Goal: Task Accomplishment & Management: Use online tool/utility

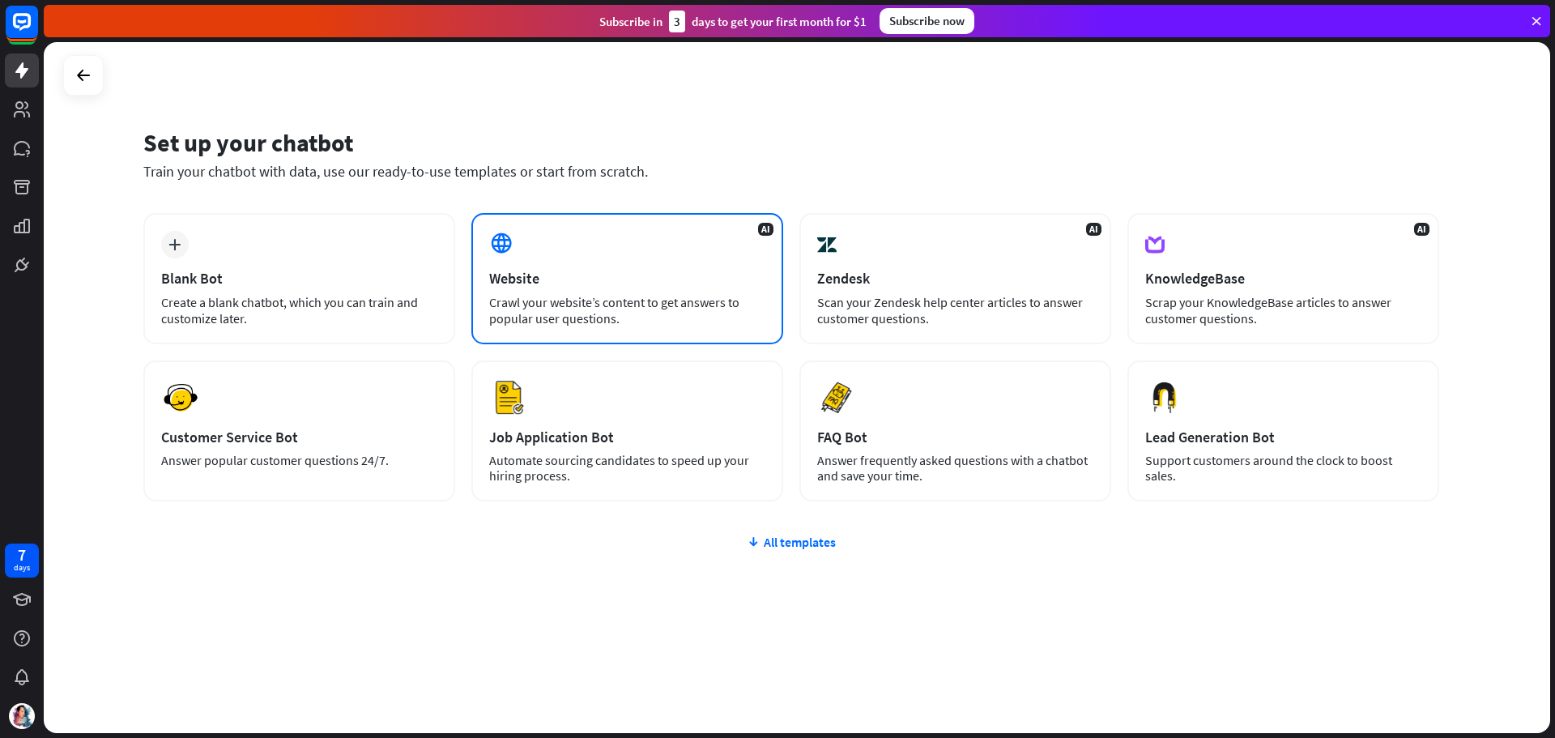
click at [628, 295] on div "Crawl your website’s content to get answers to popular user questions." at bounding box center [627, 310] width 276 height 32
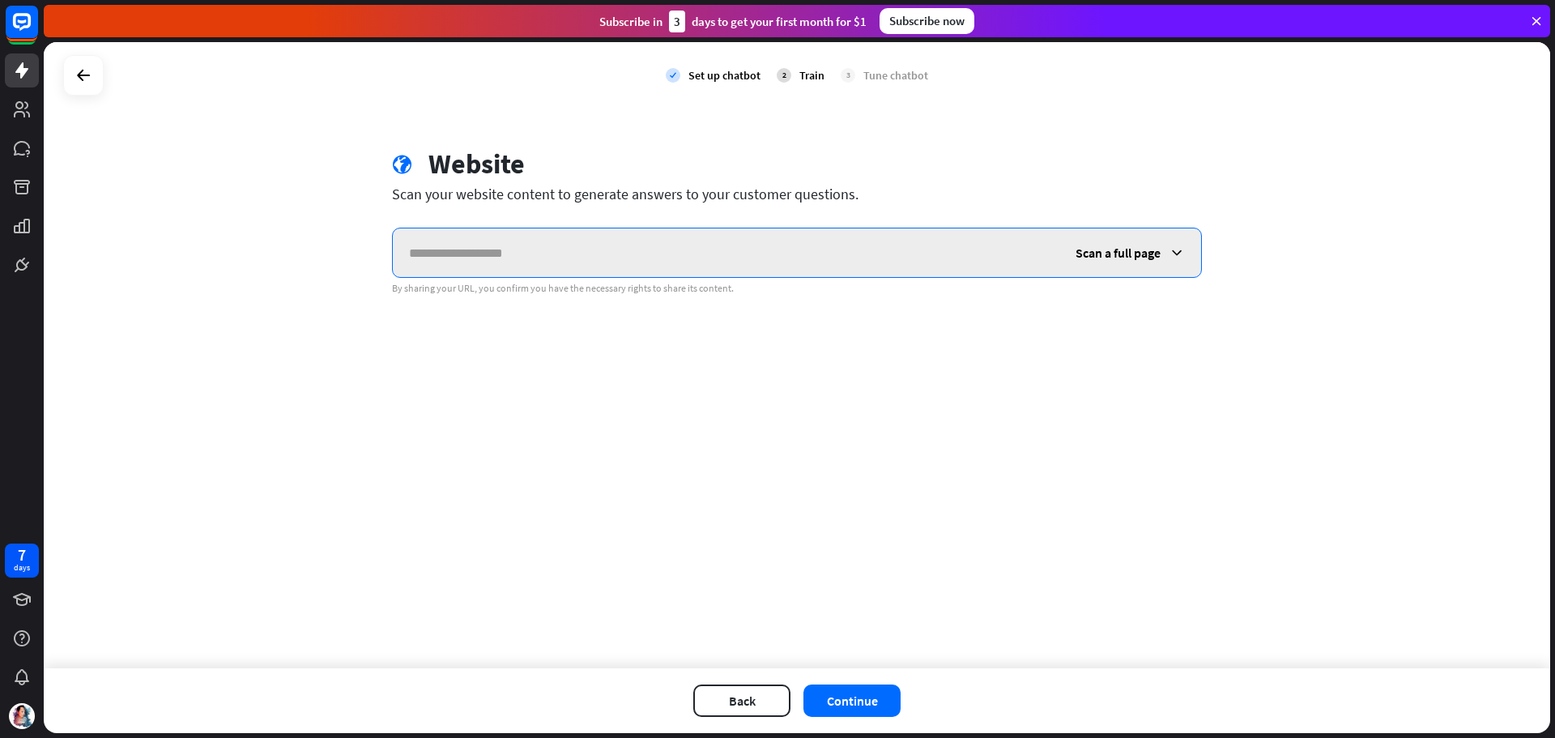
paste input "**********"
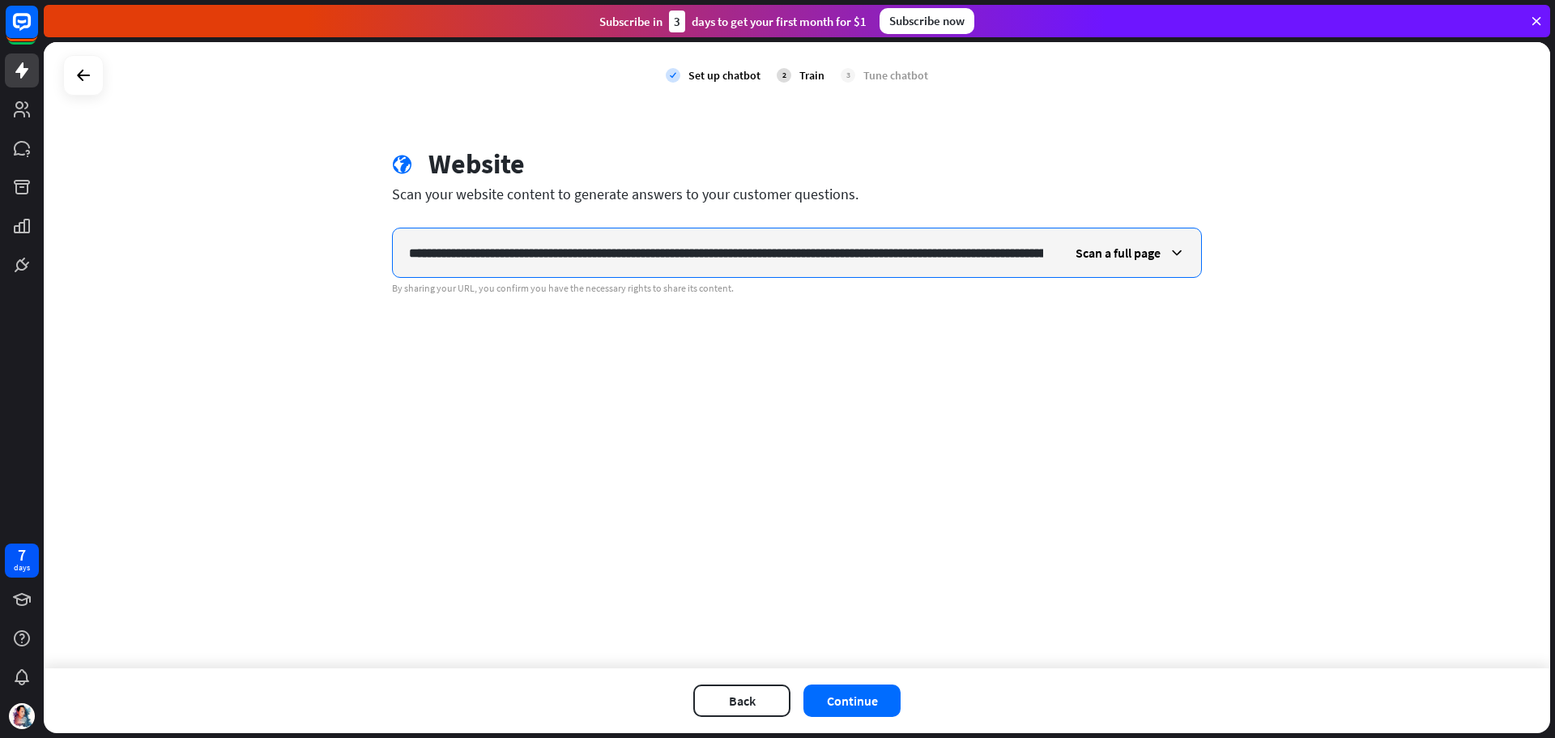
scroll to position [0, 226]
type input "**********"
click at [1114, 258] on span "Scan a full page" at bounding box center [1117, 253] width 85 height 16
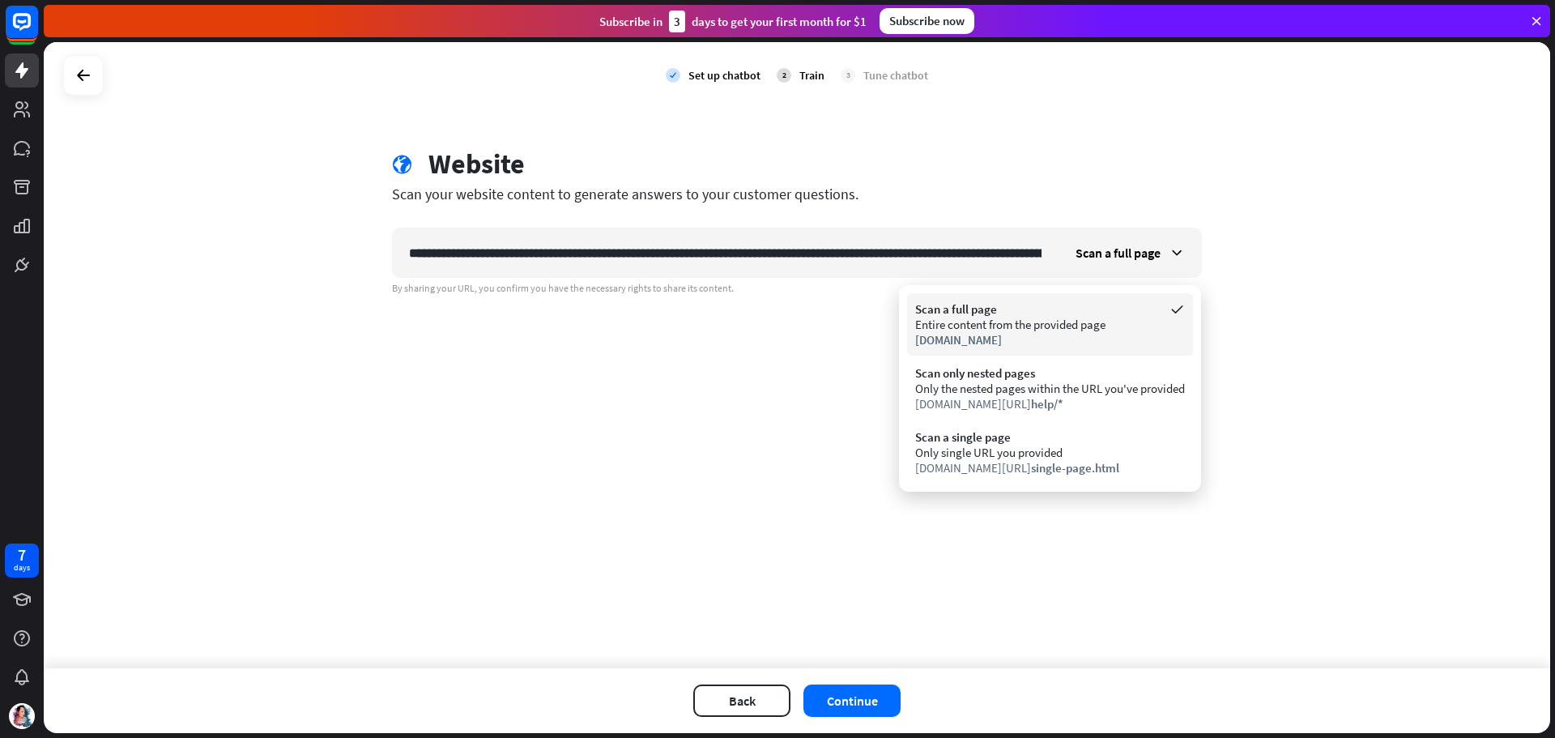
click at [1101, 325] on div "Entire content from the provided page" at bounding box center [1050, 324] width 270 height 15
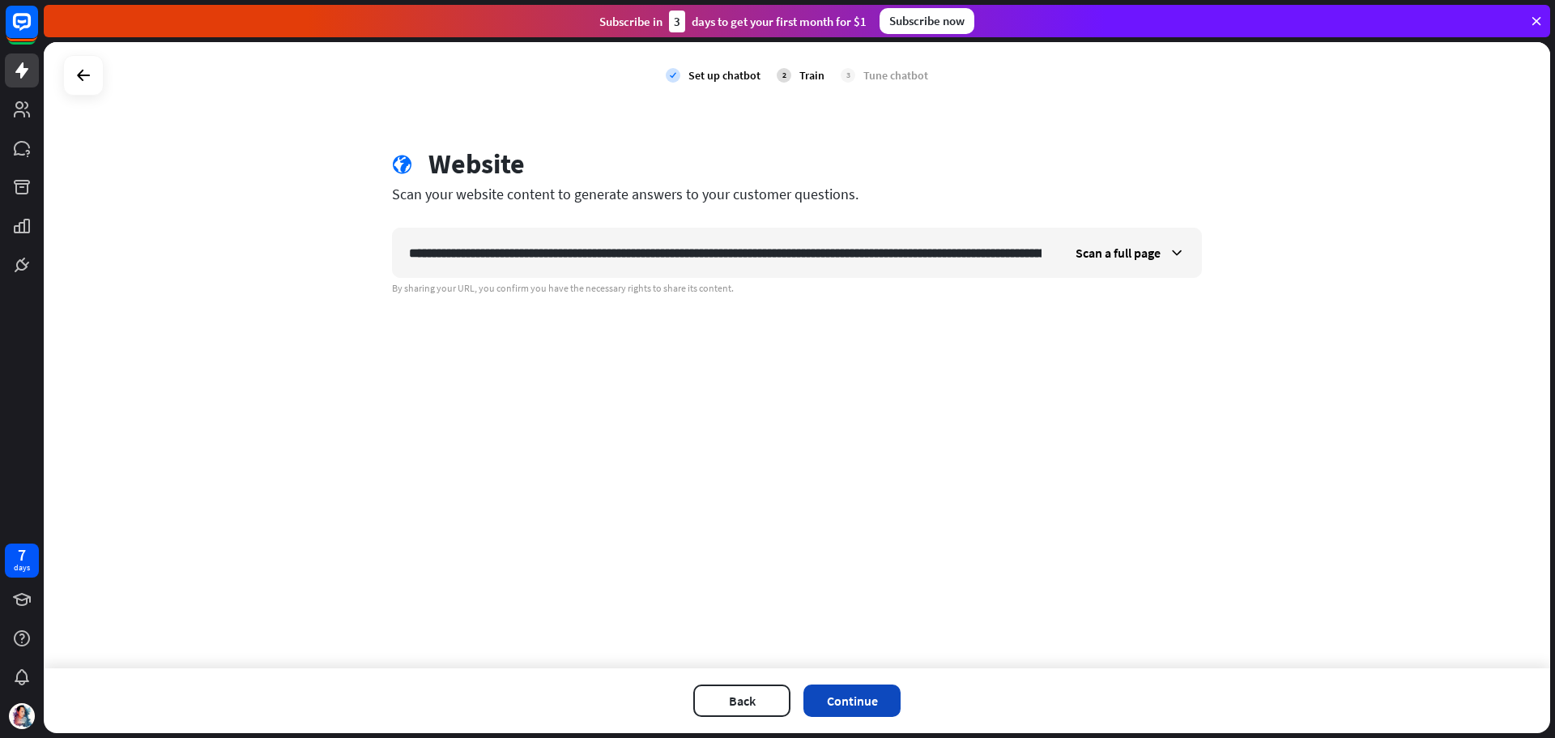
click at [844, 696] on button "Continue" at bounding box center [851, 700] width 97 height 32
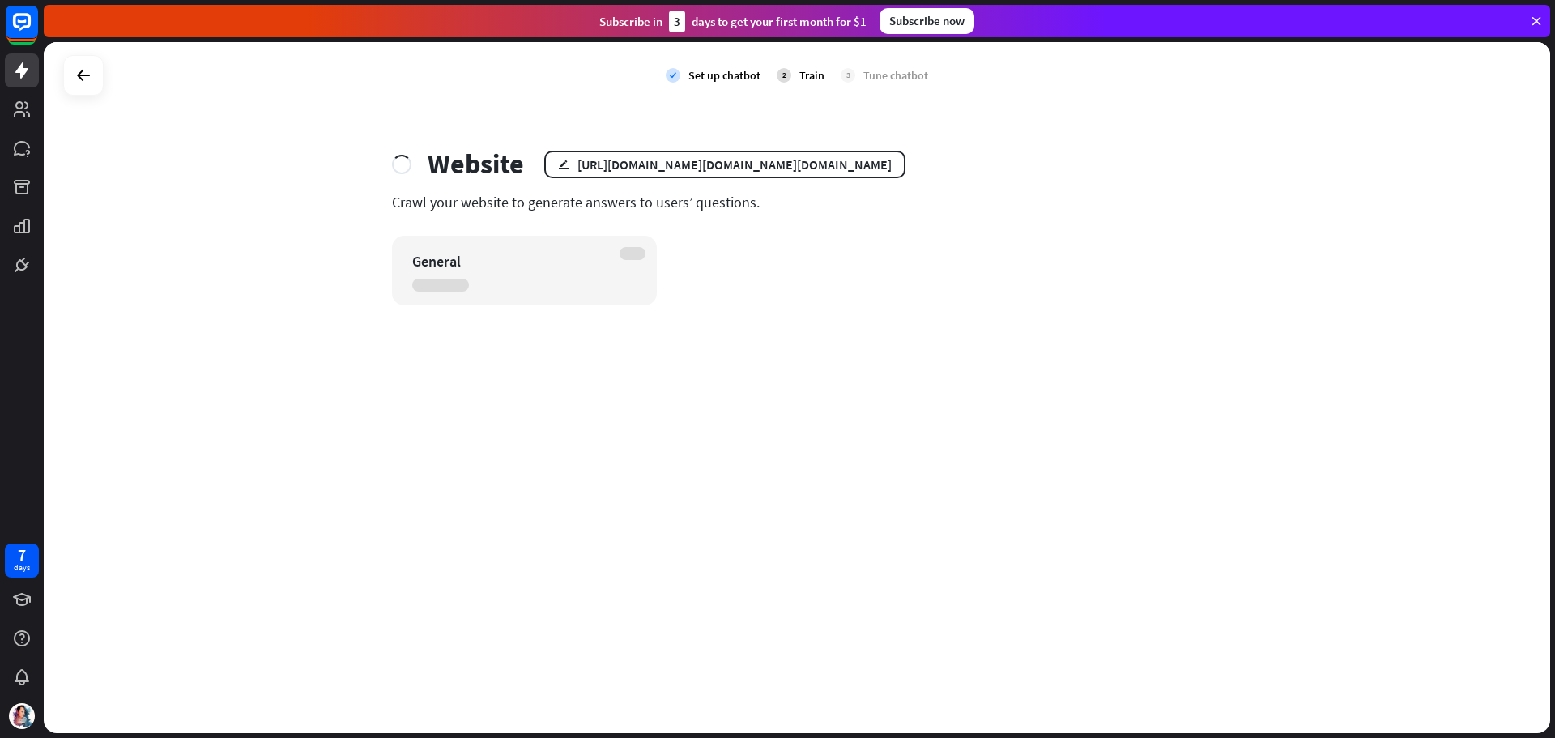
click at [1537, 23] on icon at bounding box center [1536, 21] width 15 height 15
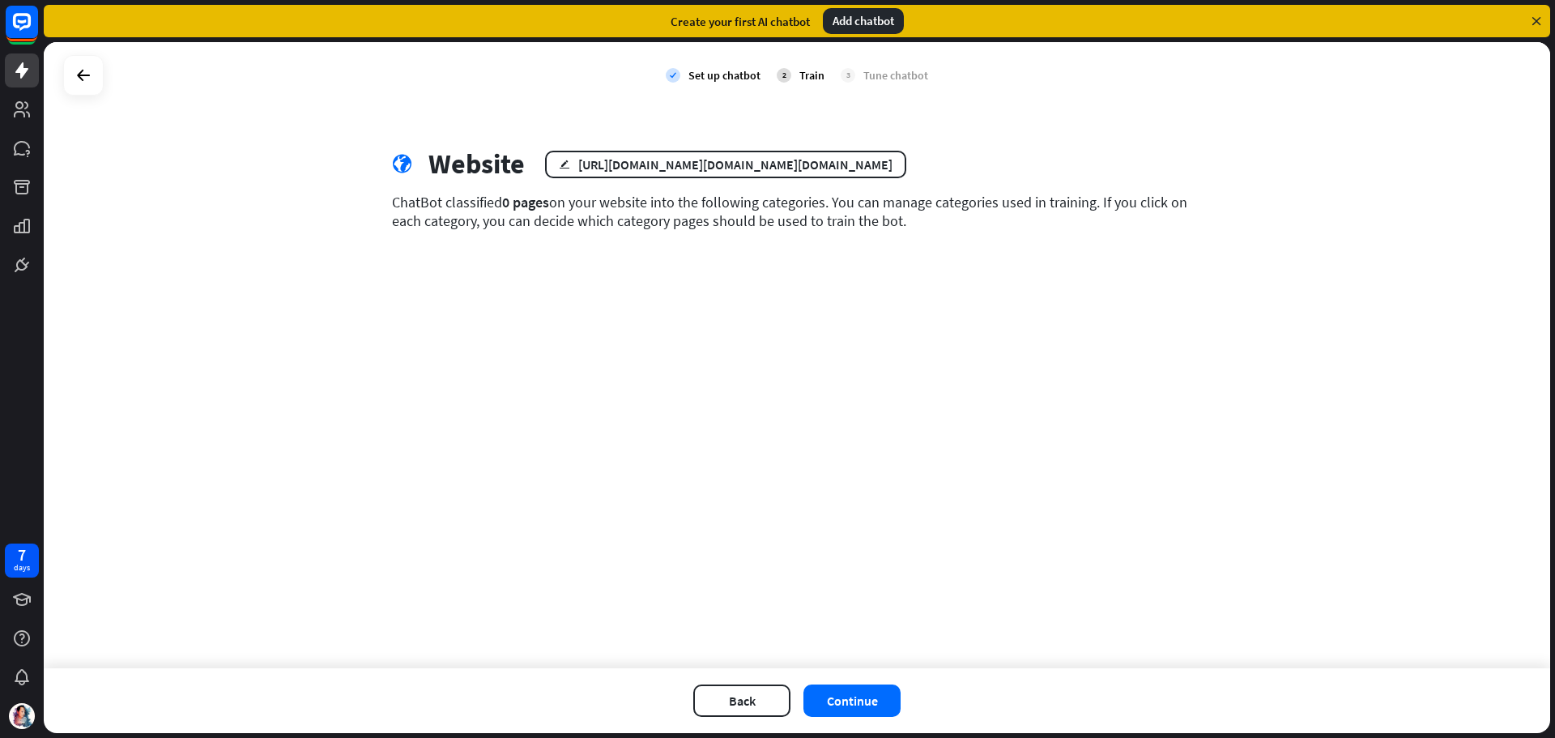
click at [535, 217] on div "ChatBot classified 0 pages on your website into the following categories. You c…" at bounding box center [797, 211] width 810 height 37
click at [526, 208] on span "0 pages" at bounding box center [525, 202] width 47 height 19
click at [749, 691] on button "Back" at bounding box center [741, 700] width 97 height 32
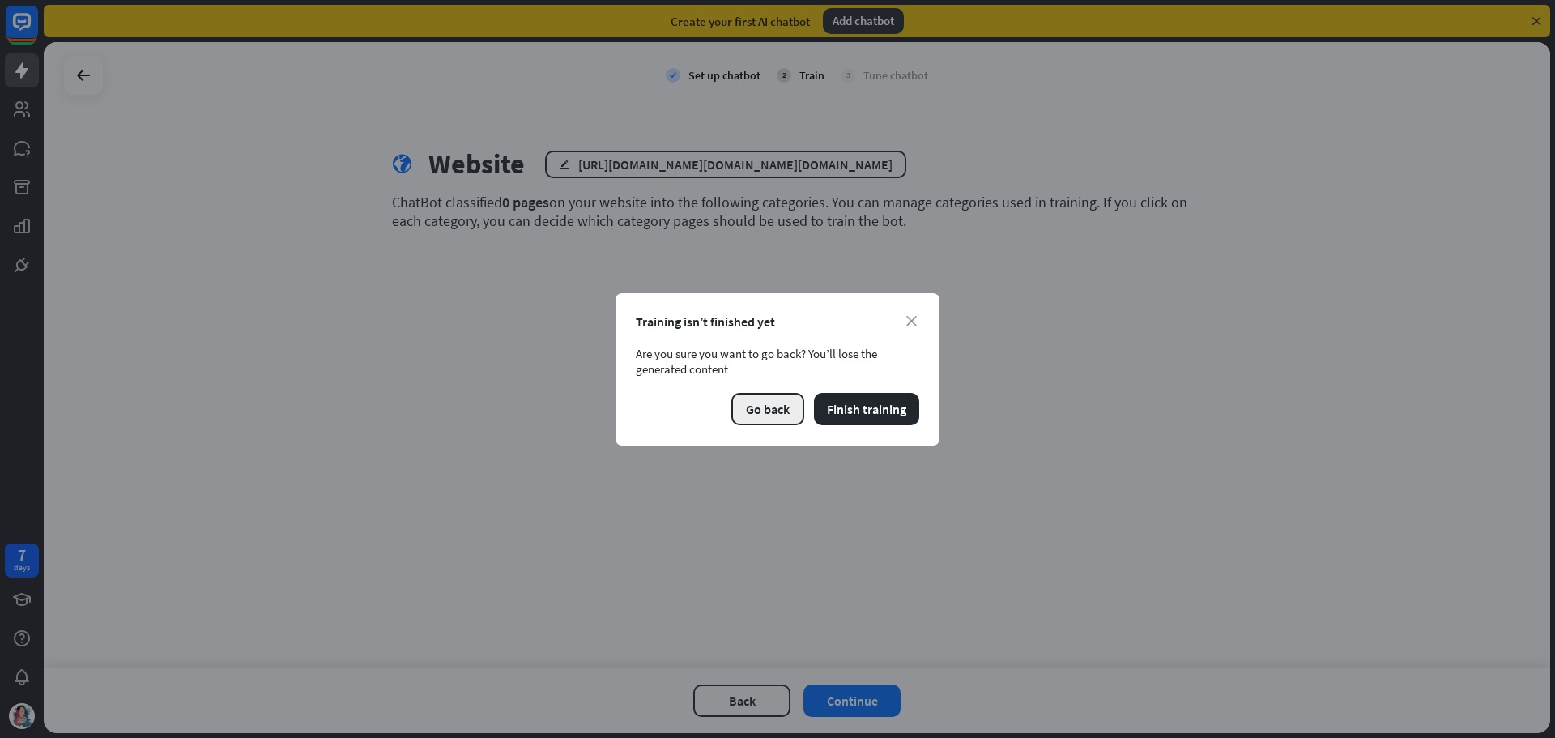
click at [777, 405] on button "Go back" at bounding box center [767, 409] width 73 height 32
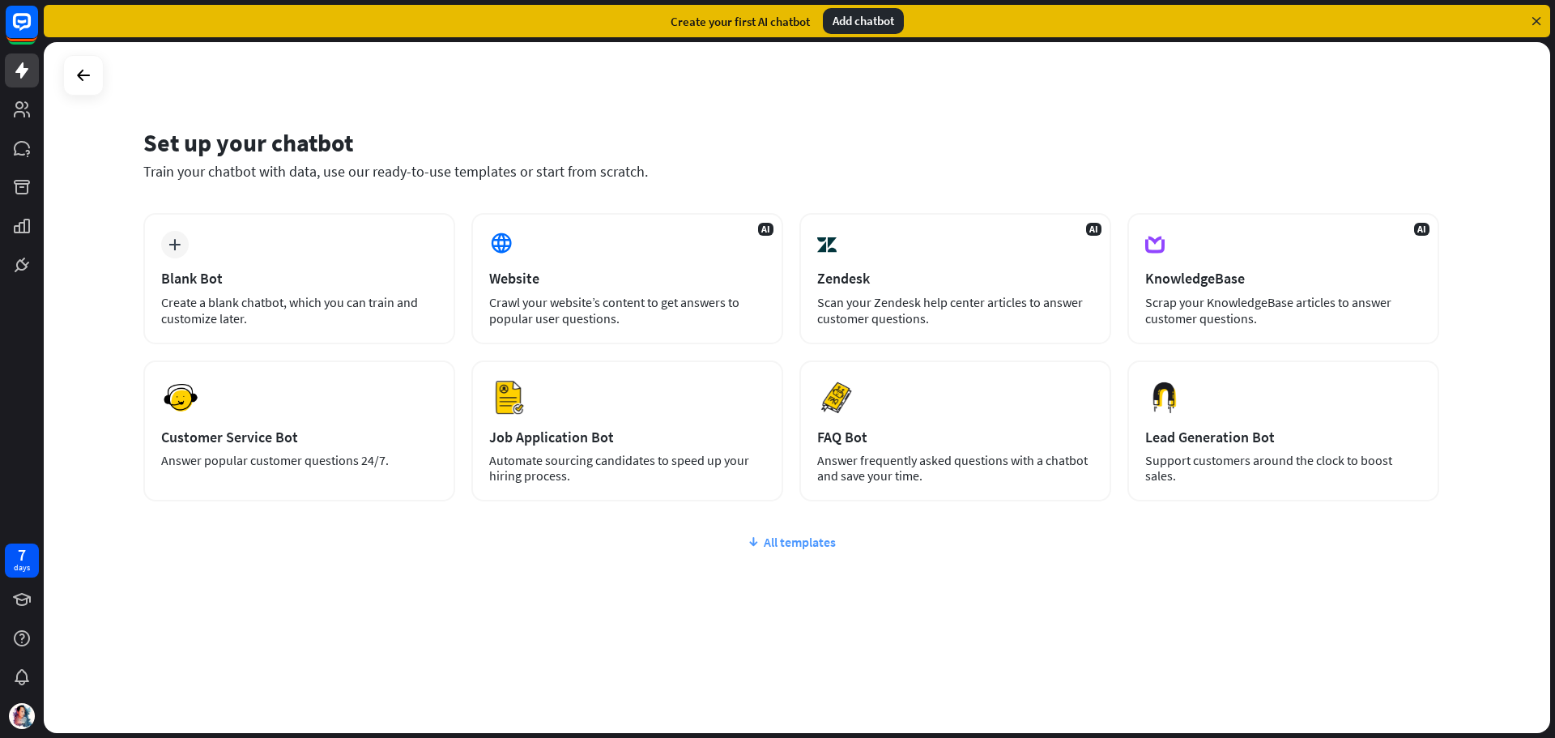
click at [791, 547] on div "All templates" at bounding box center [791, 542] width 1296 height 16
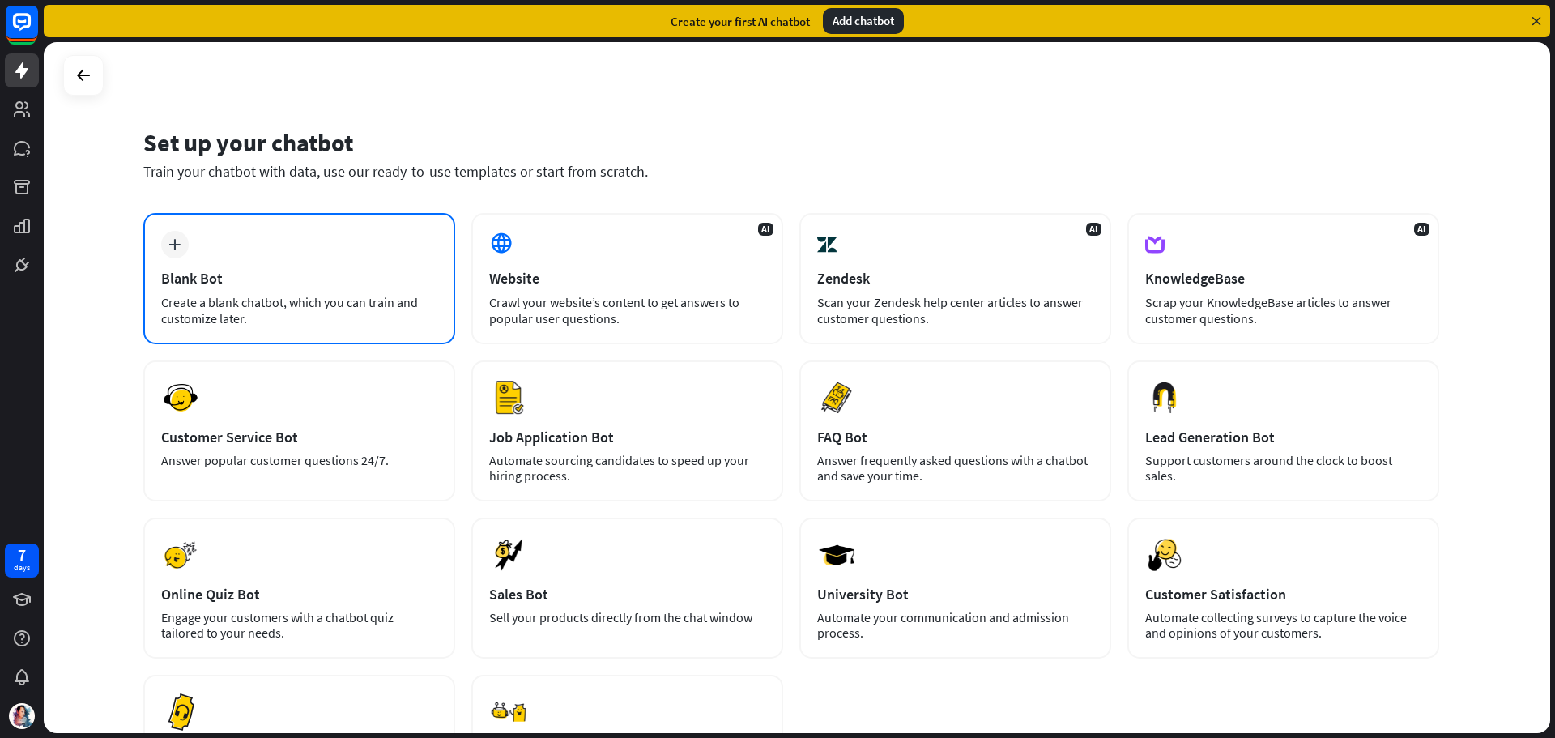
click at [361, 309] on div "Create a blank chatbot, which you can train and customize later." at bounding box center [299, 310] width 276 height 32
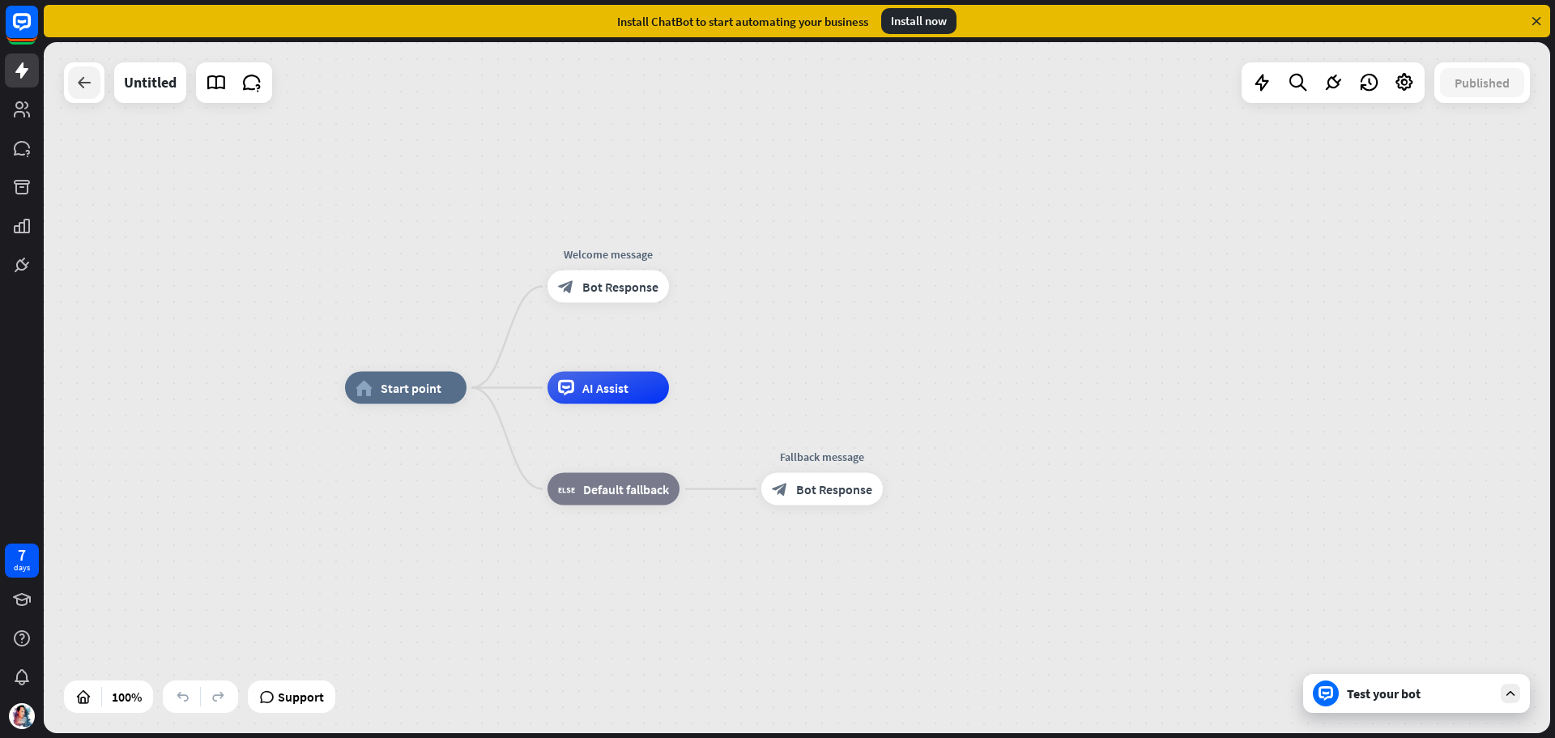
click at [83, 82] on icon at bounding box center [84, 82] width 19 height 19
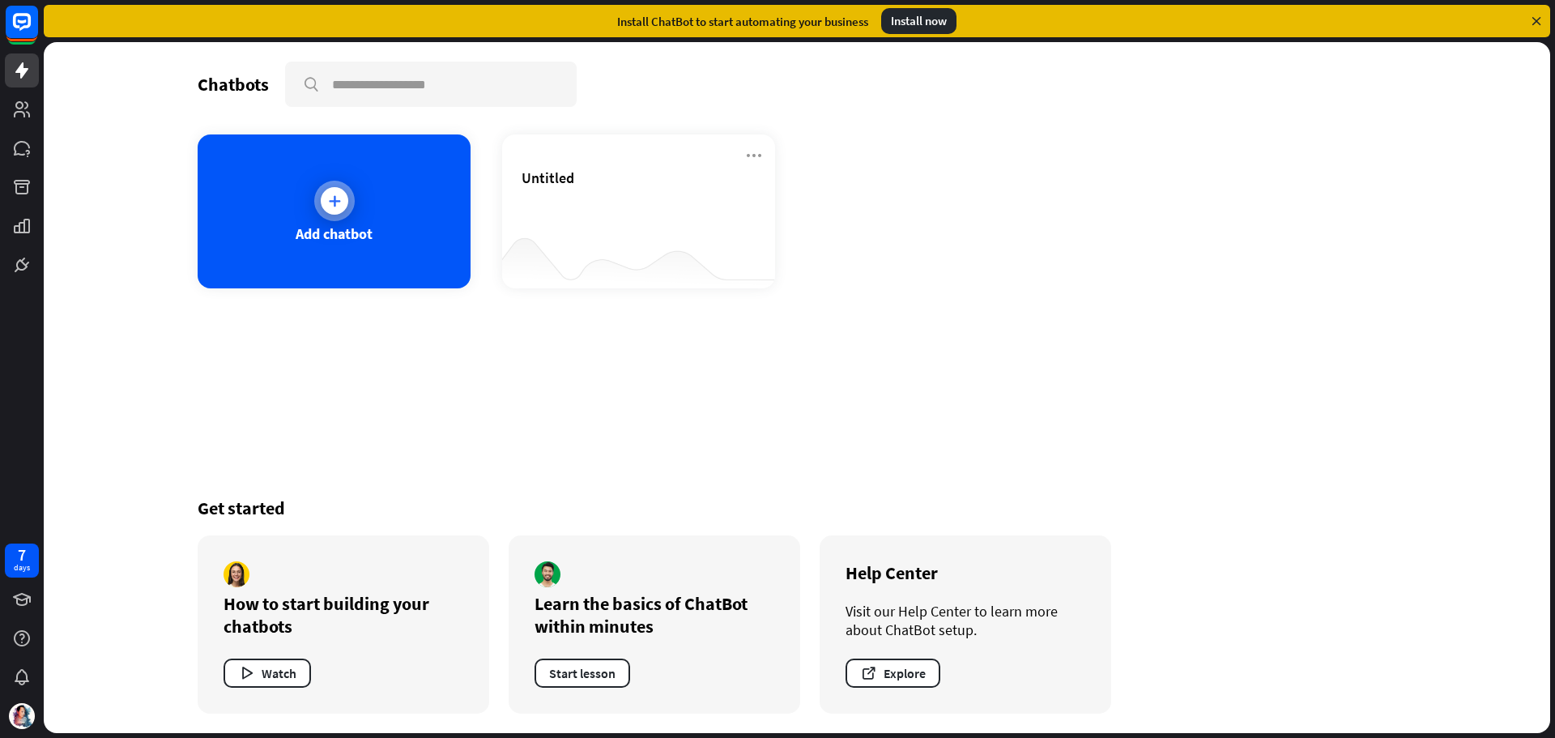
click at [343, 202] on div at bounding box center [335, 201] width 28 height 28
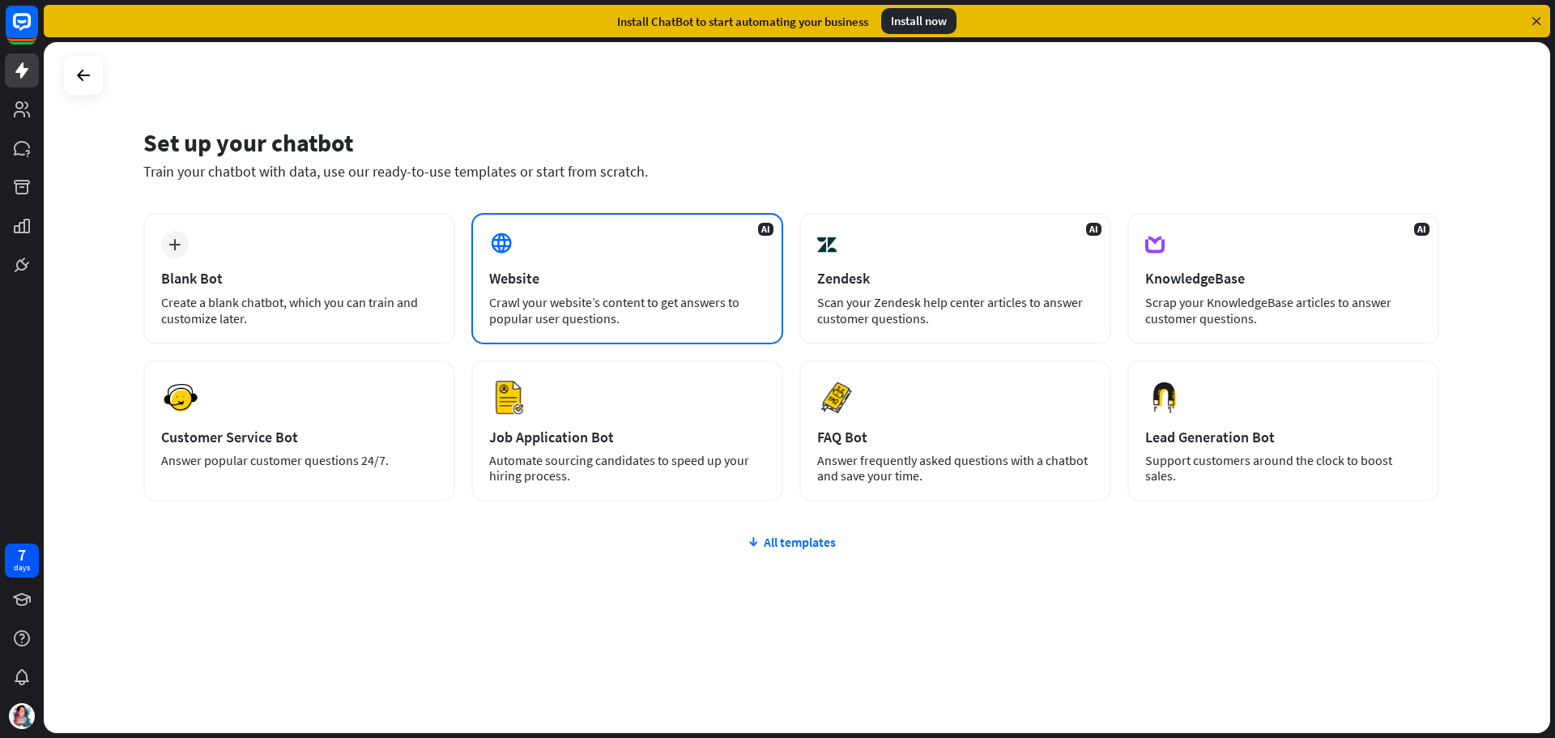
click at [601, 269] on div "Website" at bounding box center [627, 278] width 276 height 19
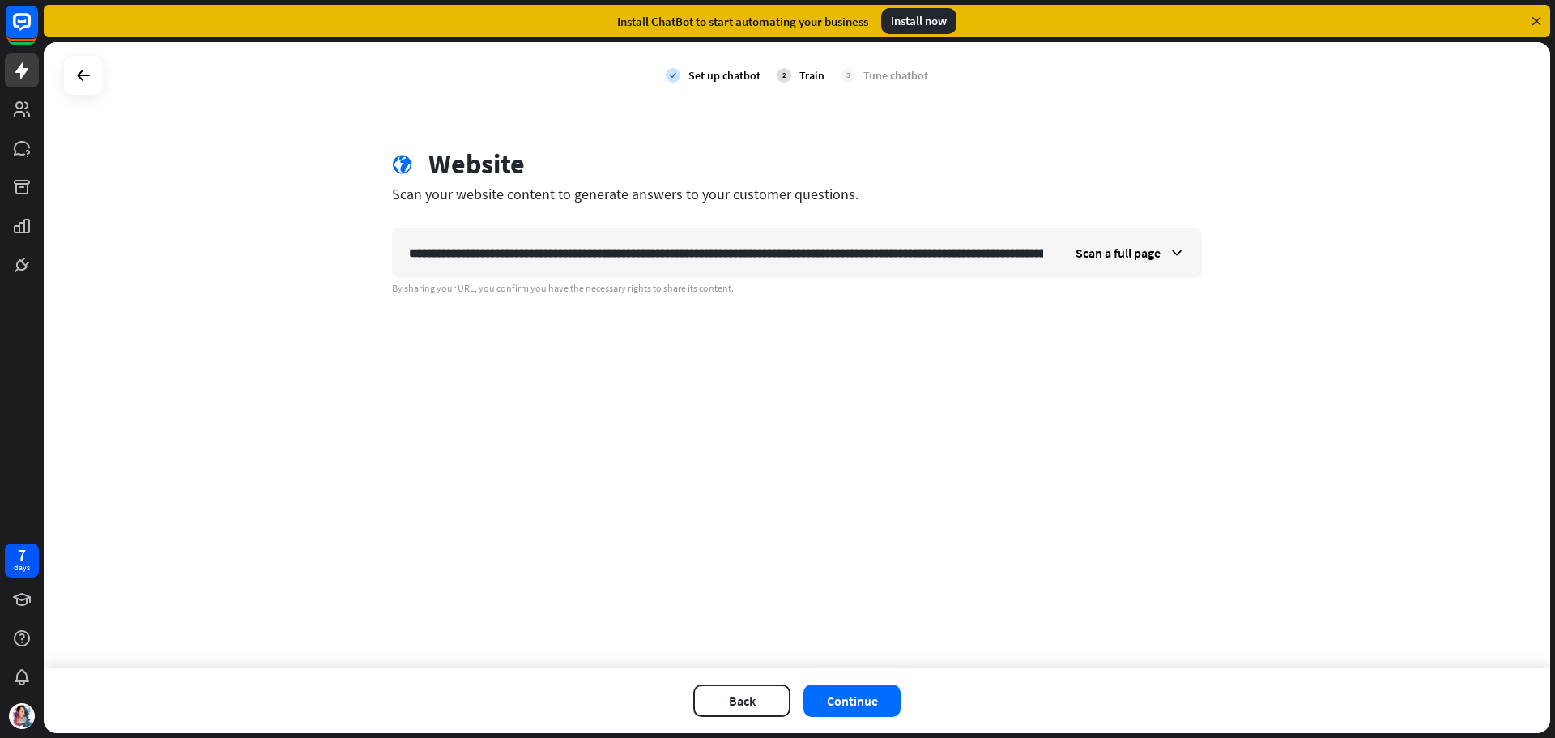
scroll to position [0, 226]
type input "**********"
click at [1165, 261] on div "Scan a full page" at bounding box center [1130, 252] width 142 height 49
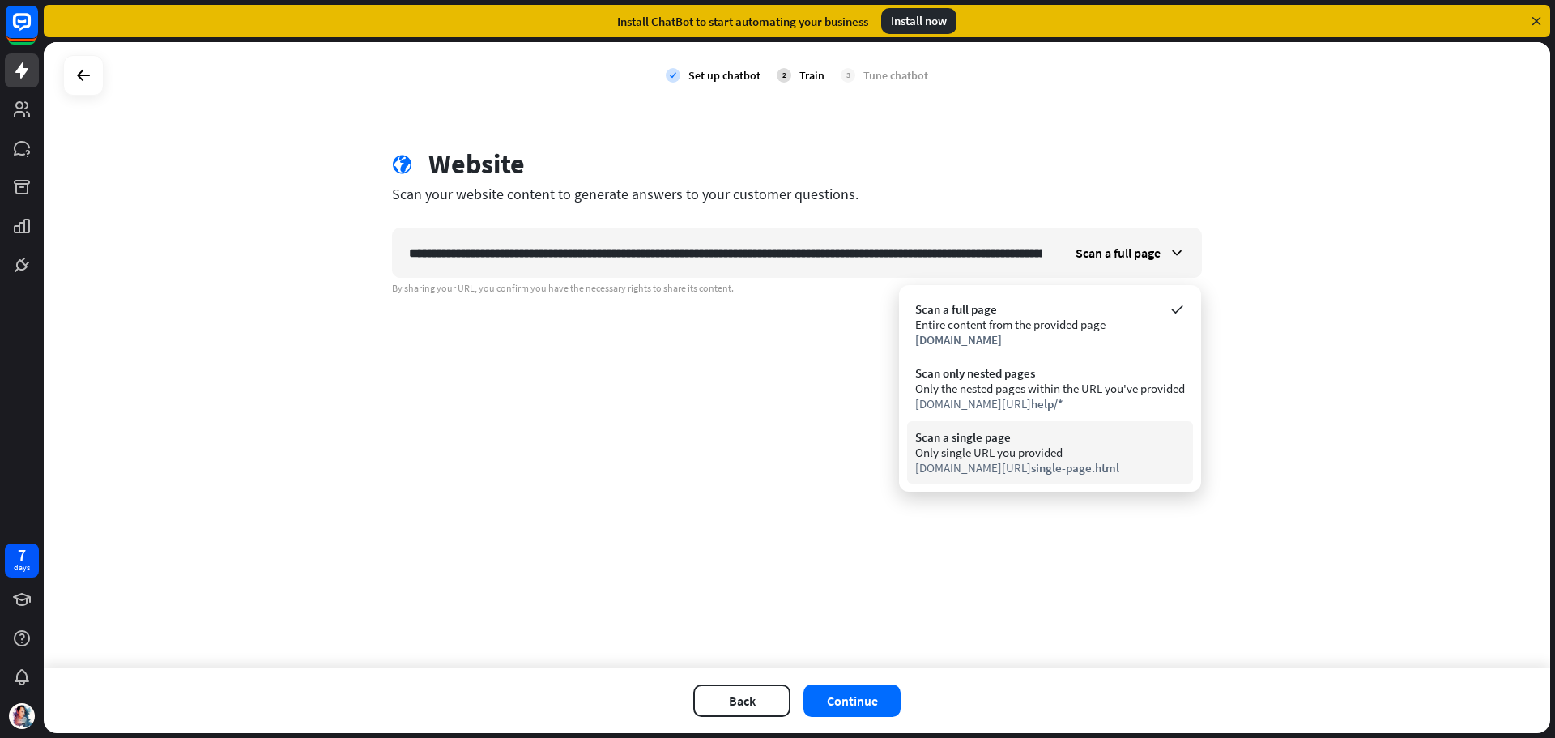
click at [1018, 458] on div "Only single URL you provided" at bounding box center [1050, 452] width 270 height 15
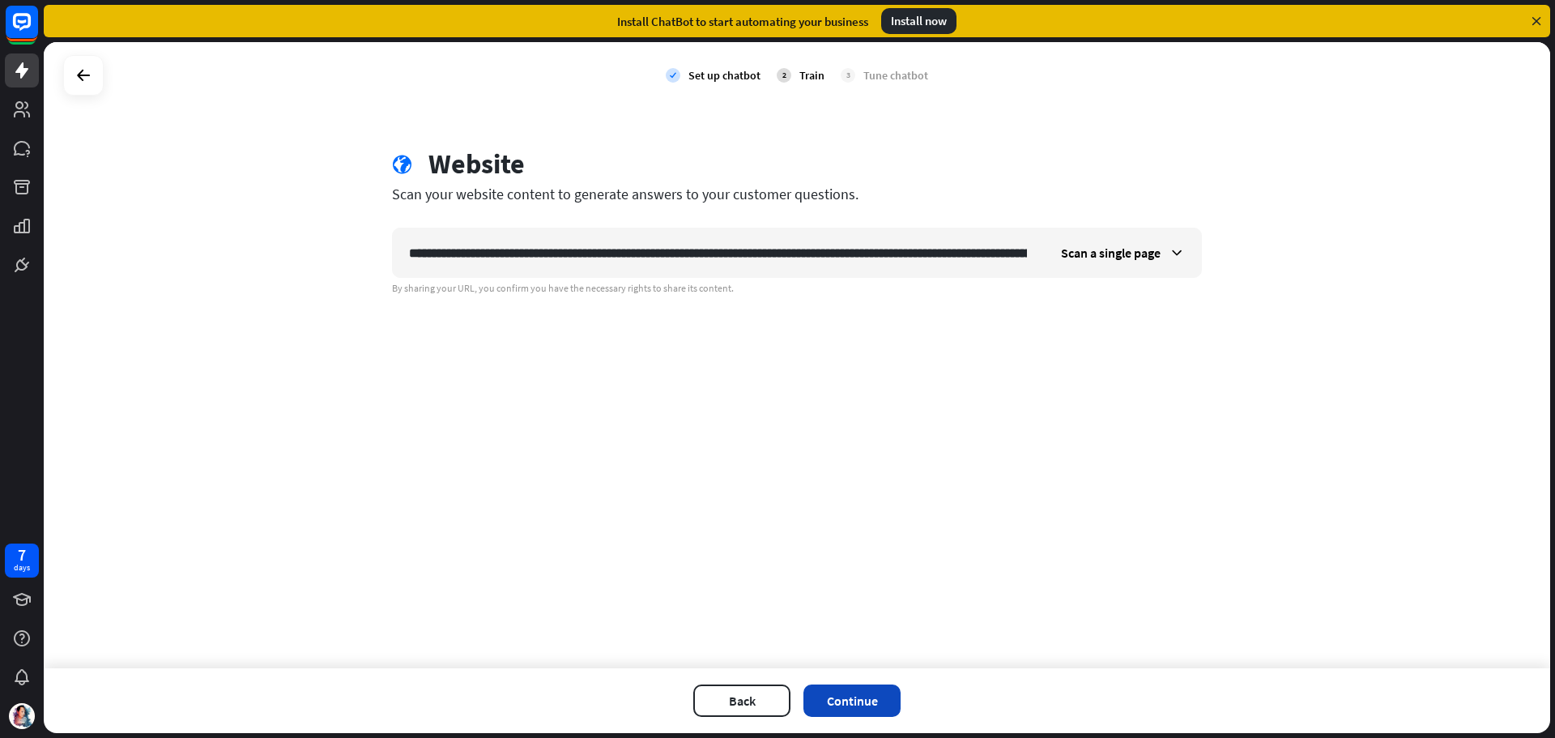
click at [846, 707] on button "Continue" at bounding box center [851, 700] width 97 height 32
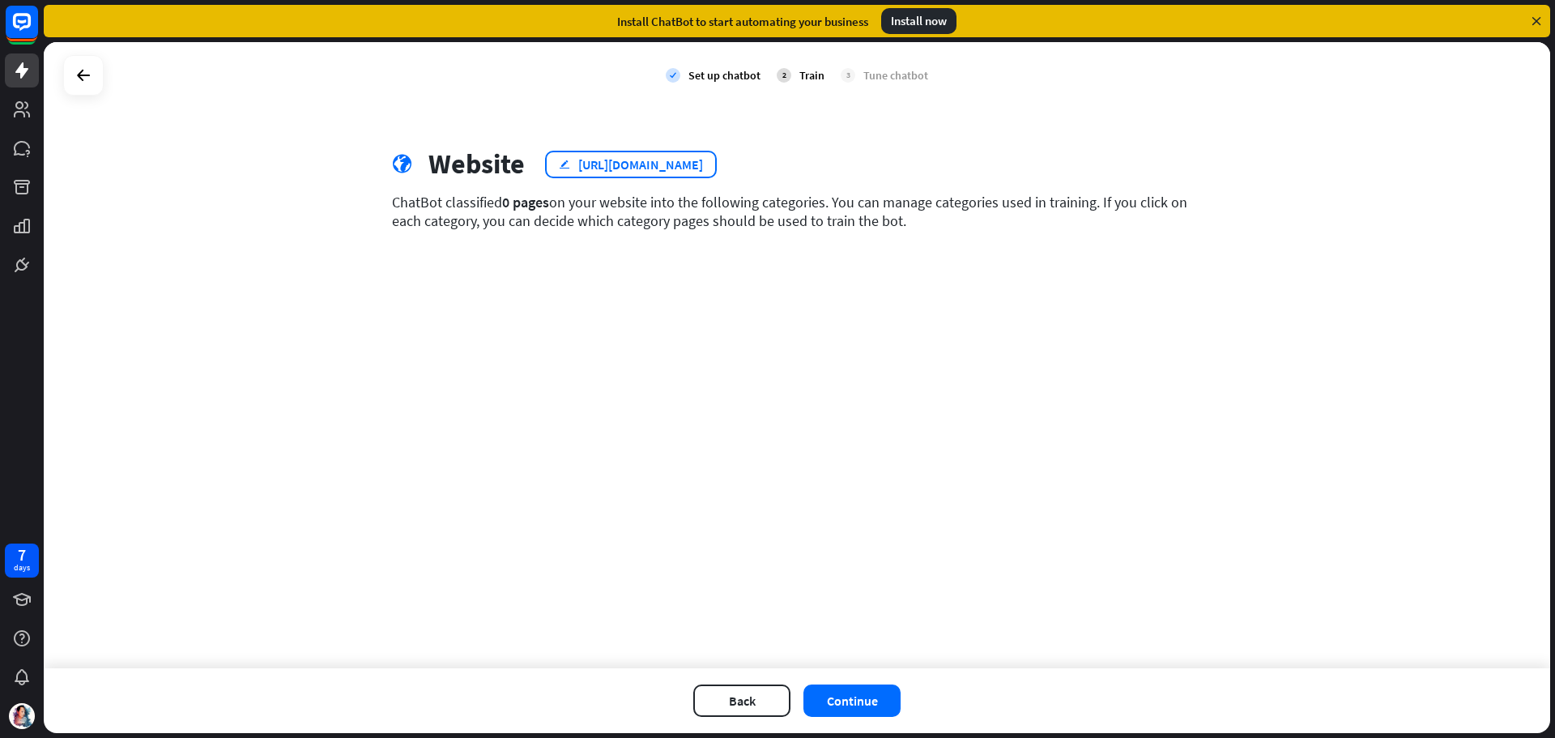
click at [703, 164] on div "[URL][DOMAIN_NAME]" at bounding box center [640, 164] width 125 height 16
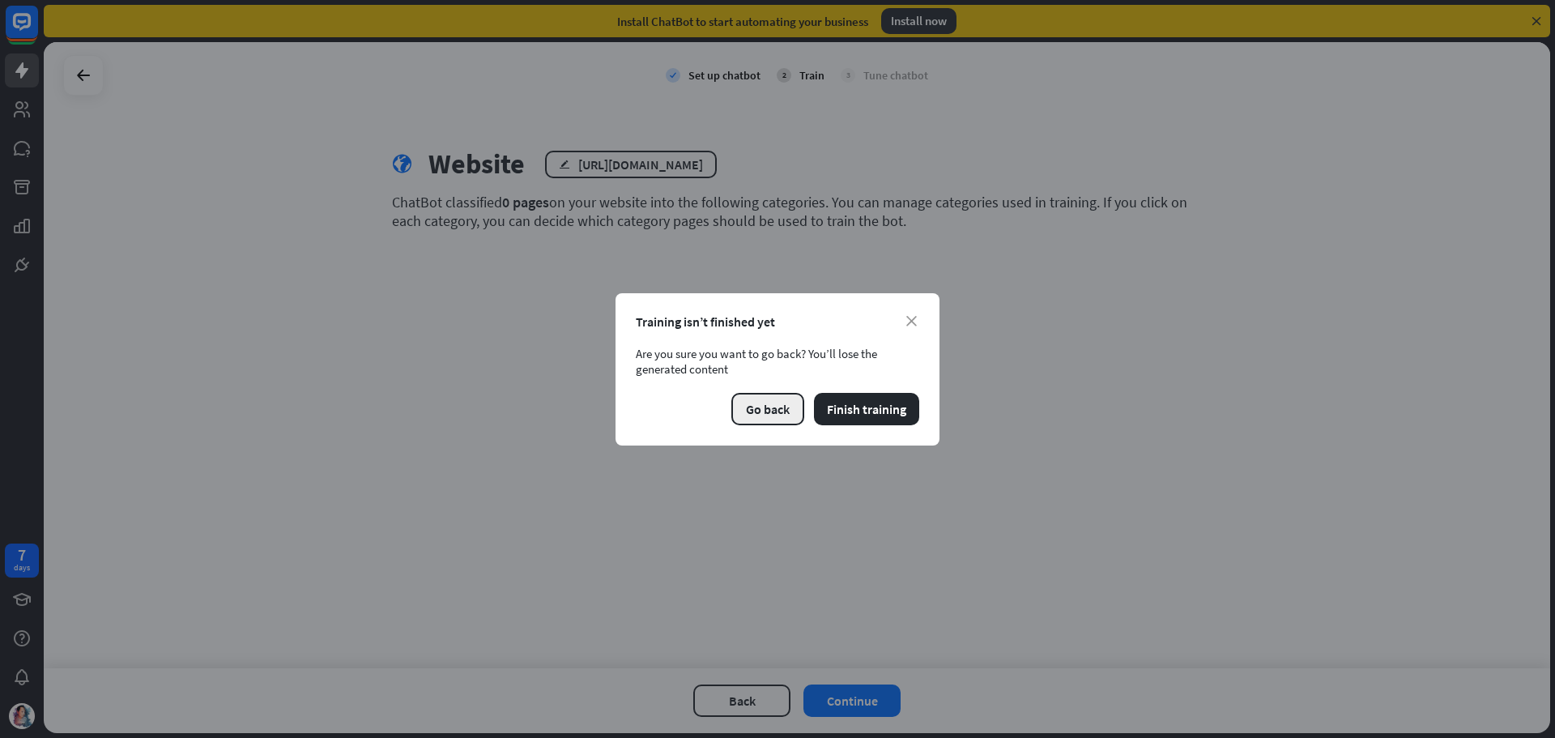
click at [762, 398] on button "Go back" at bounding box center [767, 409] width 73 height 32
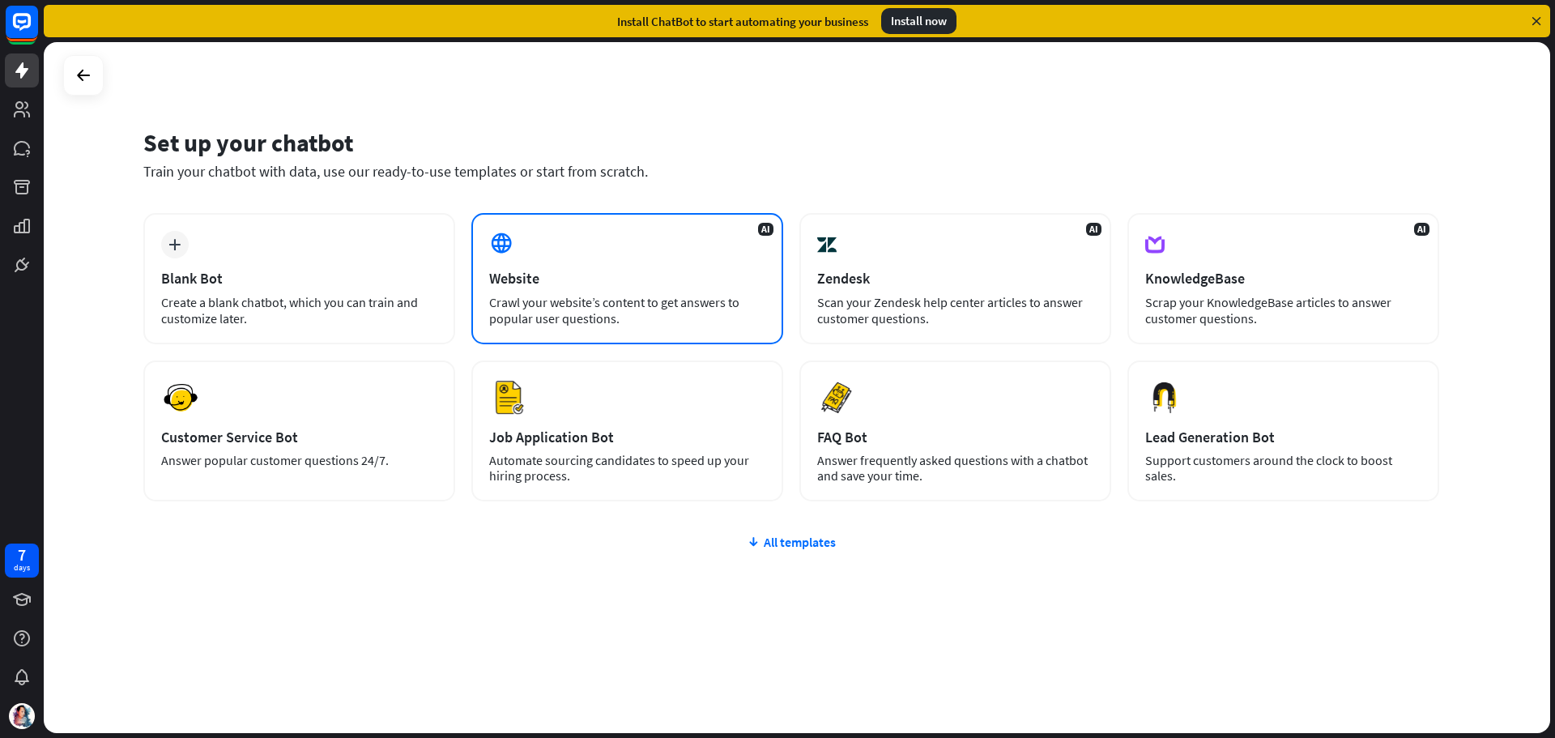
click at [543, 275] on div "Website" at bounding box center [627, 278] width 276 height 19
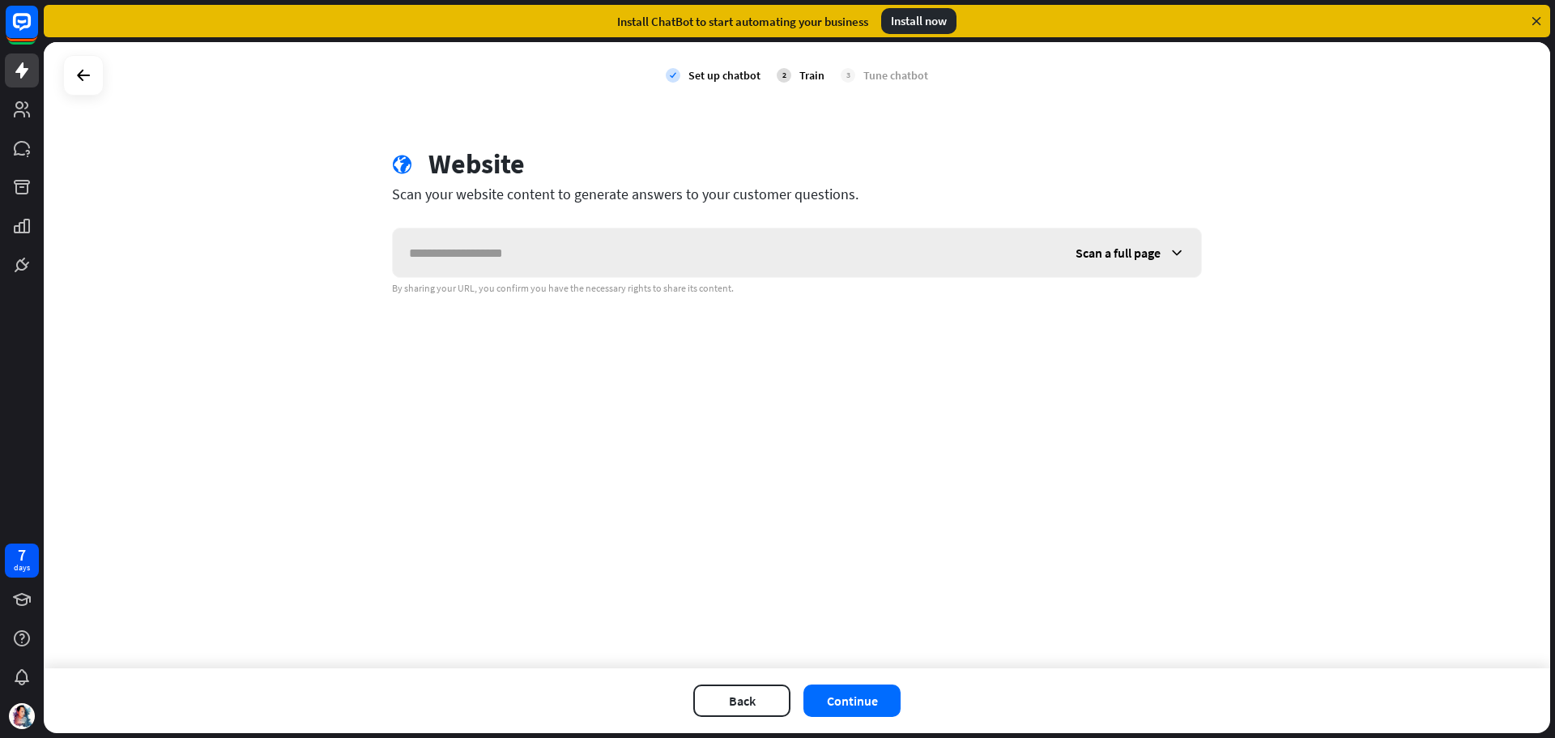
click at [1137, 257] on span "Scan a full page" at bounding box center [1117, 253] width 85 height 16
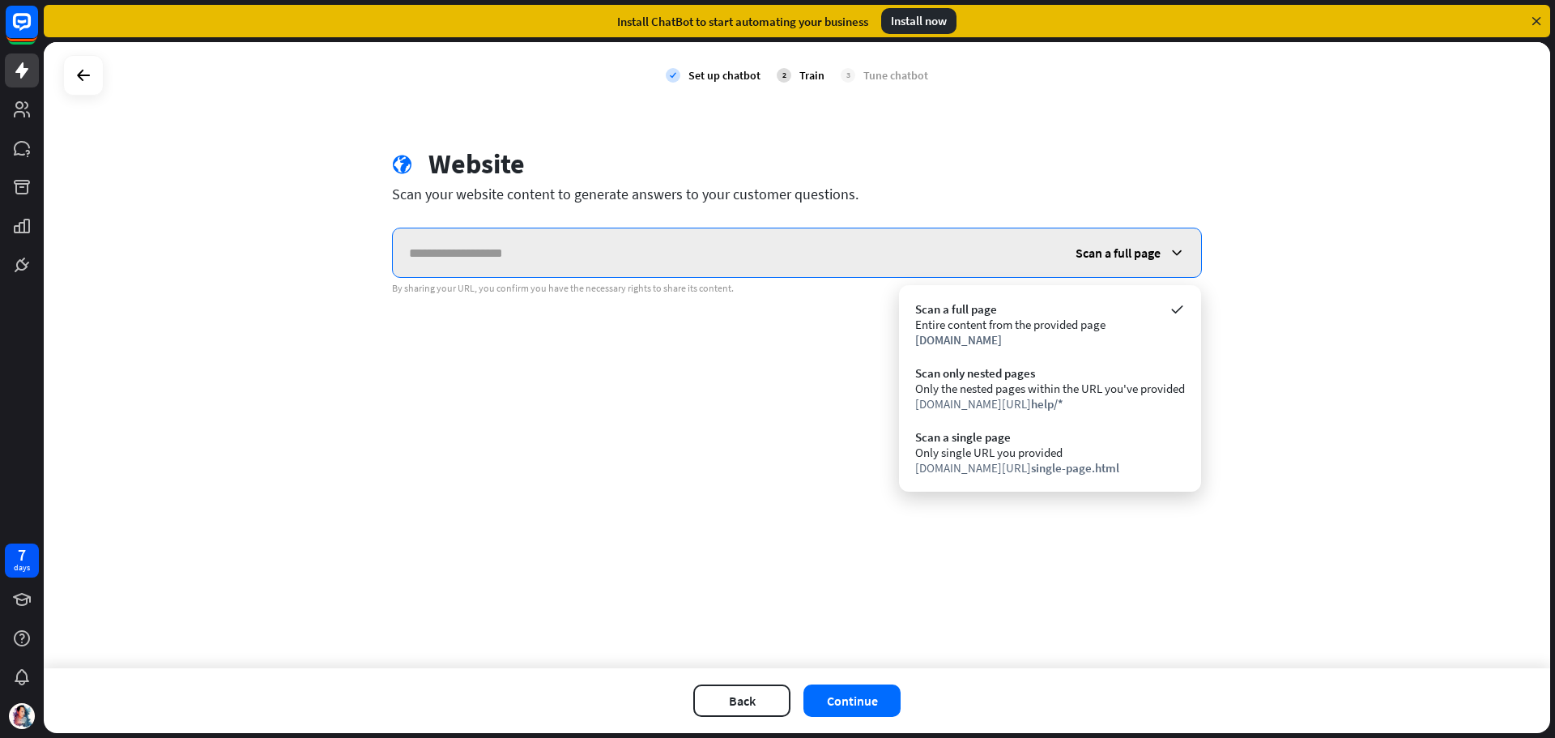
click at [716, 258] on input "text" at bounding box center [726, 252] width 666 height 49
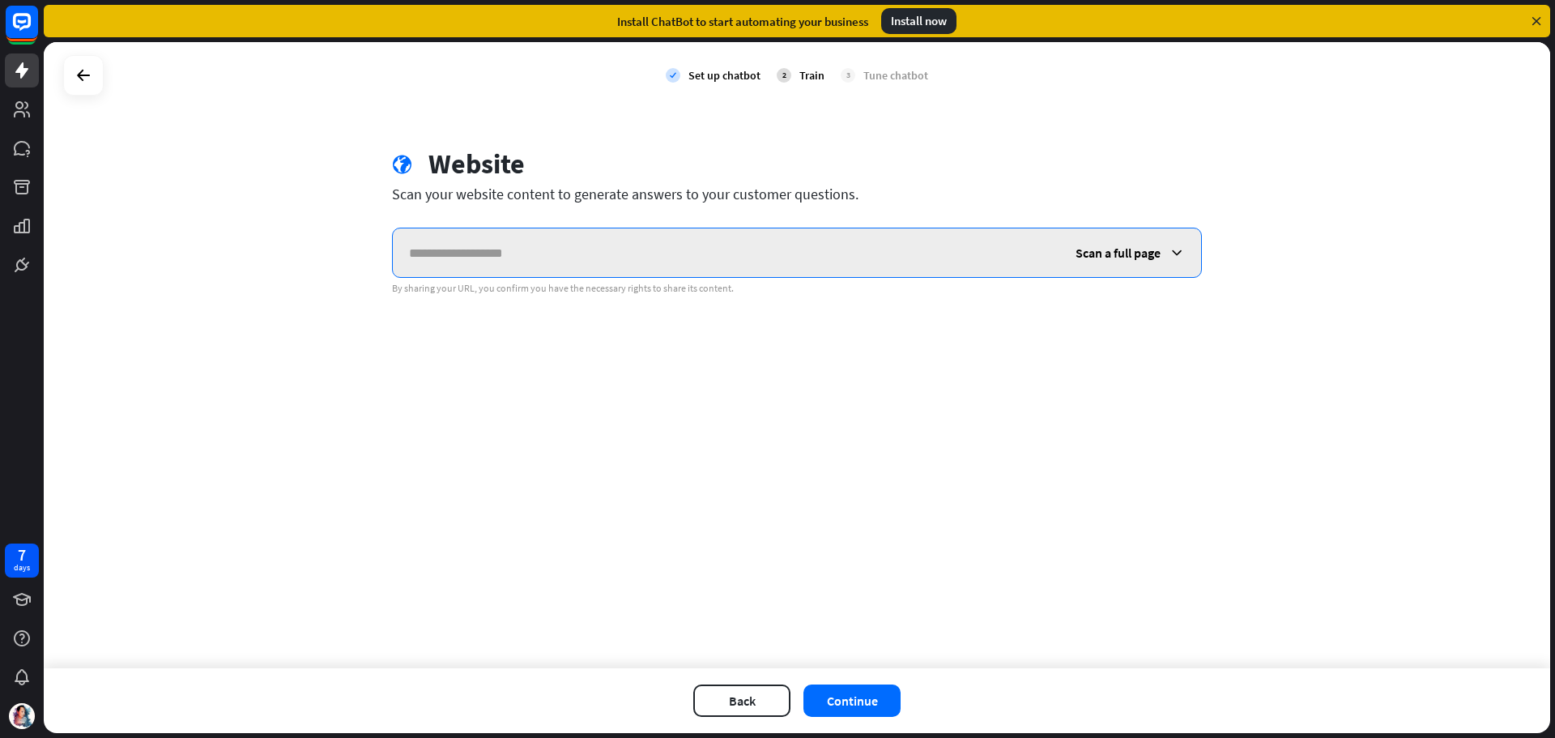
paste input "**********"
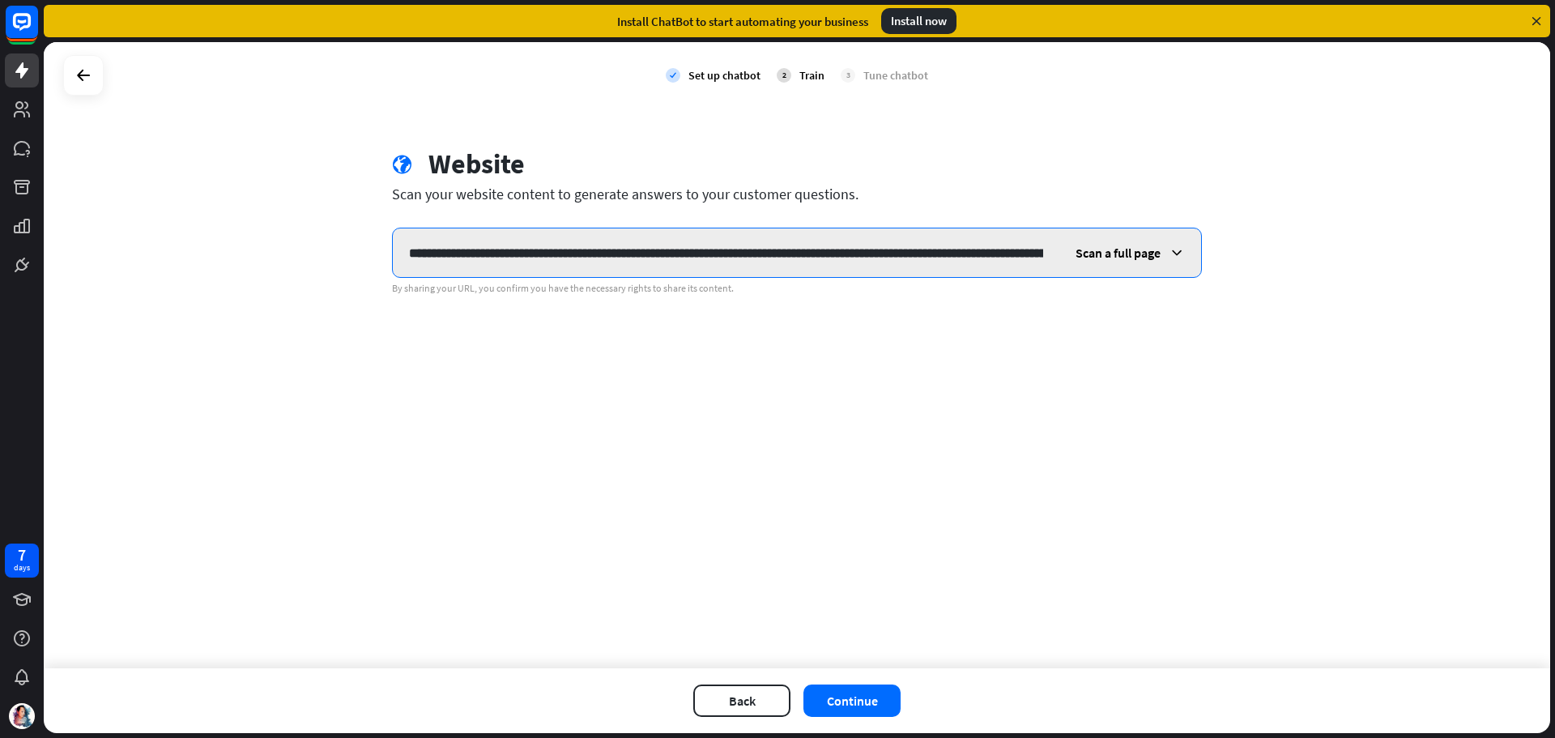
scroll to position [0, 226]
type input "**********"
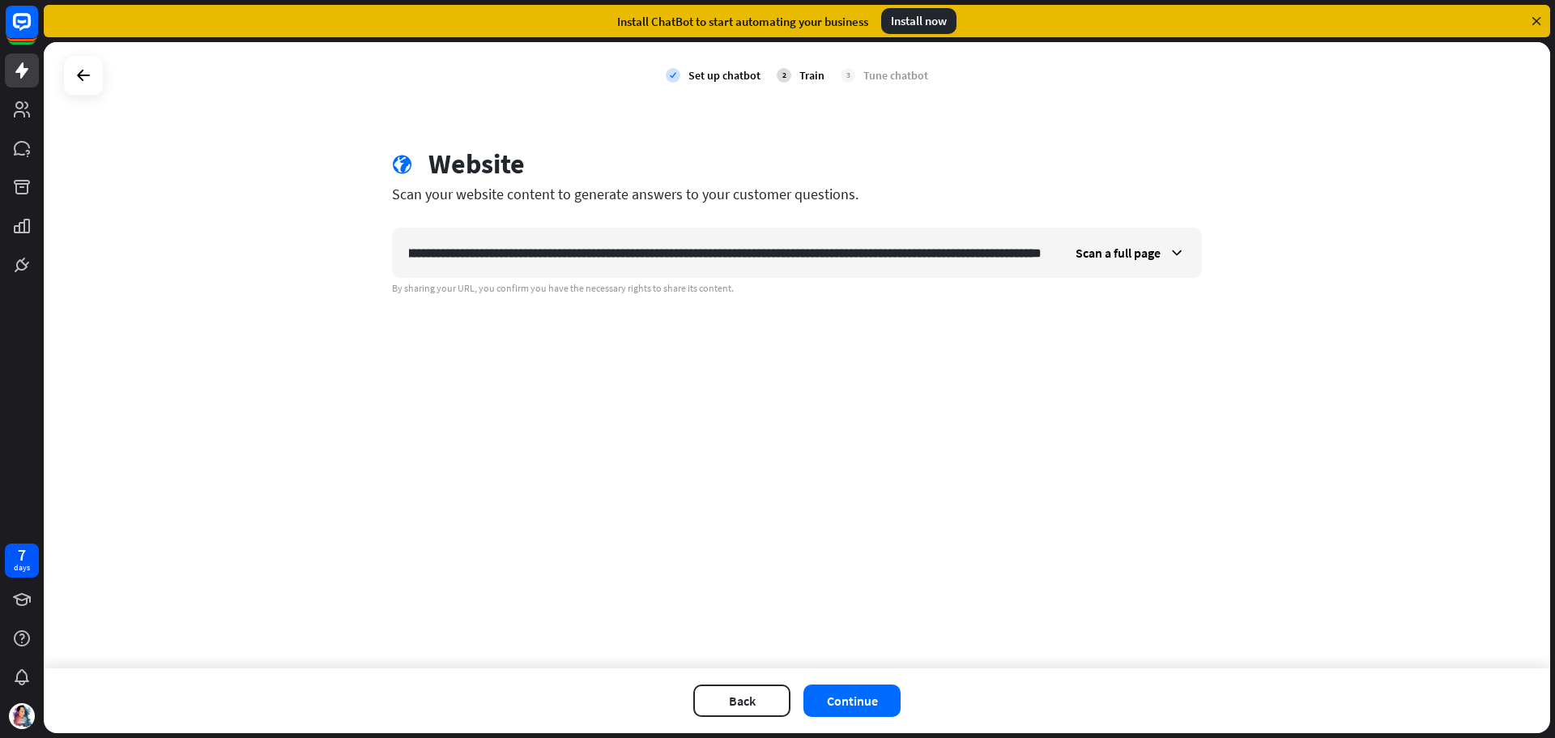
scroll to position [0, 0]
click at [815, 405] on div "**********" at bounding box center [797, 355] width 1506 height 626
click at [865, 710] on button "Continue" at bounding box center [851, 700] width 97 height 32
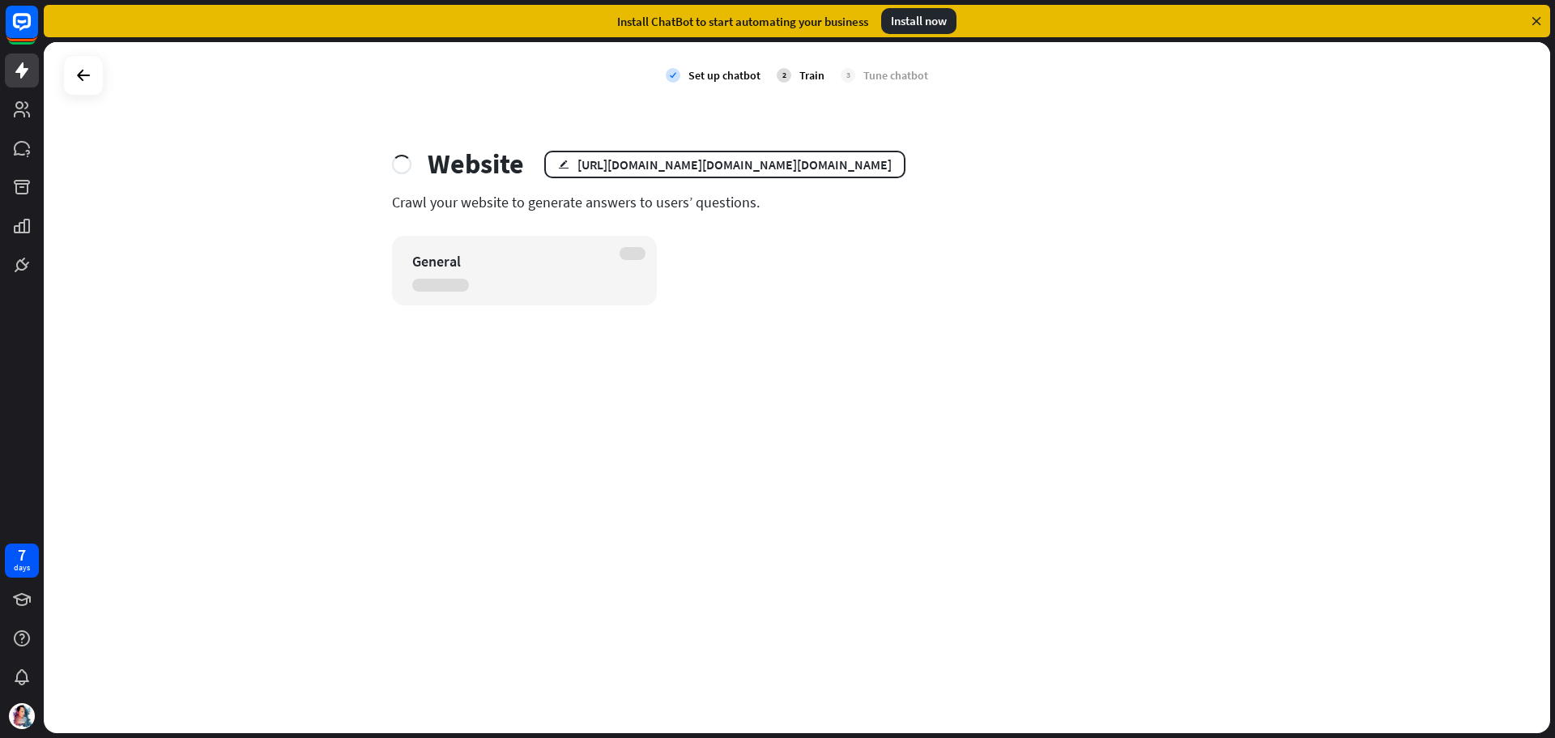
click at [1535, 19] on icon at bounding box center [1536, 21] width 15 height 15
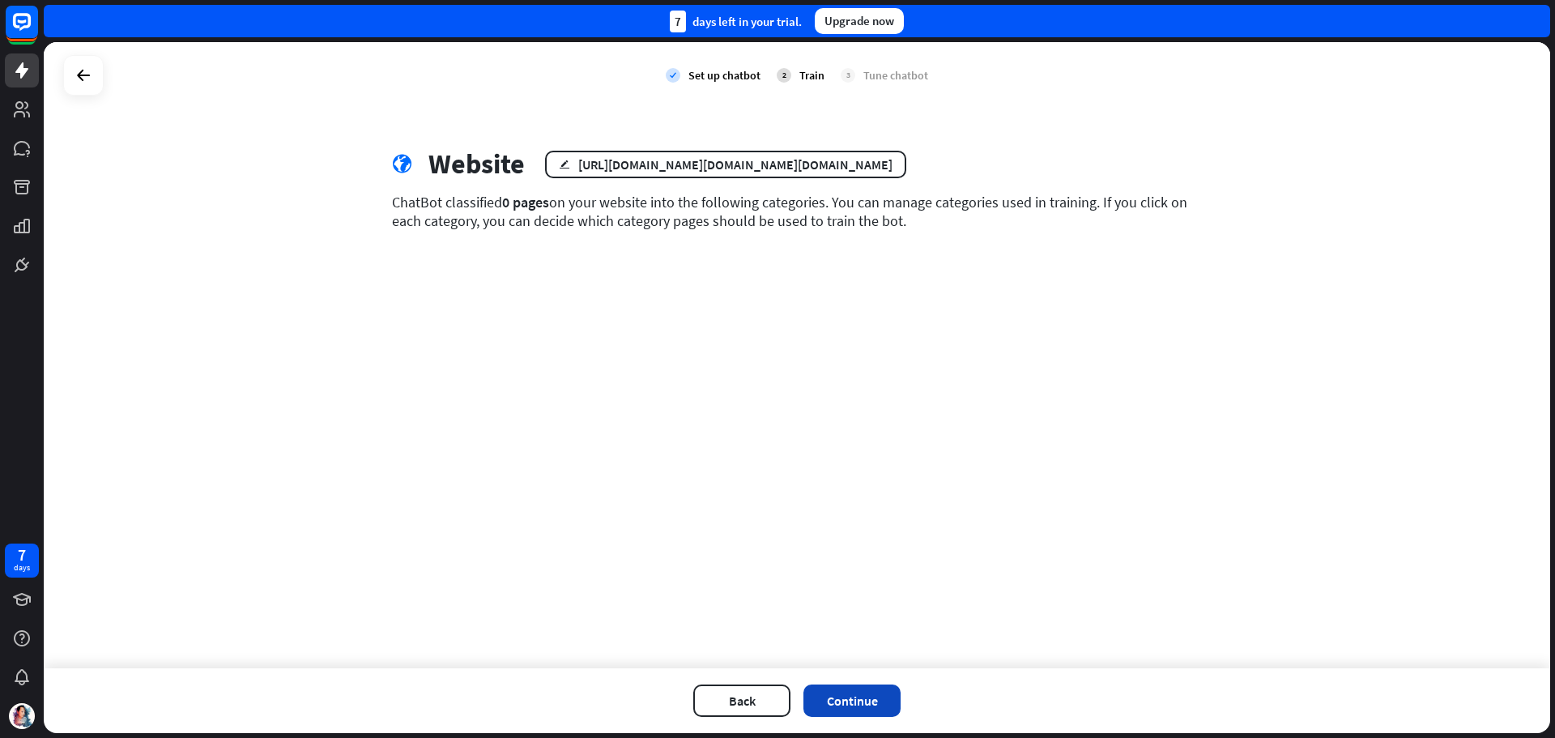
click at [843, 708] on button "Continue" at bounding box center [851, 700] width 97 height 32
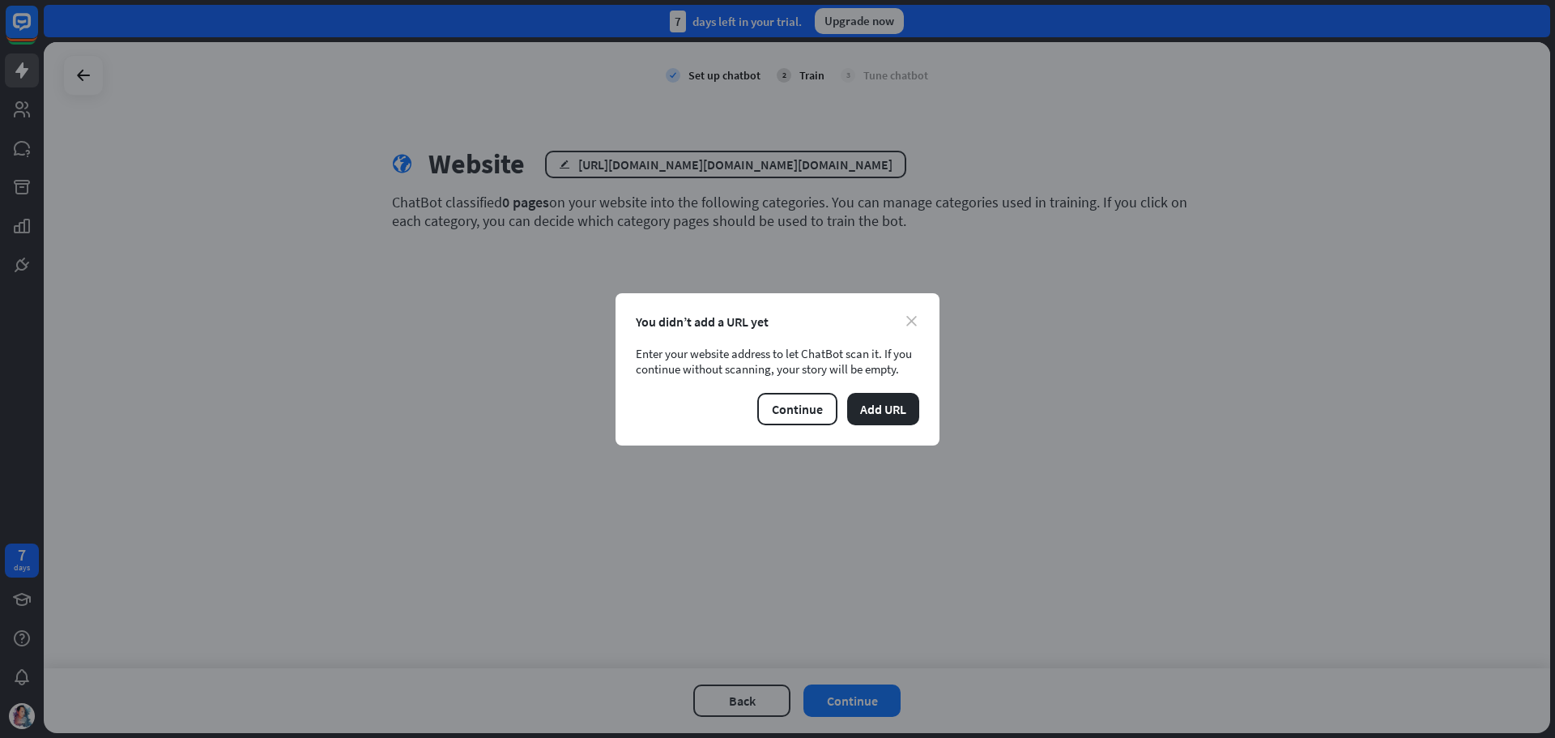
click at [909, 324] on icon "close" at bounding box center [911, 321] width 11 height 11
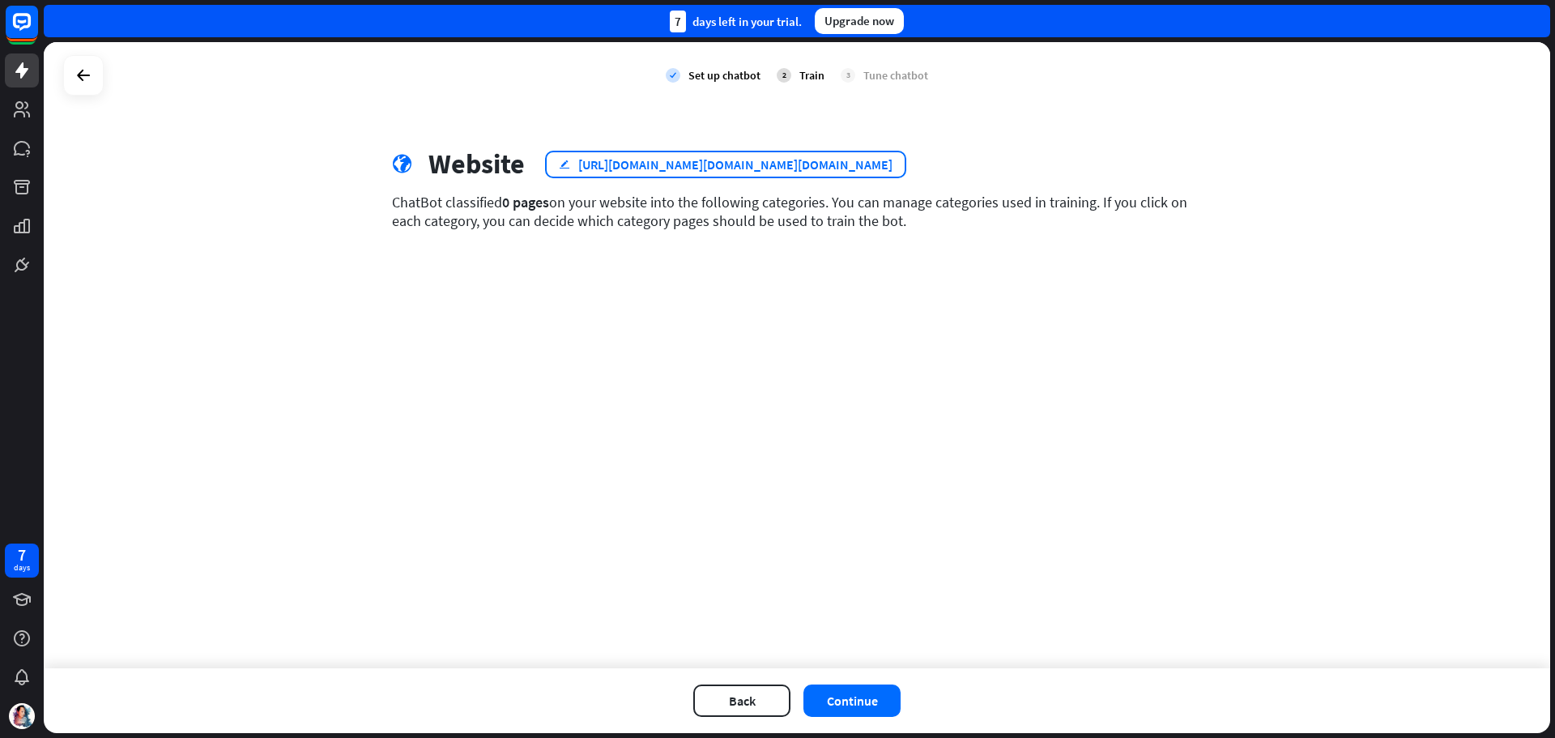
click at [815, 164] on div "[URL][DOMAIN_NAME][DOMAIN_NAME][DOMAIN_NAME]" at bounding box center [735, 164] width 314 height 16
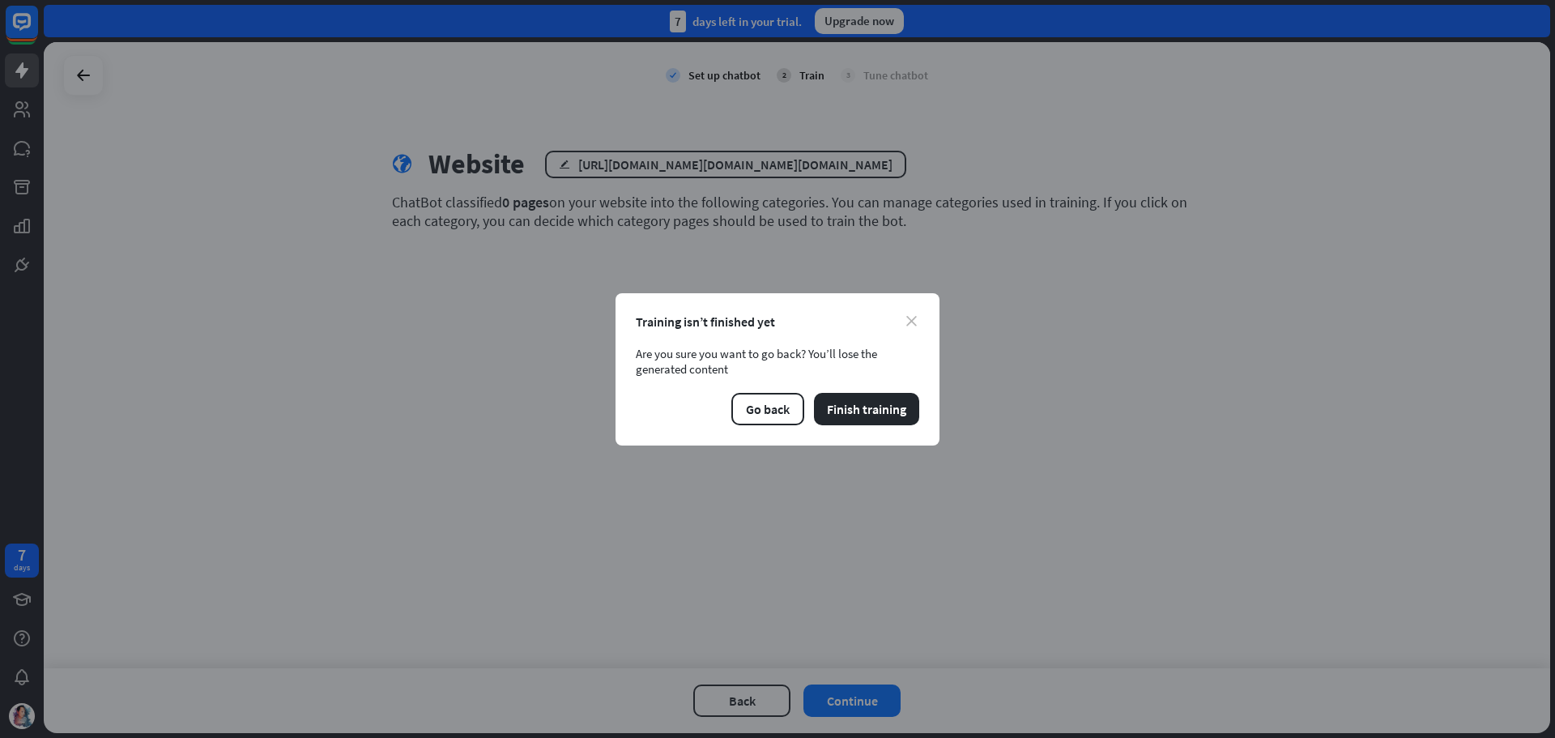
click at [911, 316] on icon "close" at bounding box center [911, 321] width 11 height 11
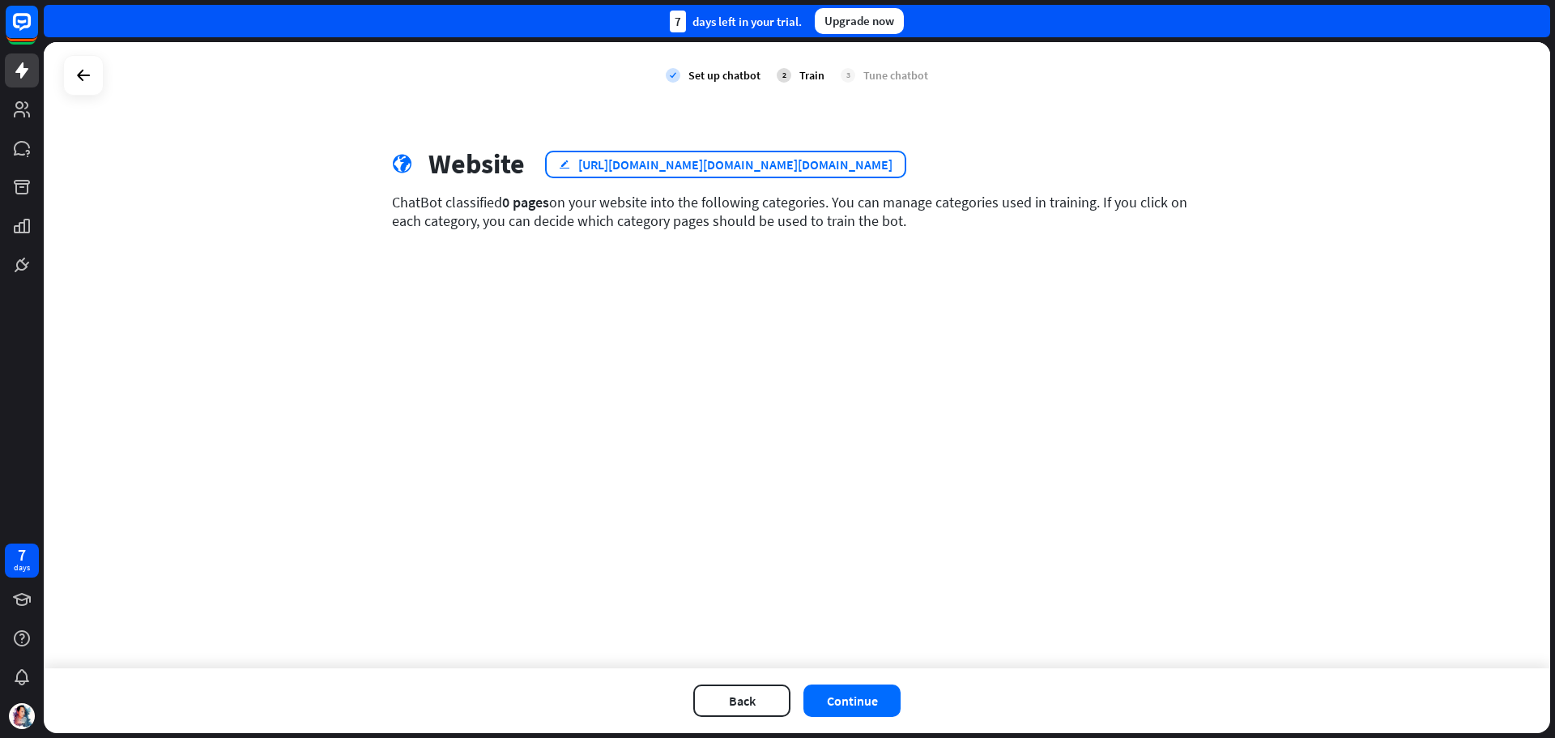
click at [786, 160] on div "[URL][DOMAIN_NAME][DOMAIN_NAME][DOMAIN_NAME]" at bounding box center [735, 164] width 314 height 16
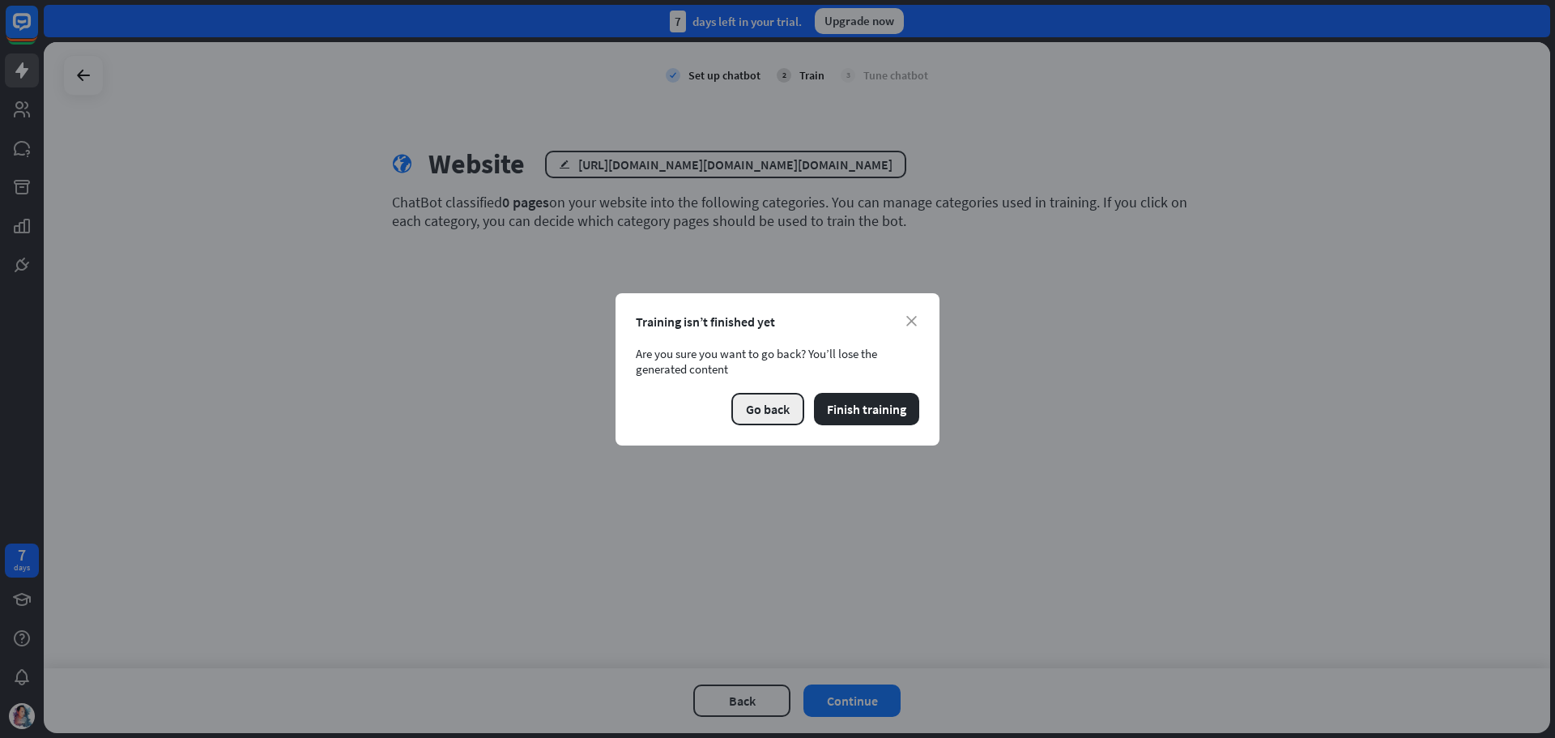
click at [773, 408] on button "Go back" at bounding box center [767, 409] width 73 height 32
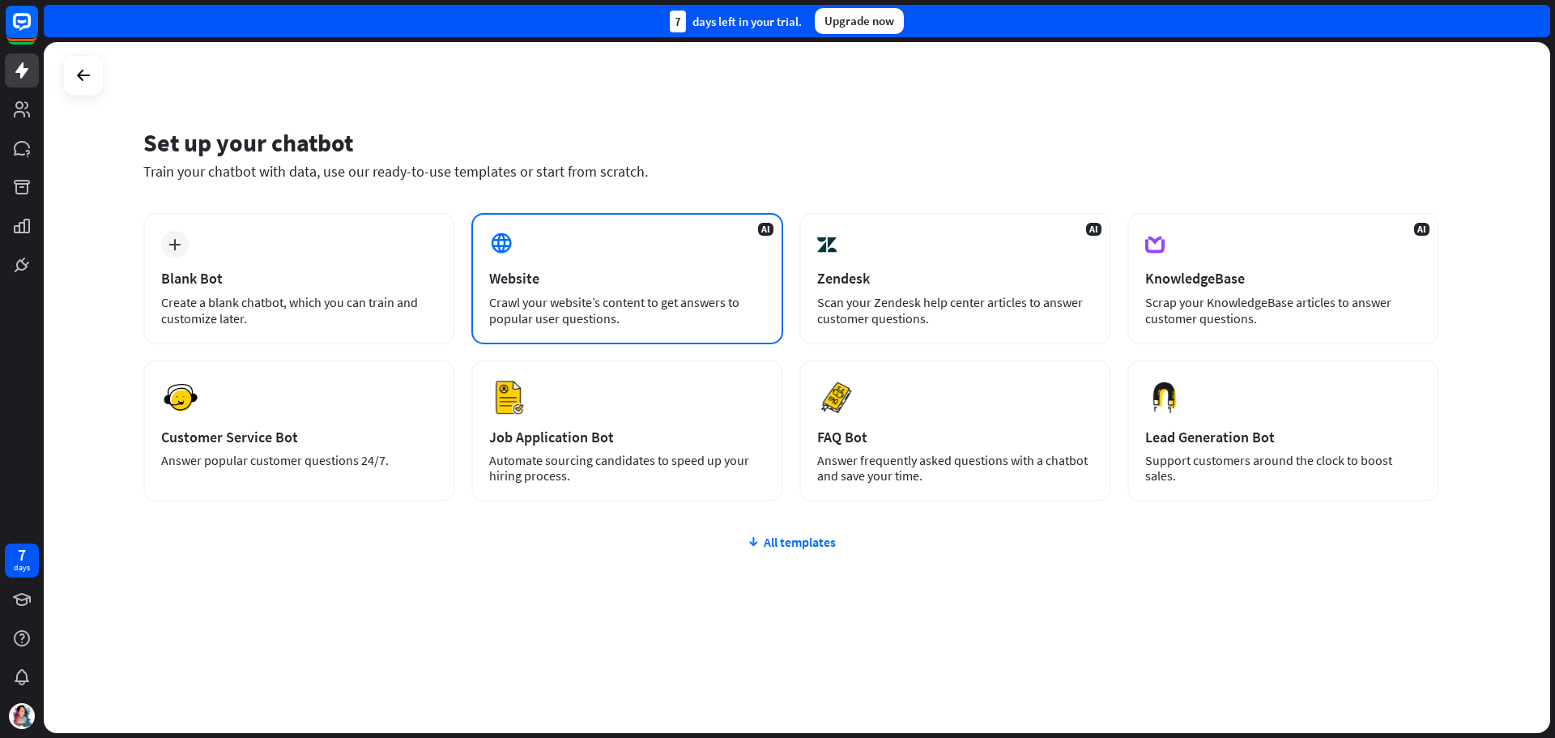
click at [590, 280] on div "Website" at bounding box center [627, 278] width 276 height 19
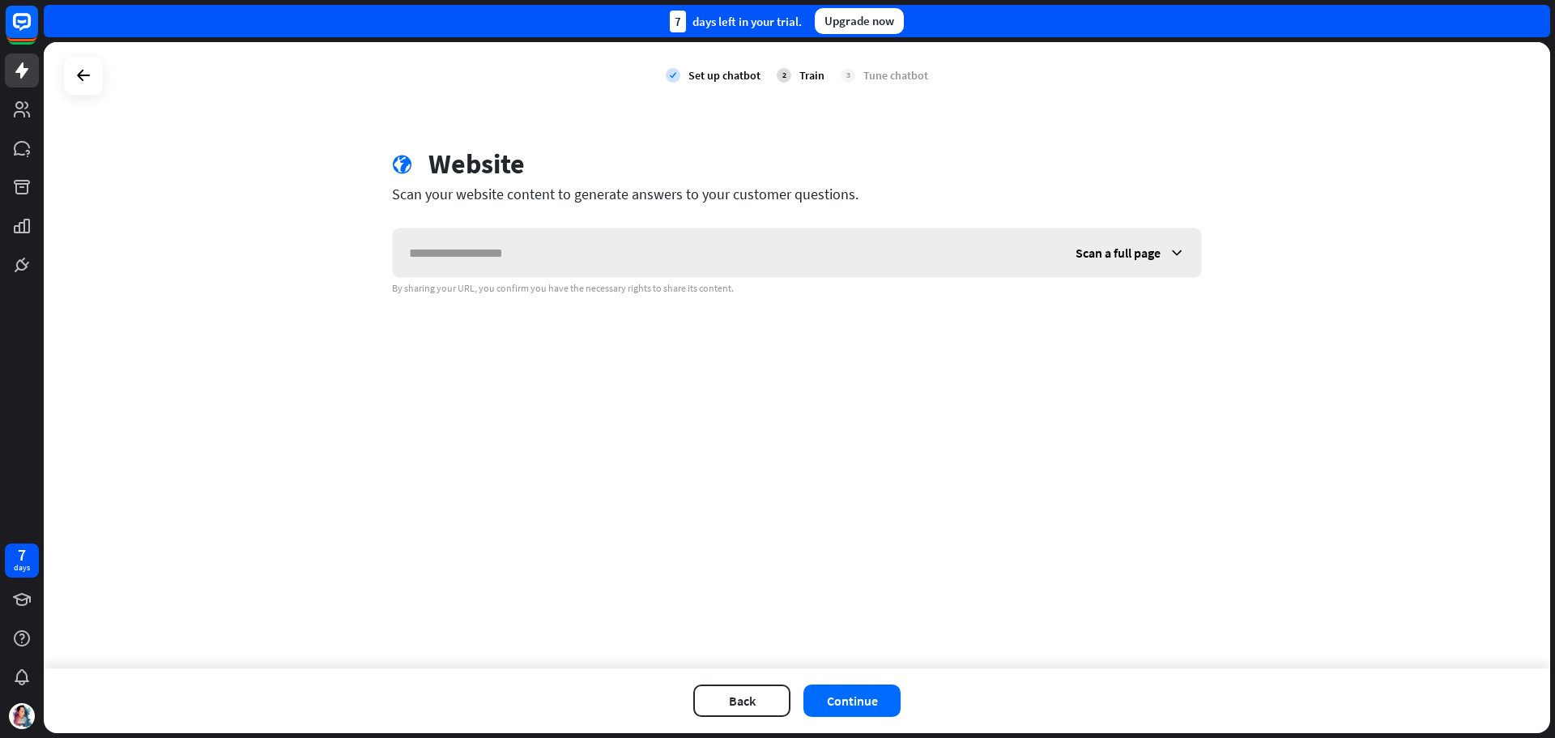
click at [606, 259] on input "text" at bounding box center [726, 252] width 666 height 49
click at [874, 696] on button "Continue" at bounding box center [851, 700] width 97 height 32
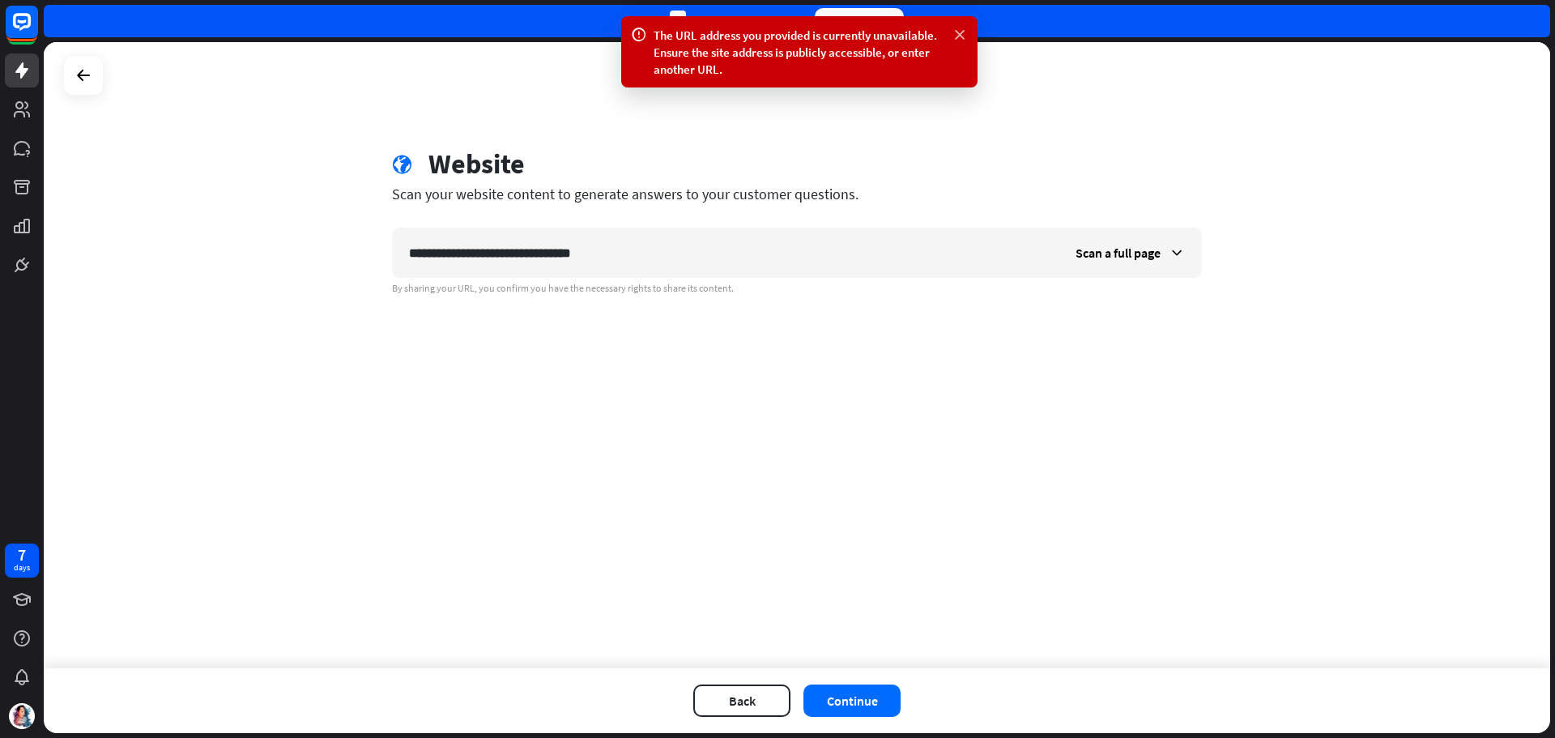
click at [962, 32] on icon at bounding box center [960, 35] width 16 height 17
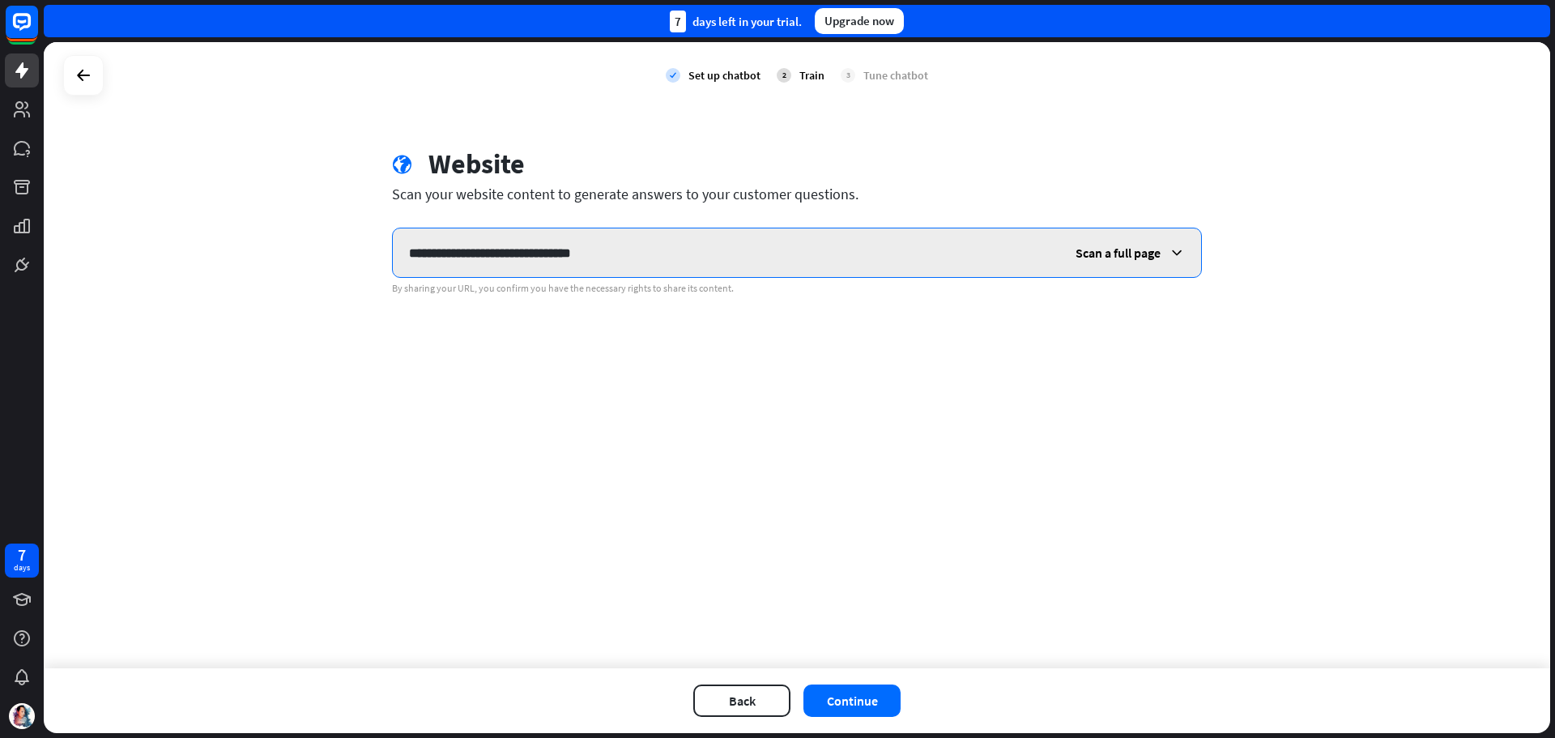
click at [662, 251] on input "**********" at bounding box center [726, 252] width 666 height 49
drag, startPoint x: 661, startPoint y: 251, endPoint x: 259, endPoint y: 258, distance: 401.7
click at [259, 258] on div "**********" at bounding box center [797, 355] width 1506 height 626
paste input "text"
type input "**********"
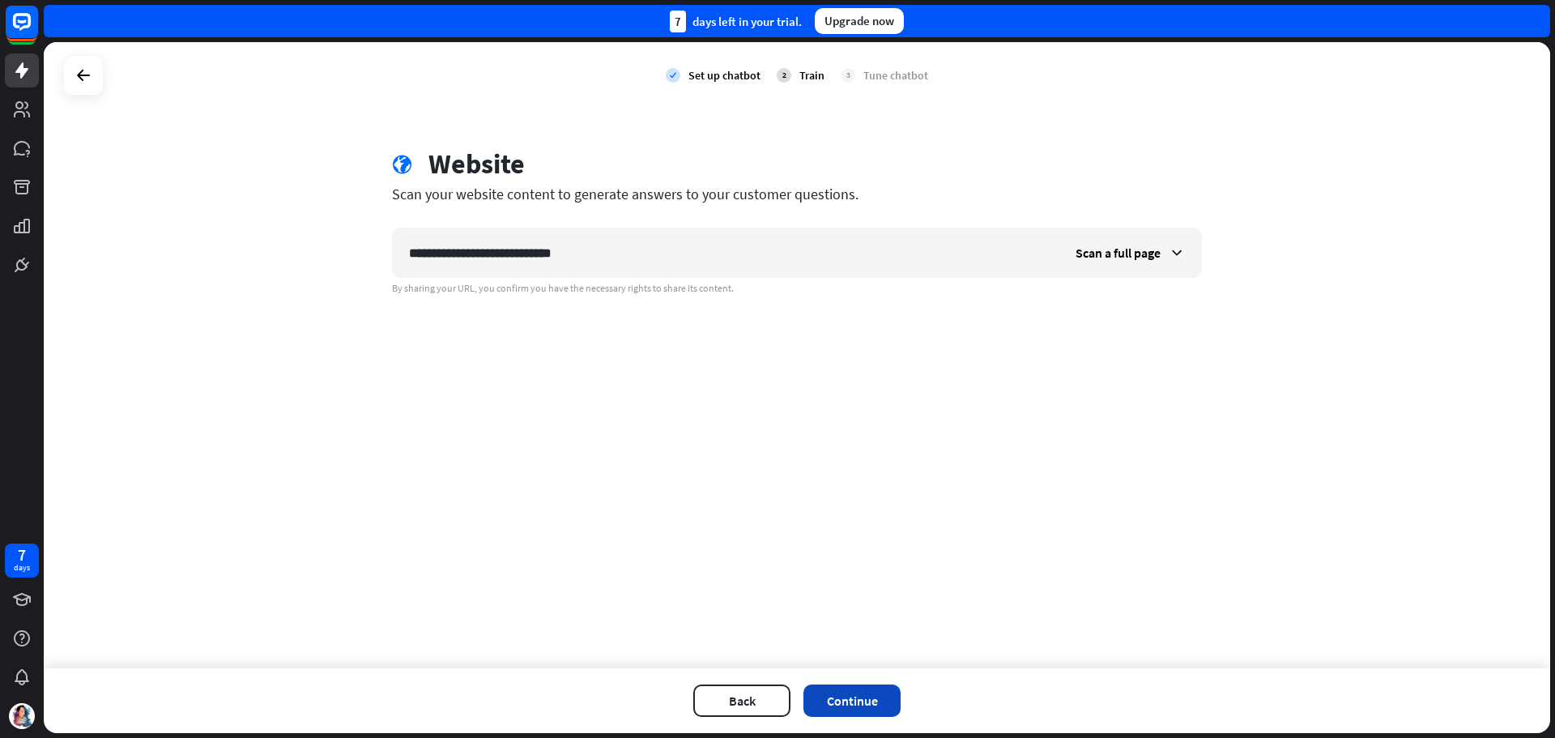
click at [865, 691] on button "Continue" at bounding box center [851, 700] width 97 height 32
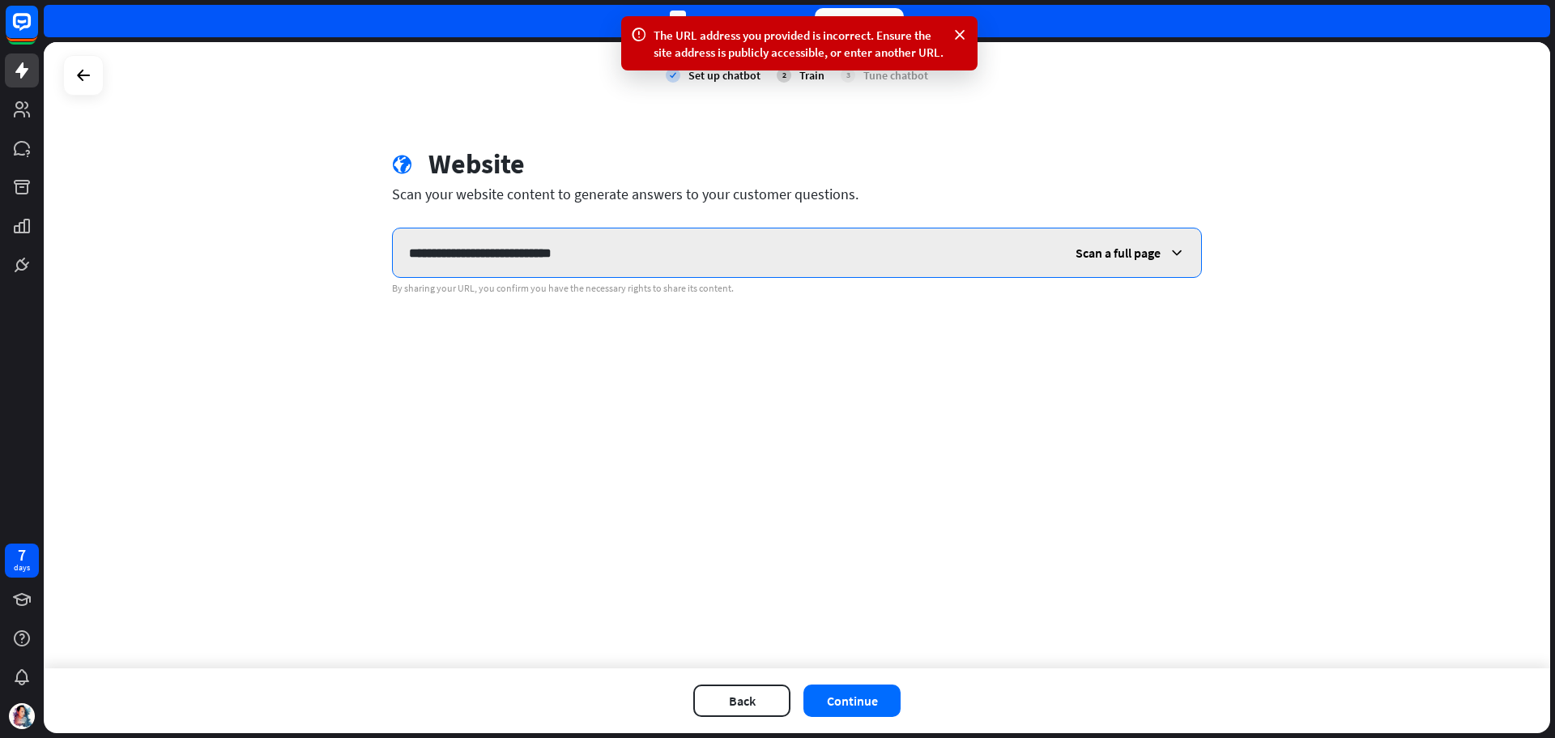
click at [716, 265] on input "**********" at bounding box center [726, 252] width 666 height 49
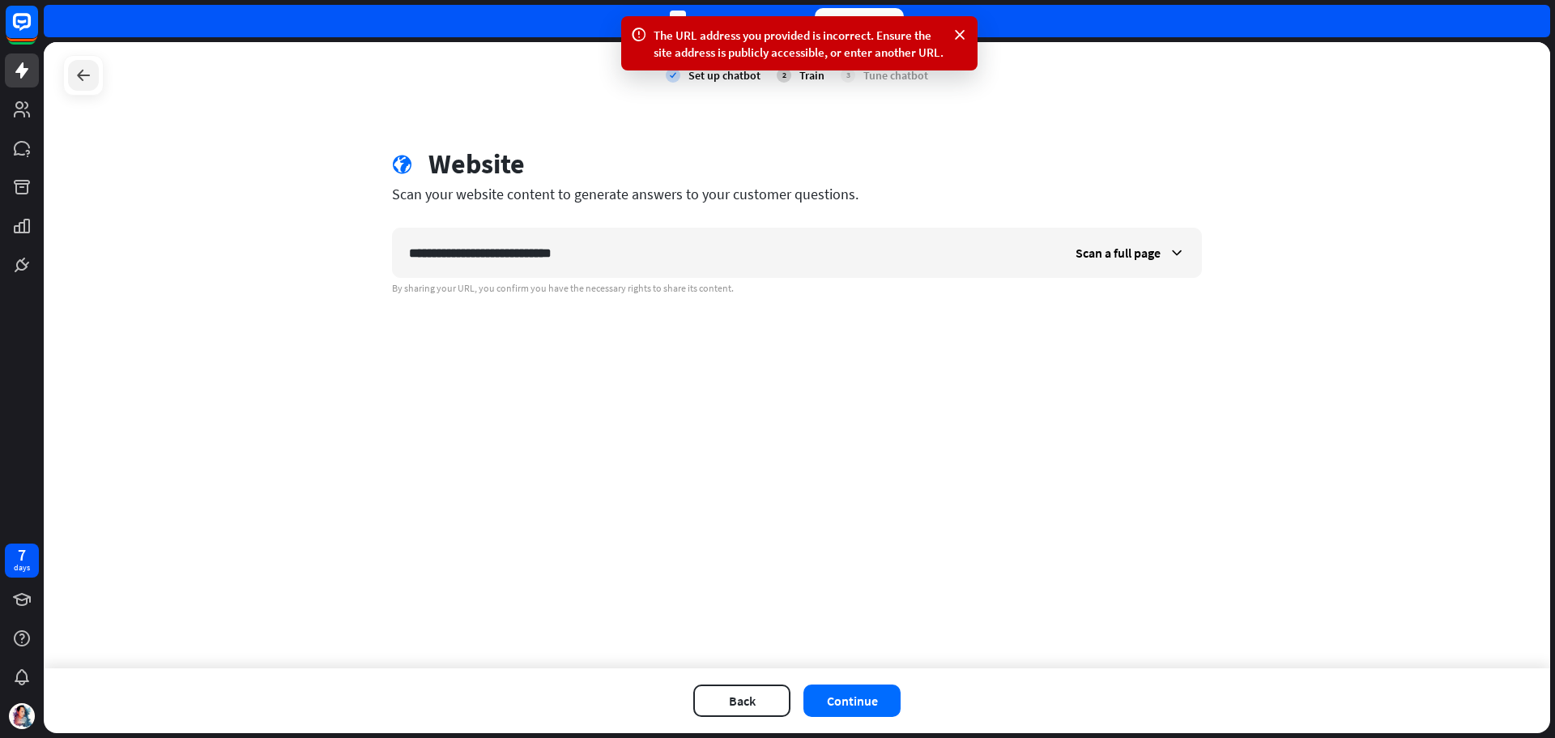
click at [70, 66] on div at bounding box center [83, 75] width 31 height 31
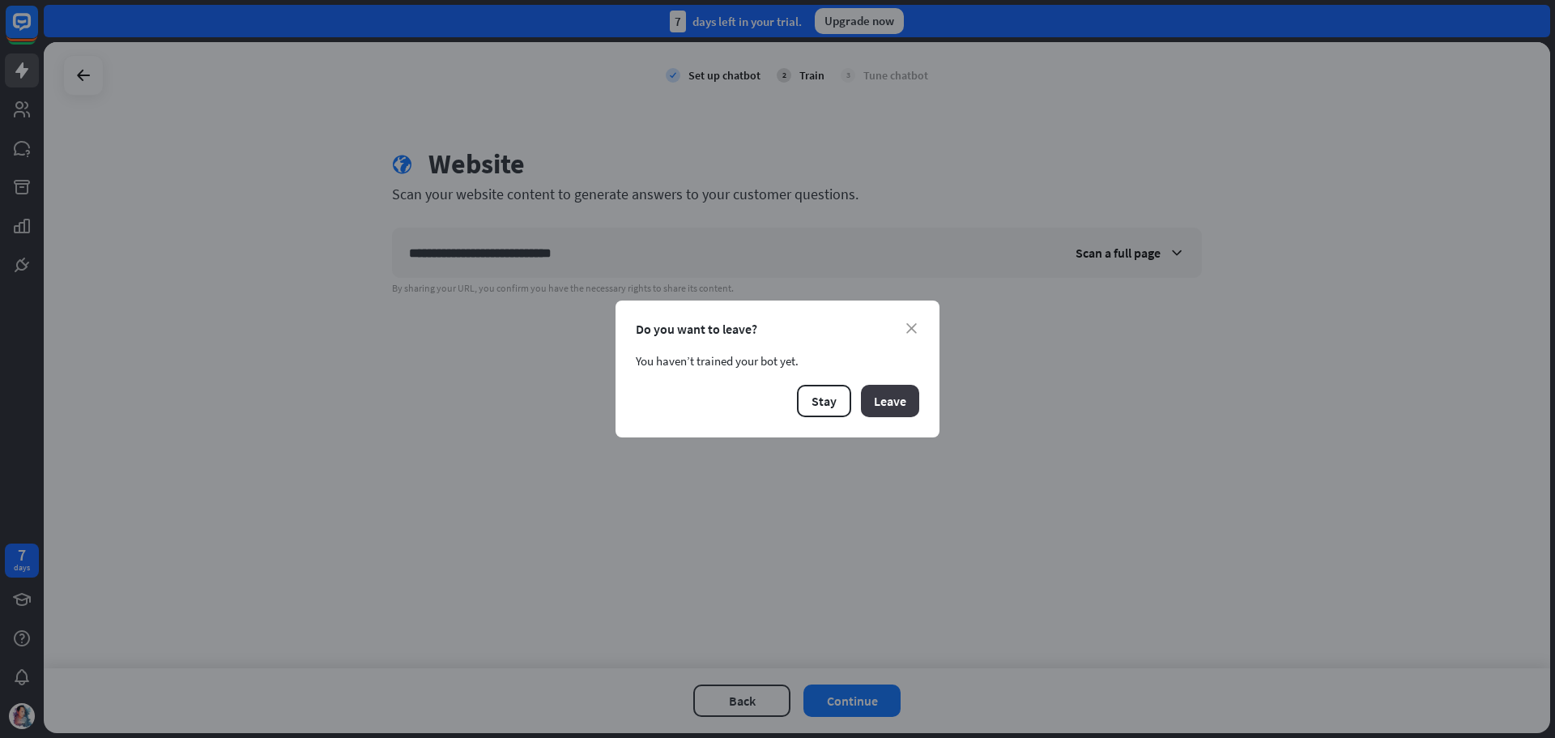
click at [879, 400] on button "Leave" at bounding box center [890, 401] width 58 height 32
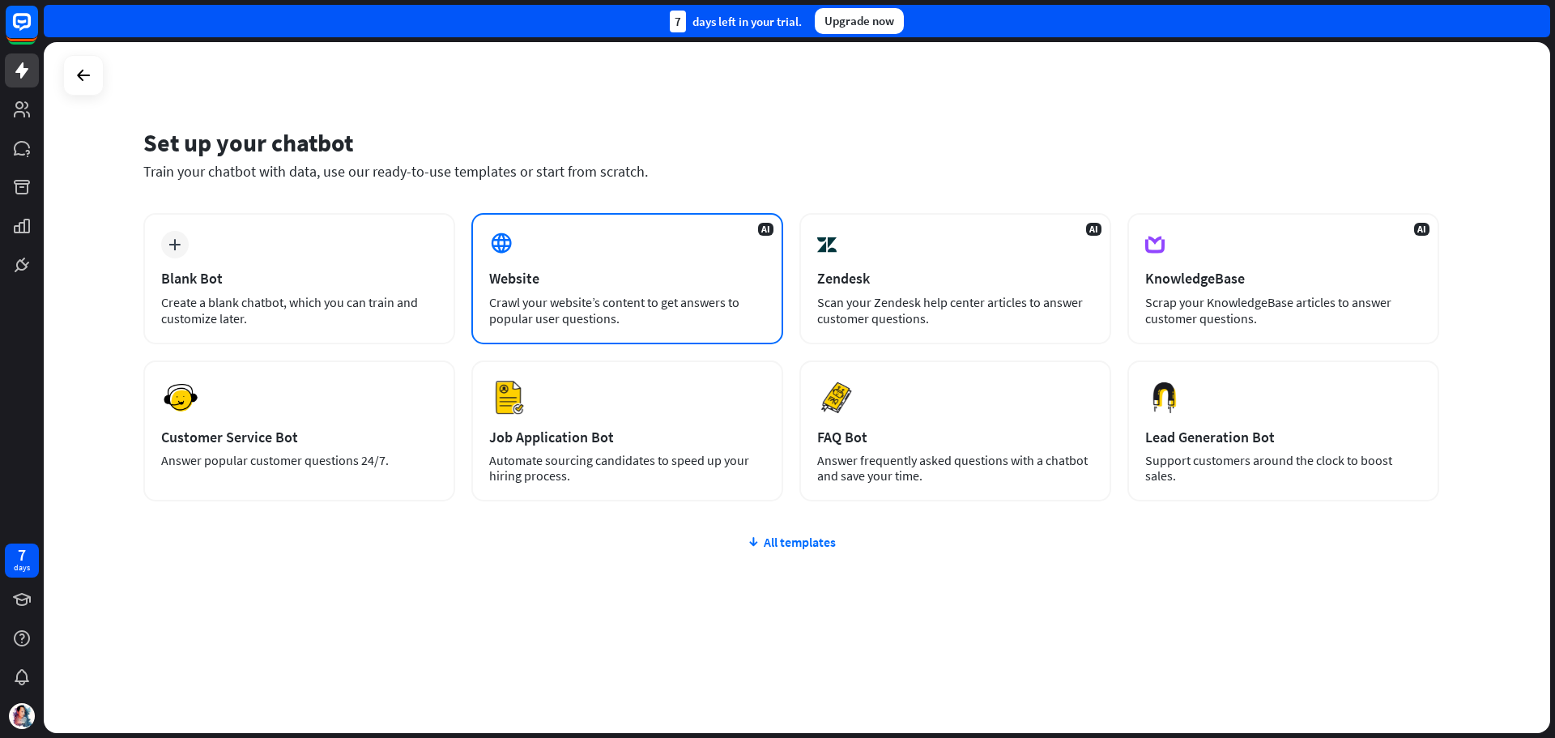
click at [509, 287] on div "Website" at bounding box center [627, 278] width 276 height 19
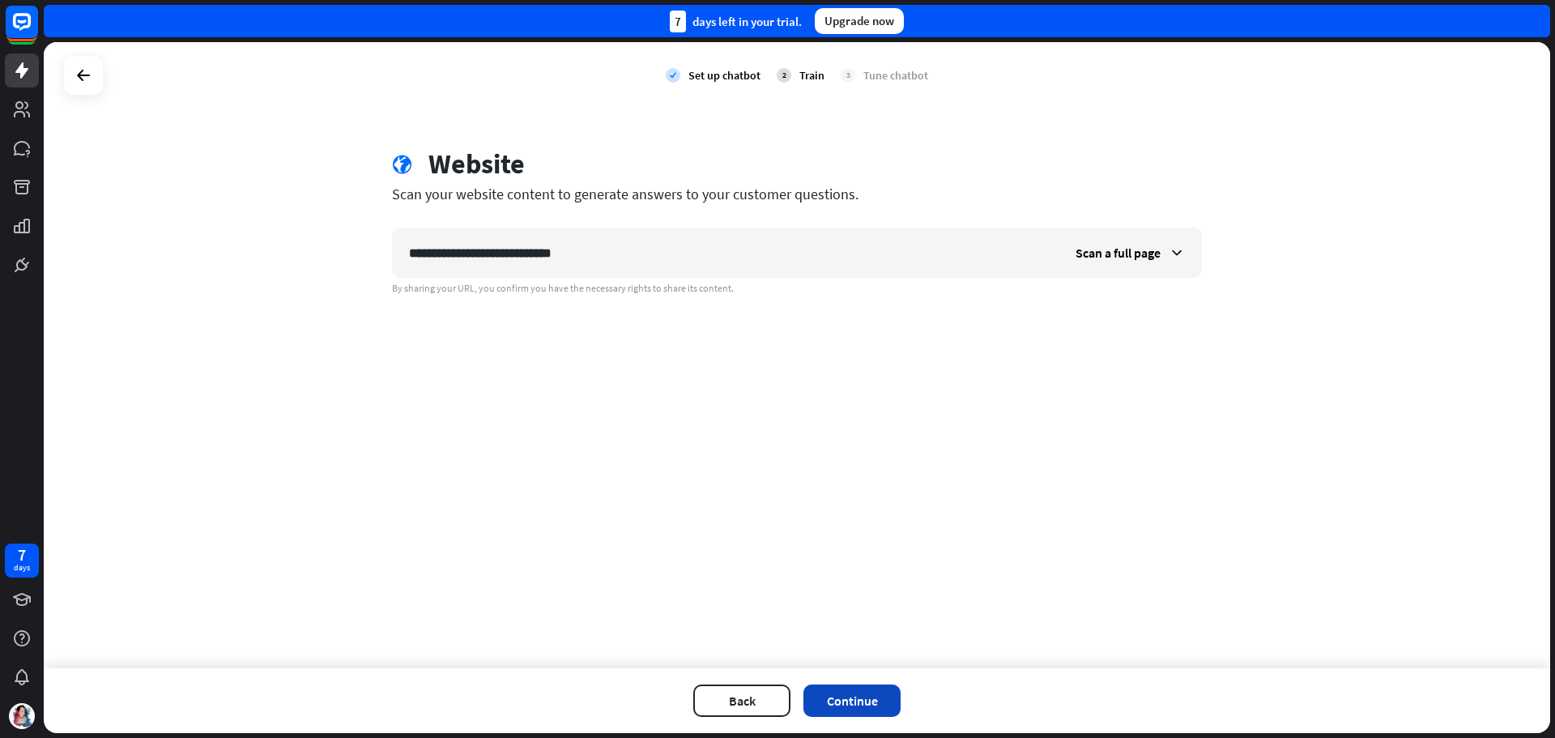
click at [849, 704] on button "Continue" at bounding box center [851, 700] width 97 height 32
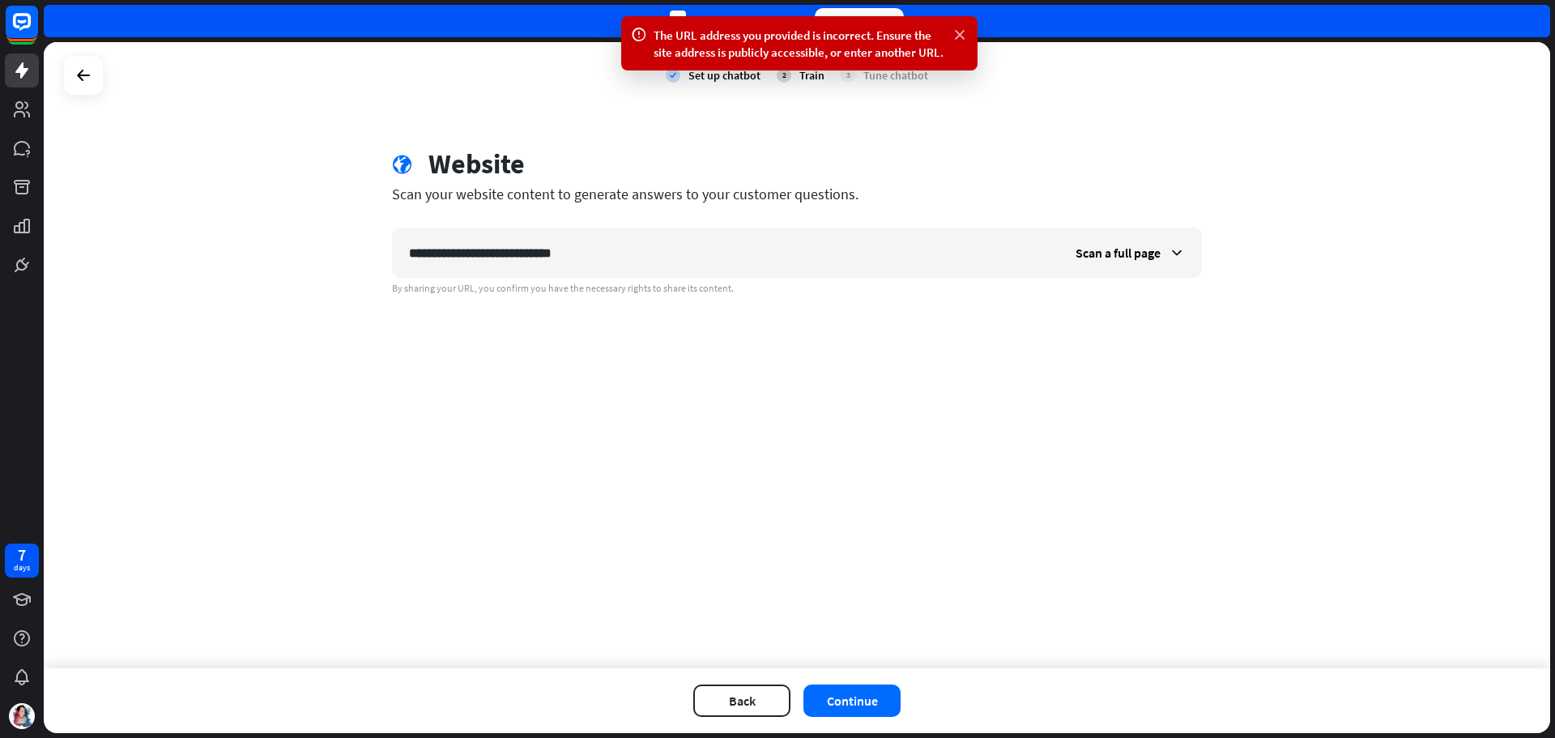
click at [958, 36] on icon at bounding box center [960, 35] width 16 height 17
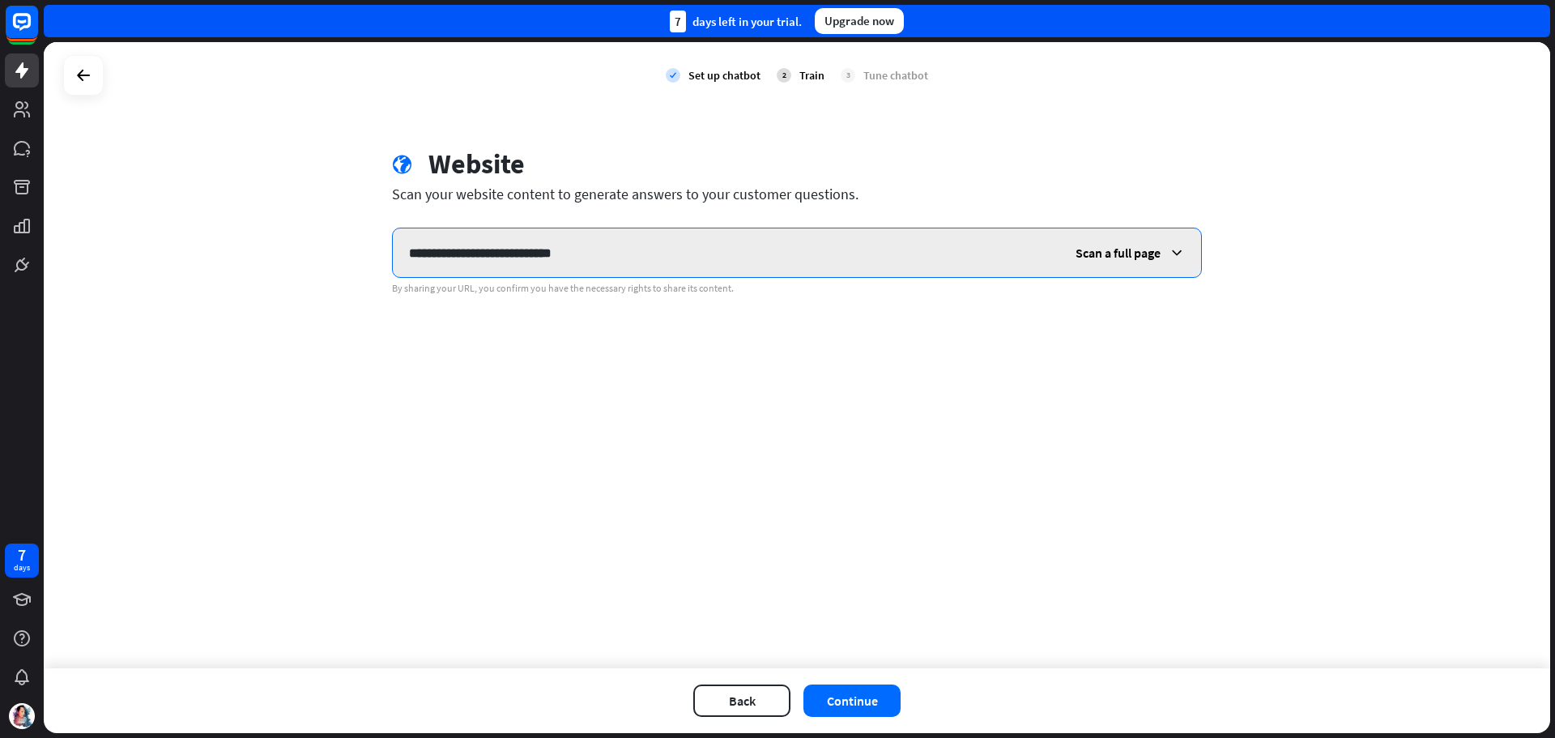
drag, startPoint x: 628, startPoint y: 267, endPoint x: 572, endPoint y: 242, distance: 62.0
click at [622, 266] on input "**********" at bounding box center [726, 252] width 666 height 49
drag, startPoint x: 368, startPoint y: 248, endPoint x: 154, endPoint y: 257, distance: 214.8
click at [154, 257] on div "**********" at bounding box center [797, 355] width 1506 height 626
paste input "**********"
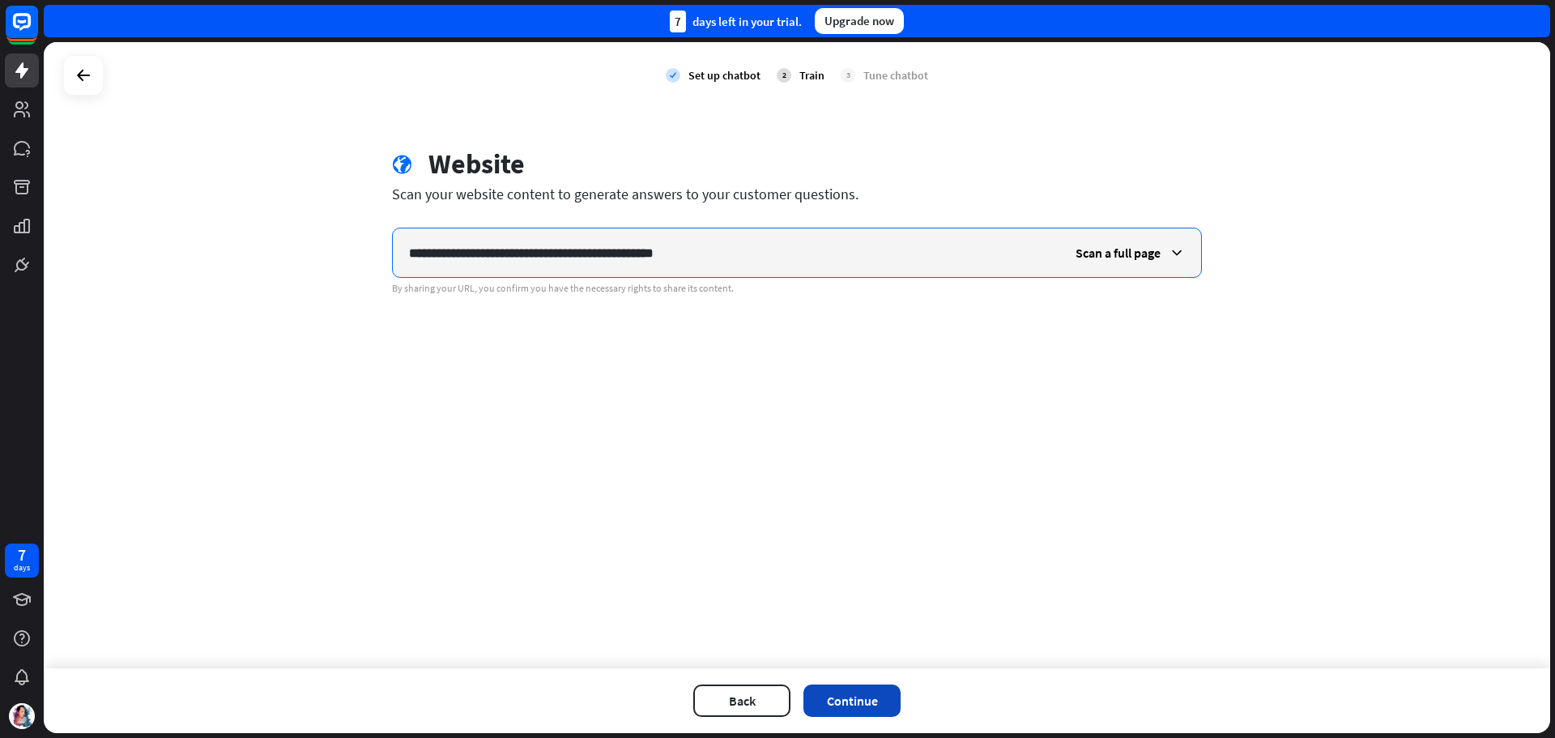
type input "**********"
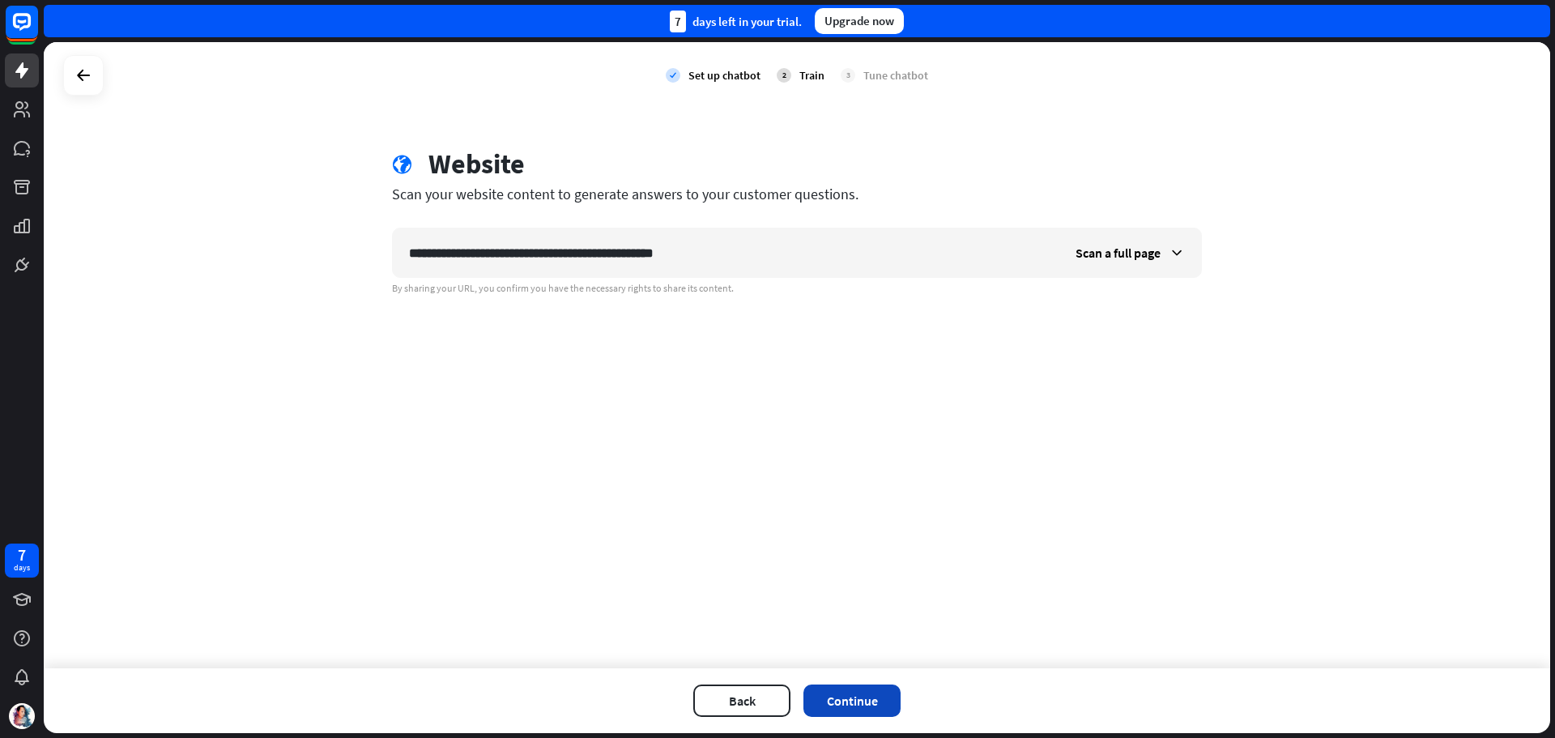
click at [856, 705] on button "Continue" at bounding box center [851, 700] width 97 height 32
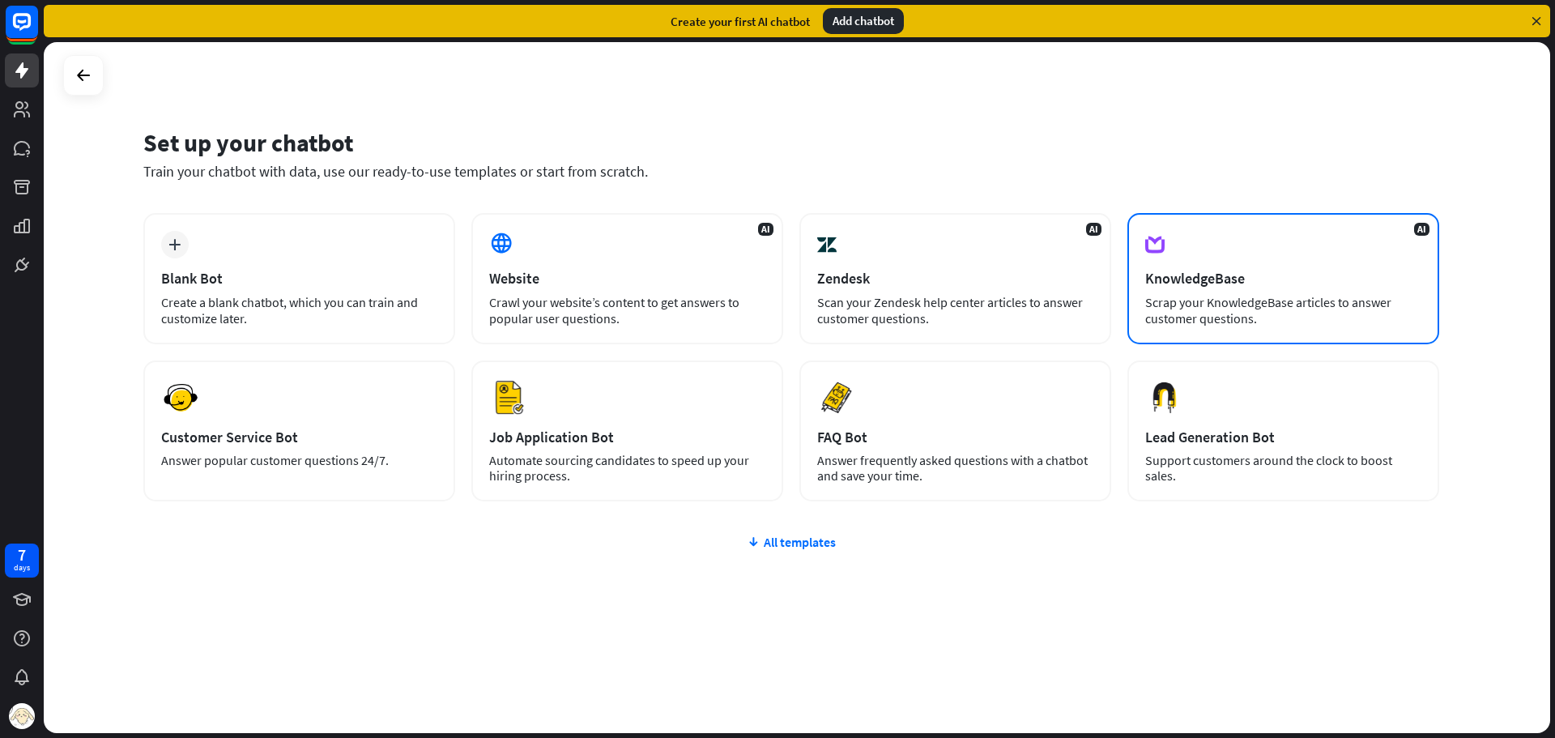
click at [1241, 303] on div "Scrap your KnowledgeBase articles to answer customer questions." at bounding box center [1283, 310] width 276 height 32
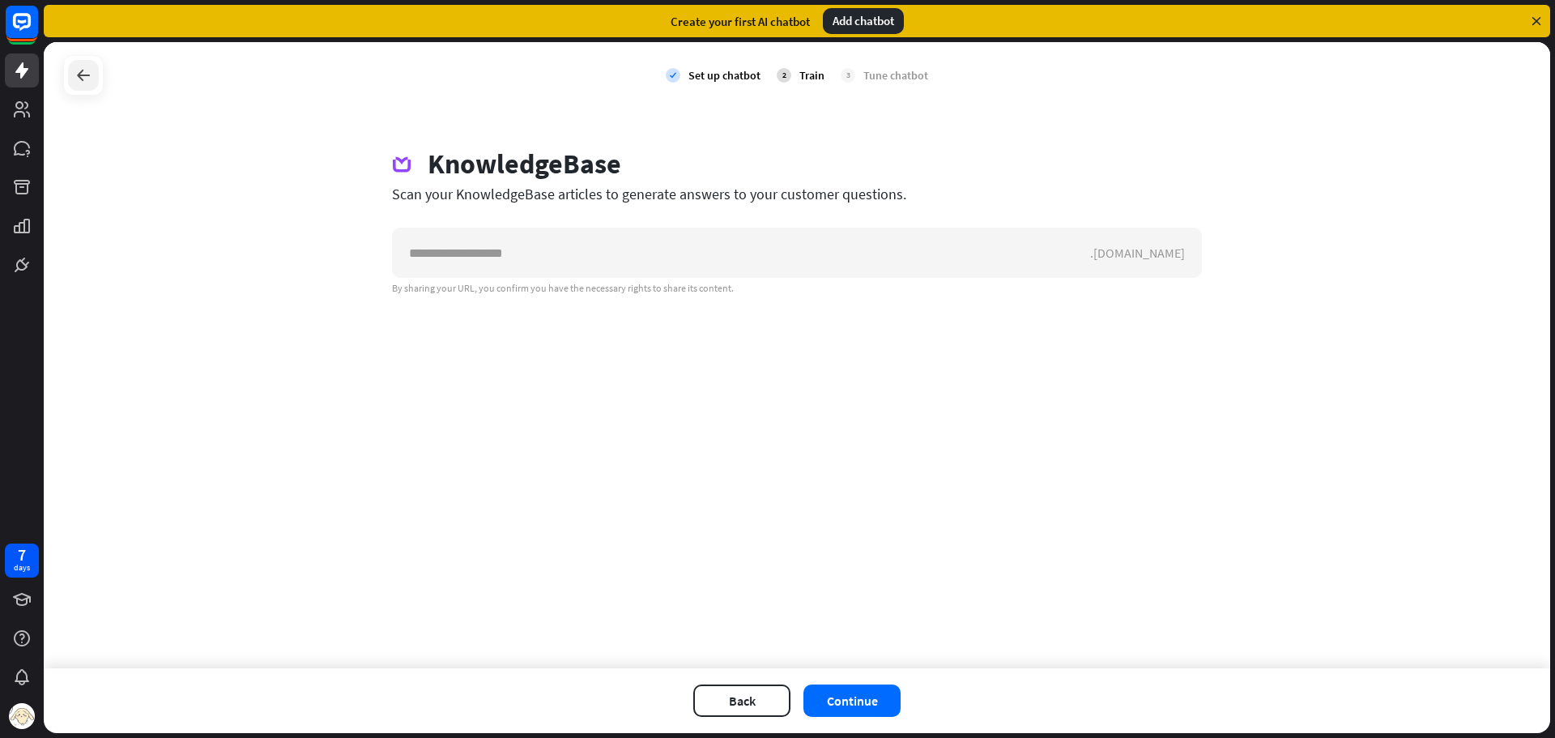
click at [80, 68] on icon at bounding box center [83, 75] width 19 height 19
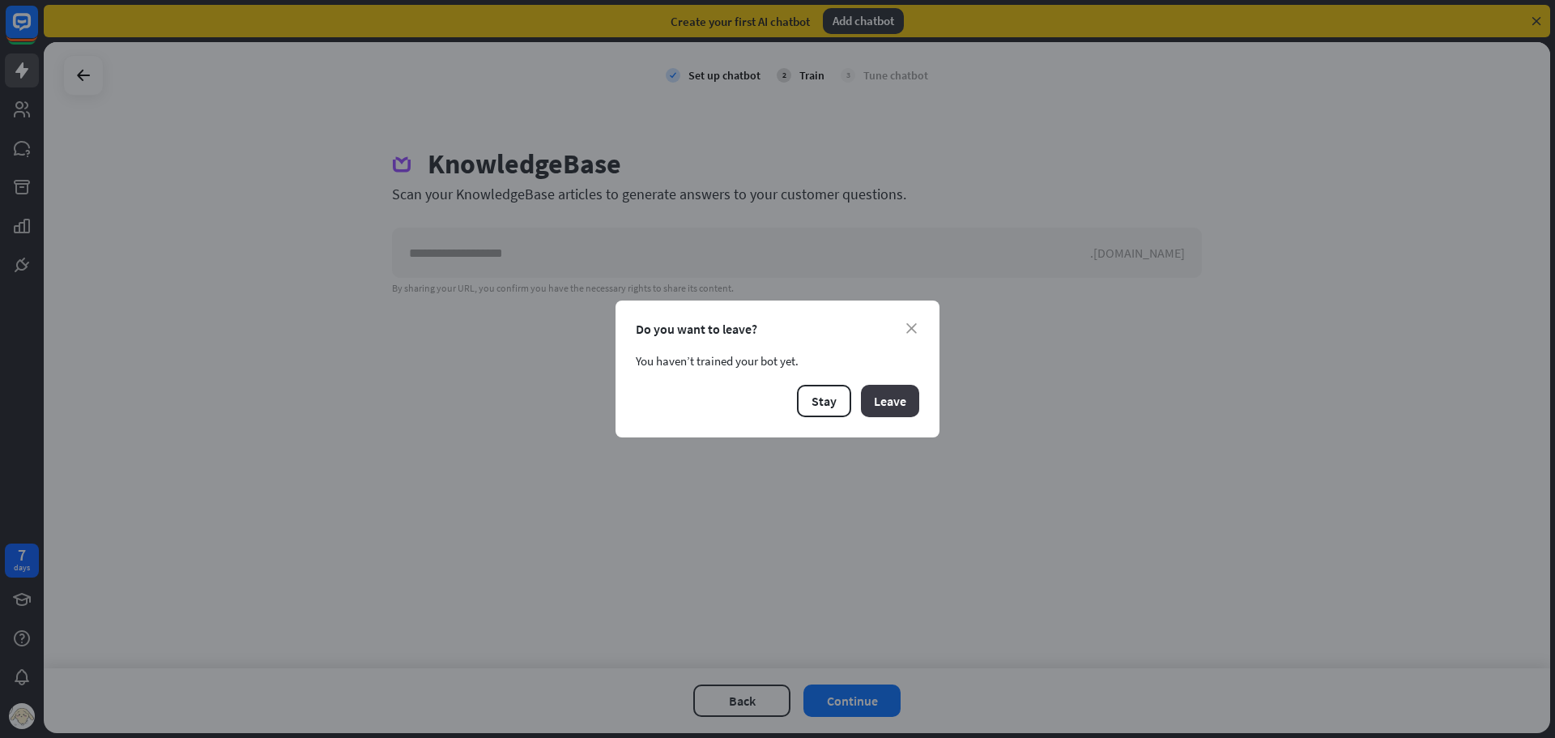
click at [898, 404] on button "Leave" at bounding box center [890, 401] width 58 height 32
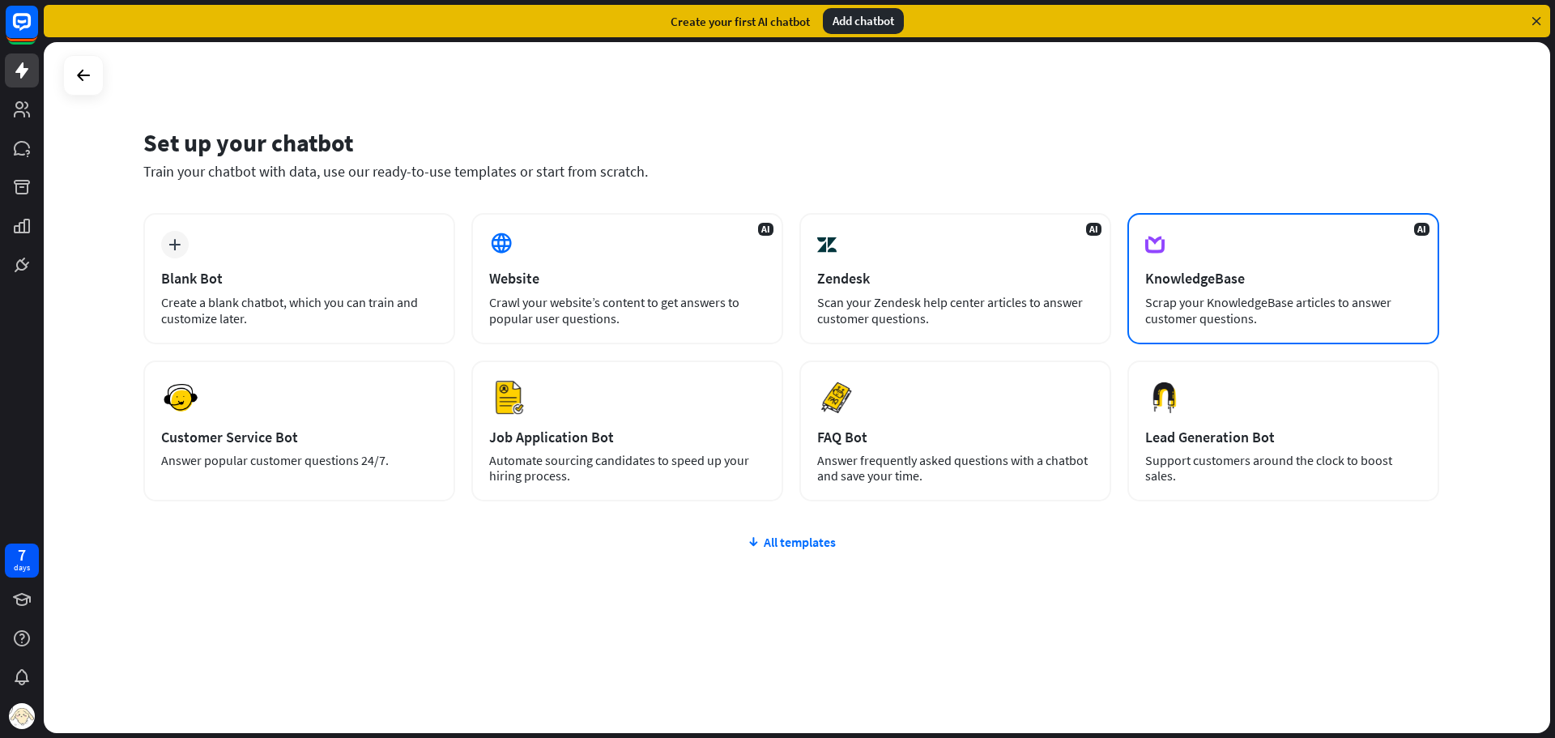
click at [1270, 299] on div "Scrap your KnowledgeBase articles to answer customer questions." at bounding box center [1283, 310] width 276 height 32
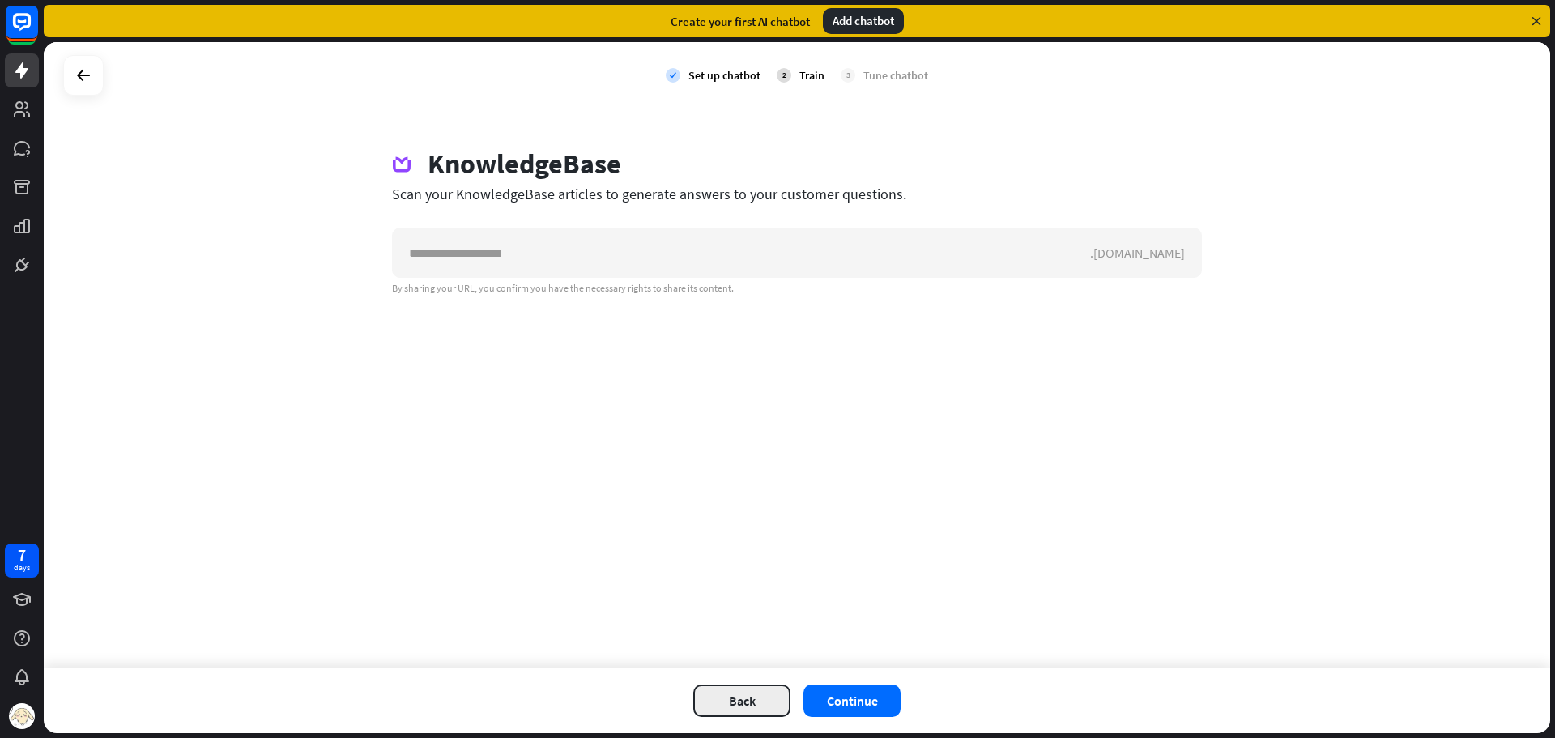
click at [726, 690] on button "Back" at bounding box center [741, 700] width 97 height 32
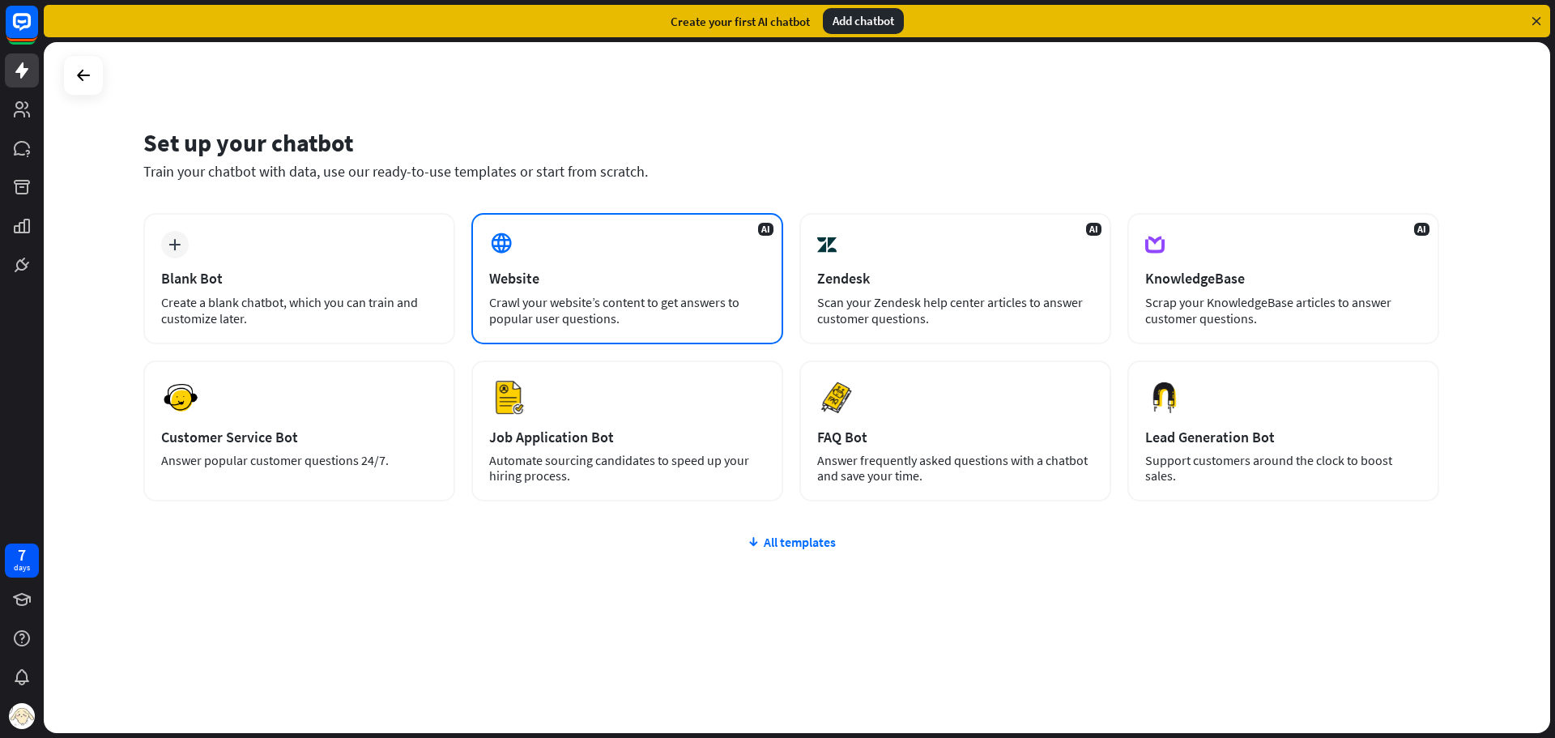
click at [599, 303] on div "Crawl your website’s content to get answers to popular user questions." at bounding box center [627, 310] width 276 height 32
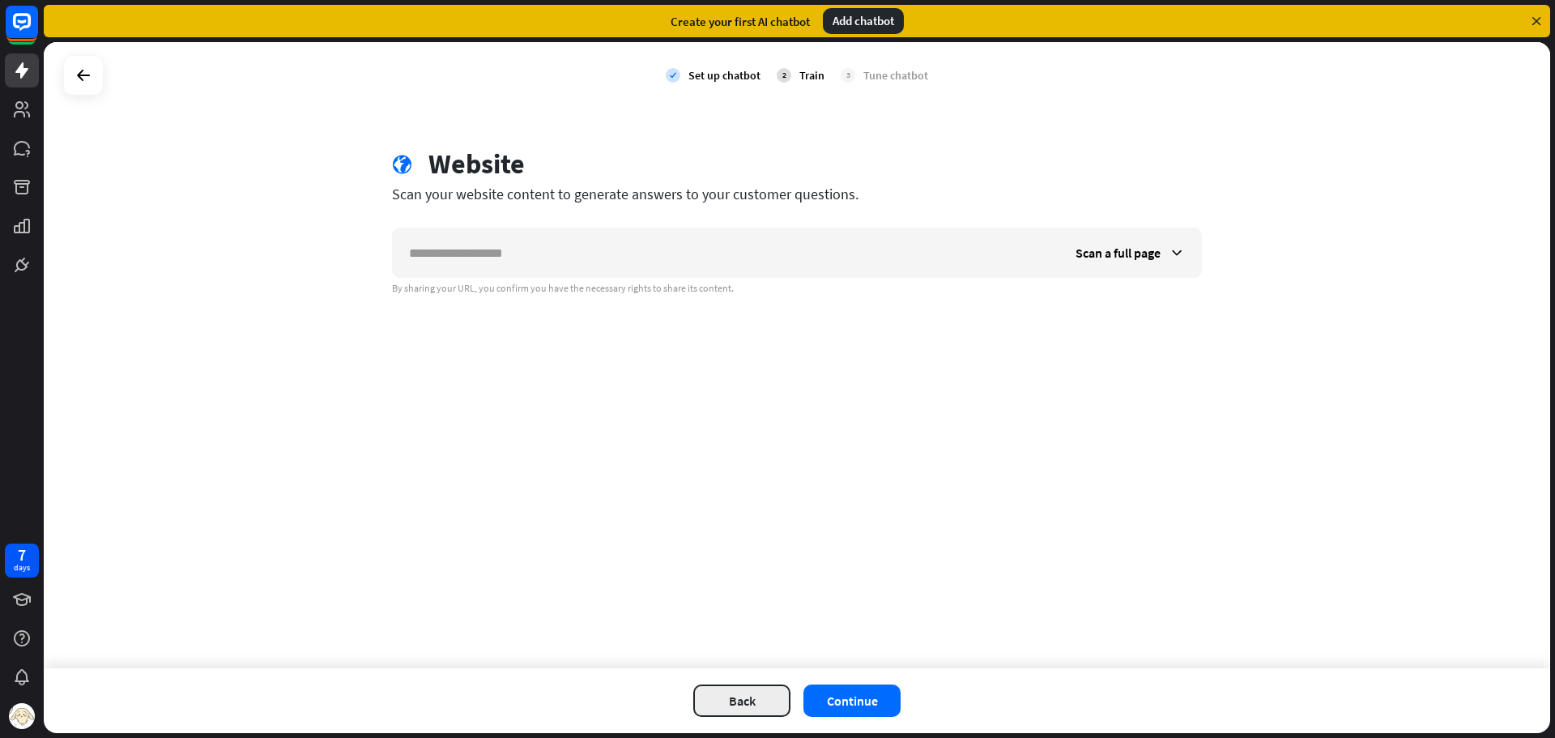
click at [722, 695] on button "Back" at bounding box center [741, 700] width 97 height 32
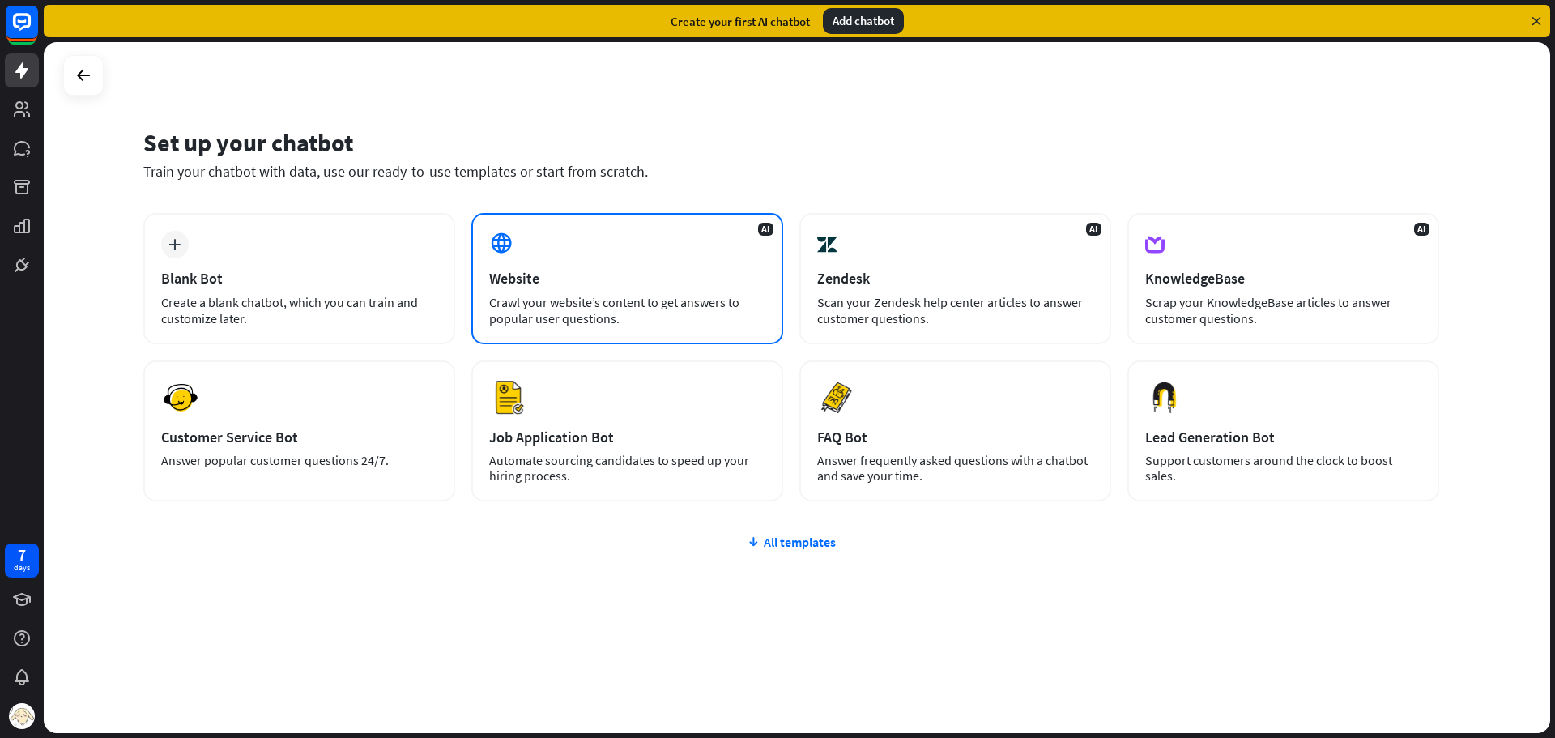
click at [568, 306] on div "Crawl your website’s content to get answers to popular user questions." at bounding box center [627, 310] width 276 height 32
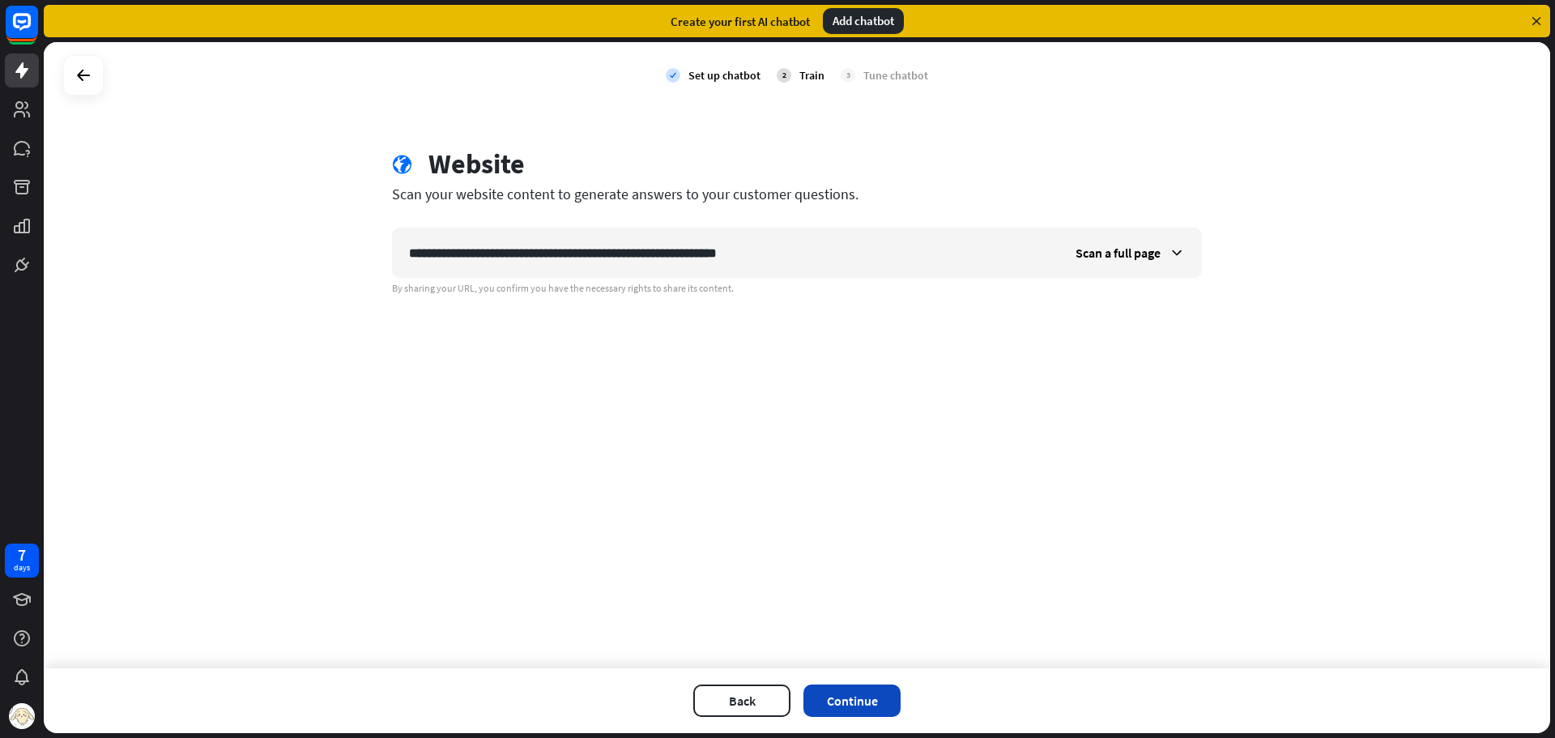
type input "**********"
click at [865, 699] on button "Continue" at bounding box center [851, 700] width 97 height 32
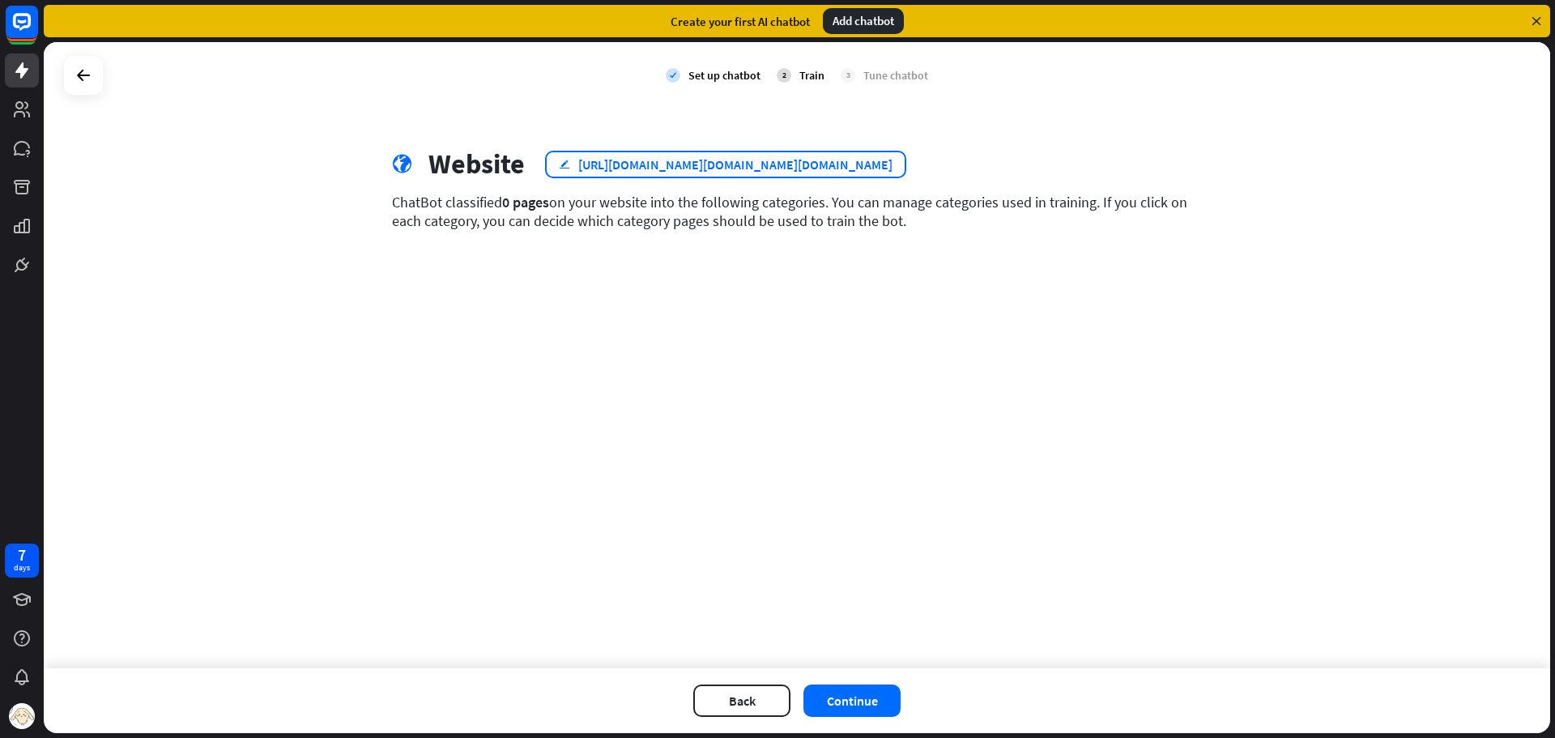
click at [756, 167] on div "https://accounts.google.com/v3/signin/identifier?continue=https%3A%2F%2Fsites.g…" at bounding box center [735, 164] width 314 height 16
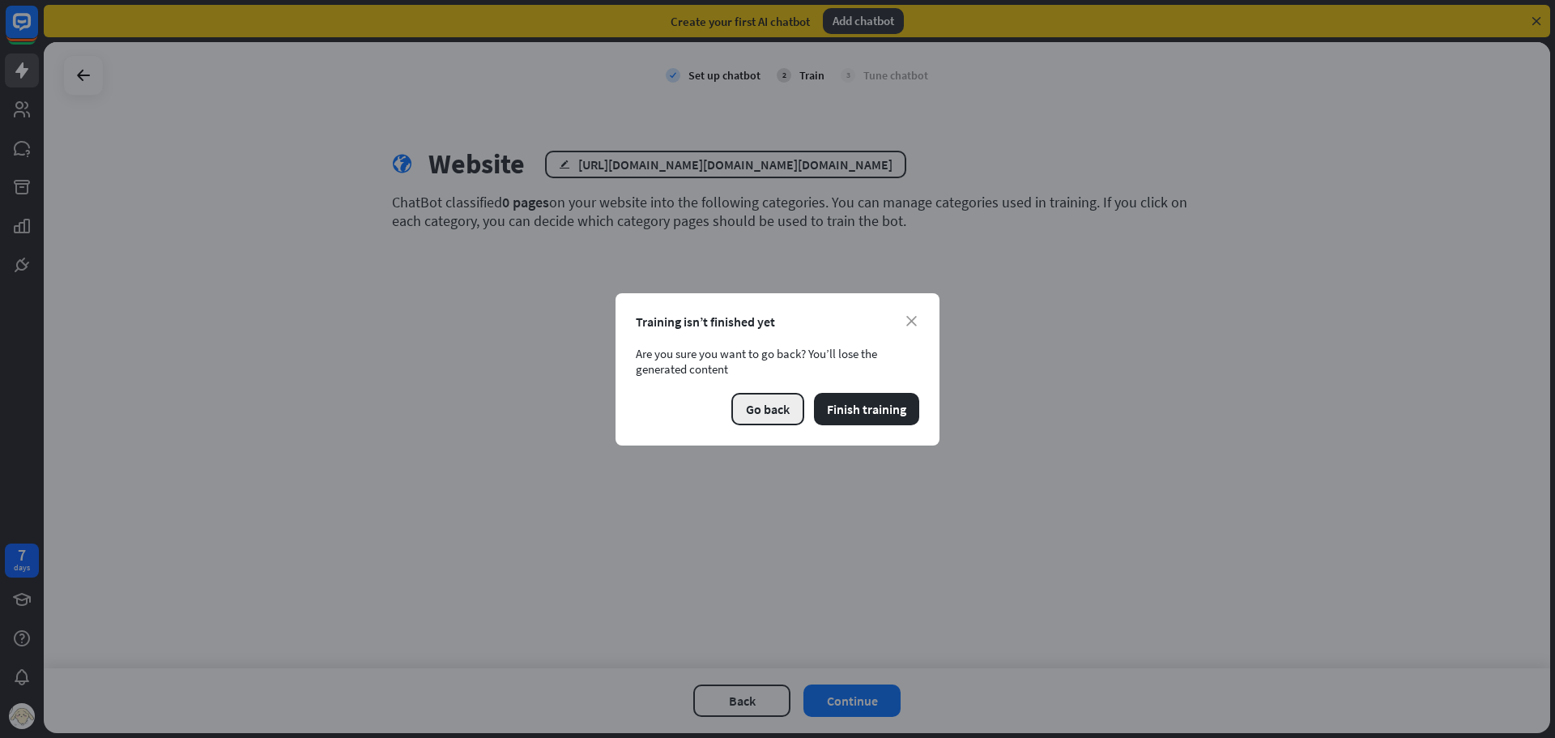
click at [768, 414] on button "Go back" at bounding box center [767, 409] width 73 height 32
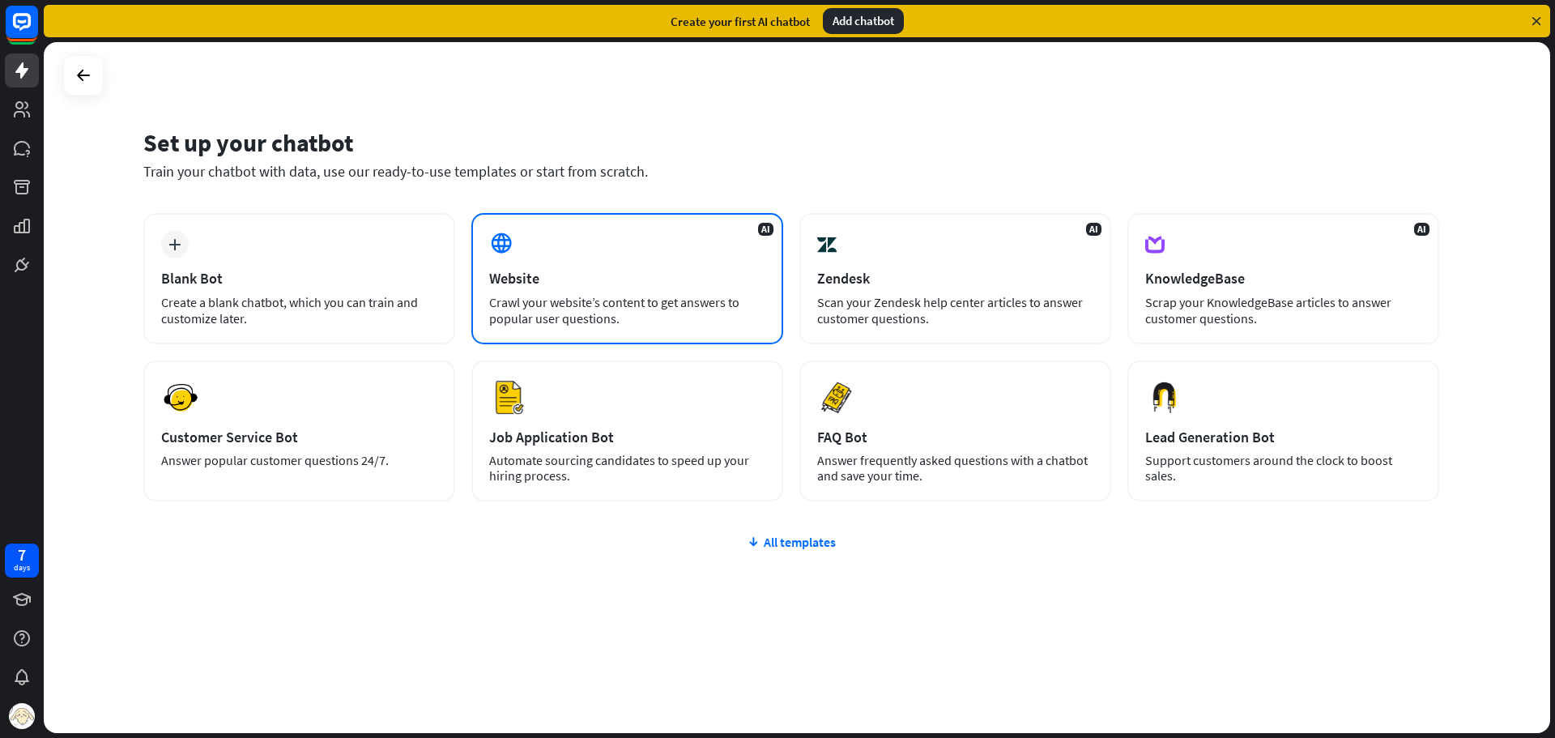
click at [579, 300] on div "Crawl your website’s content to get answers to popular user questions." at bounding box center [627, 310] width 276 height 32
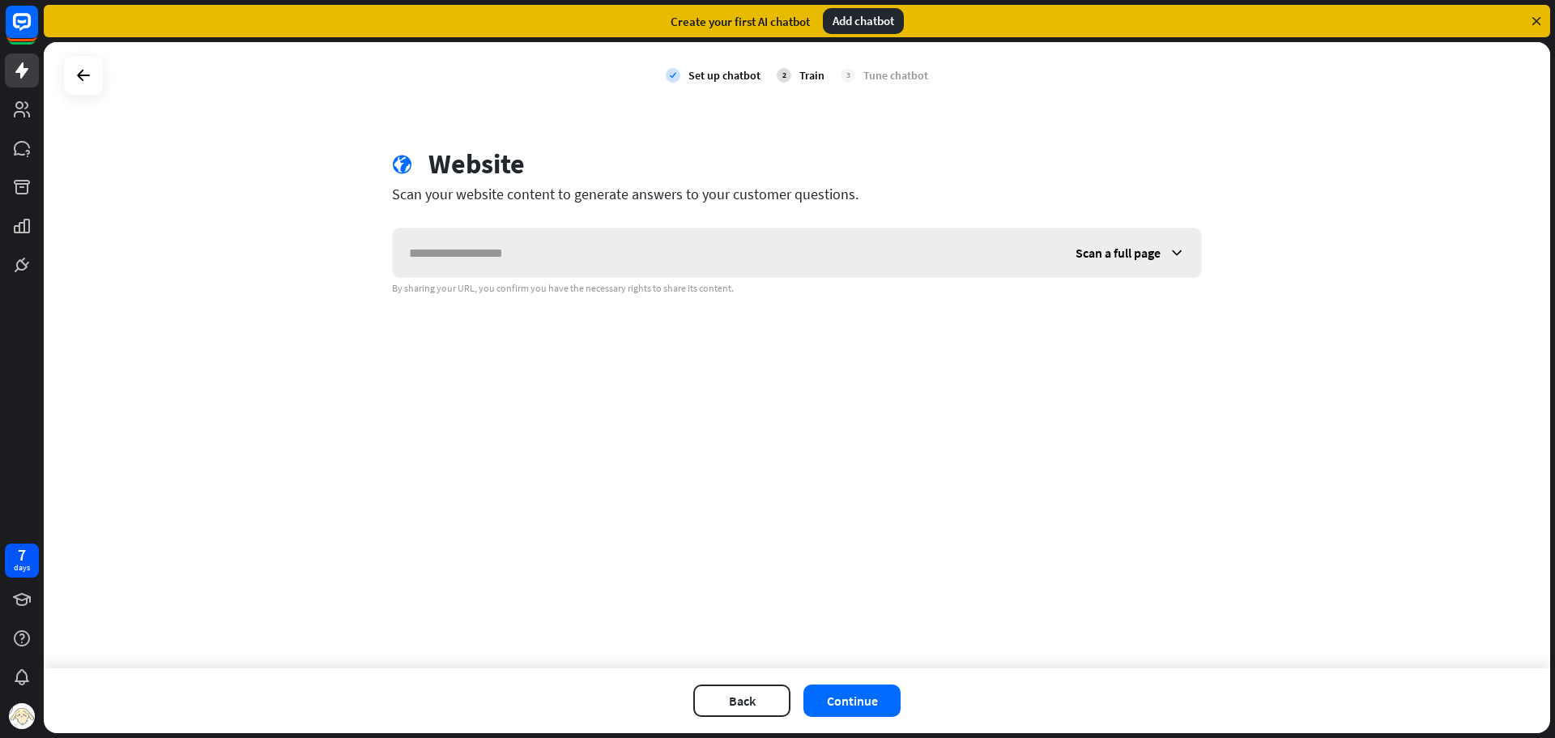
click at [577, 256] on input "text" at bounding box center [726, 252] width 666 height 49
type input "**********"
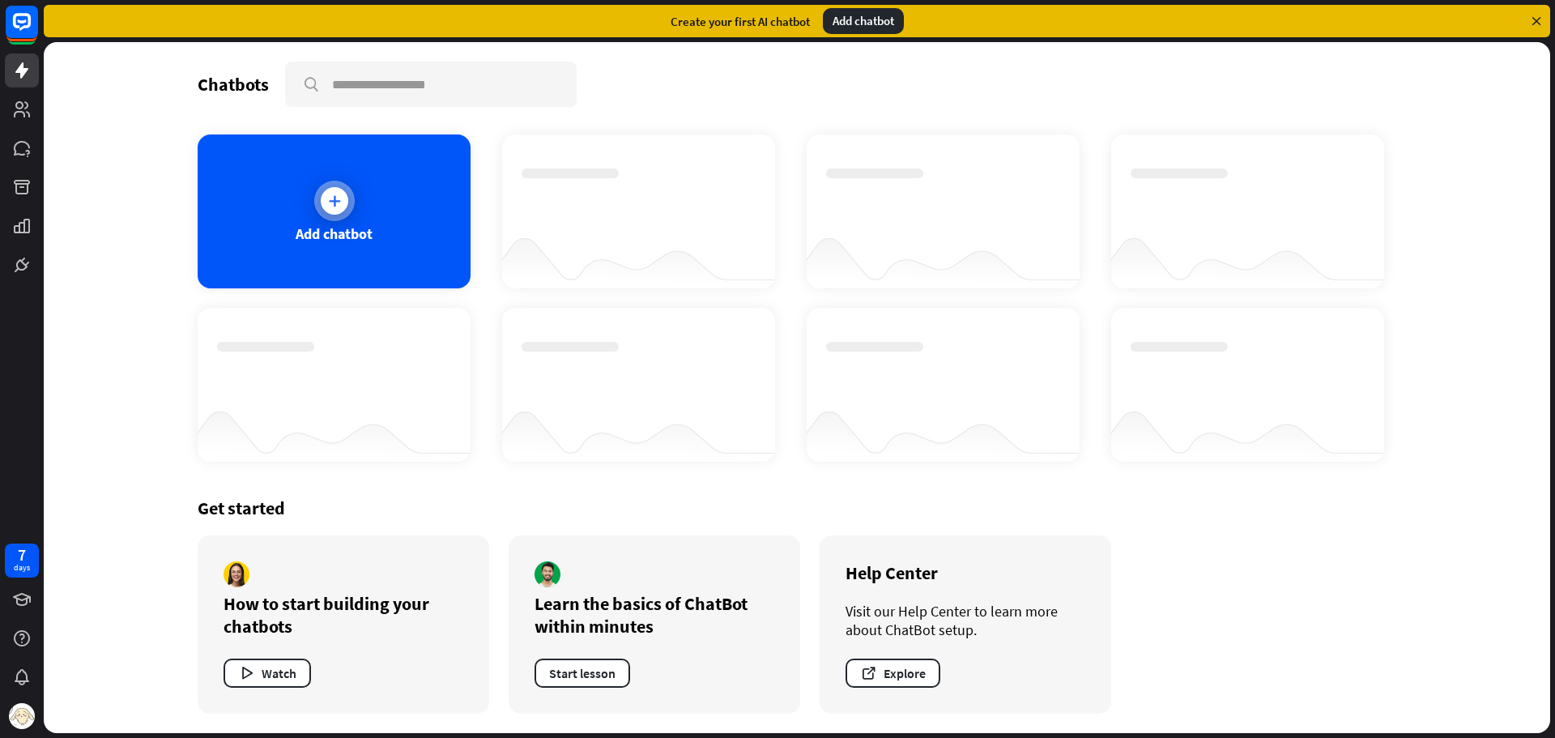
click at [346, 215] on div at bounding box center [334, 201] width 40 height 40
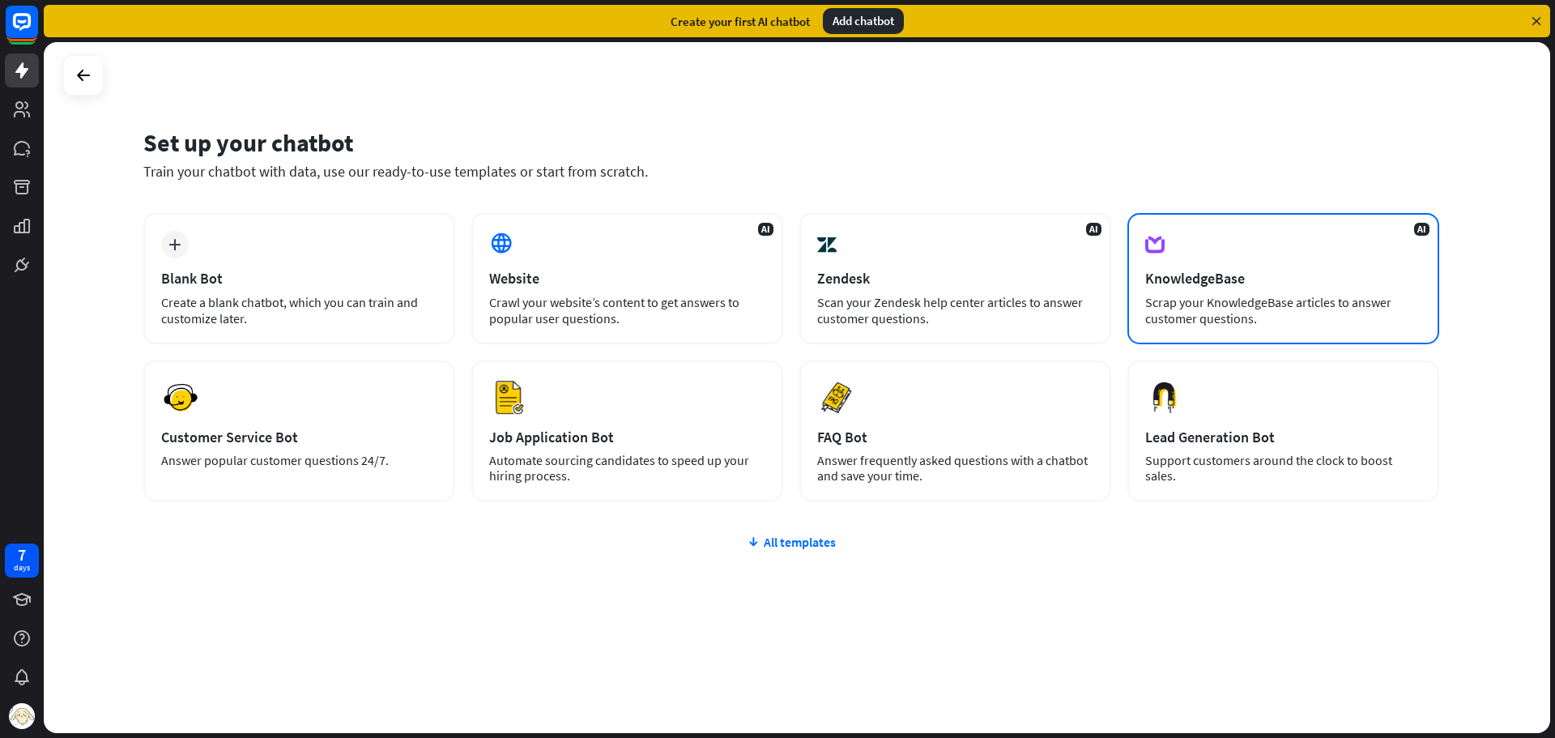
click at [1243, 270] on div "KnowledgeBase" at bounding box center [1283, 278] width 276 height 19
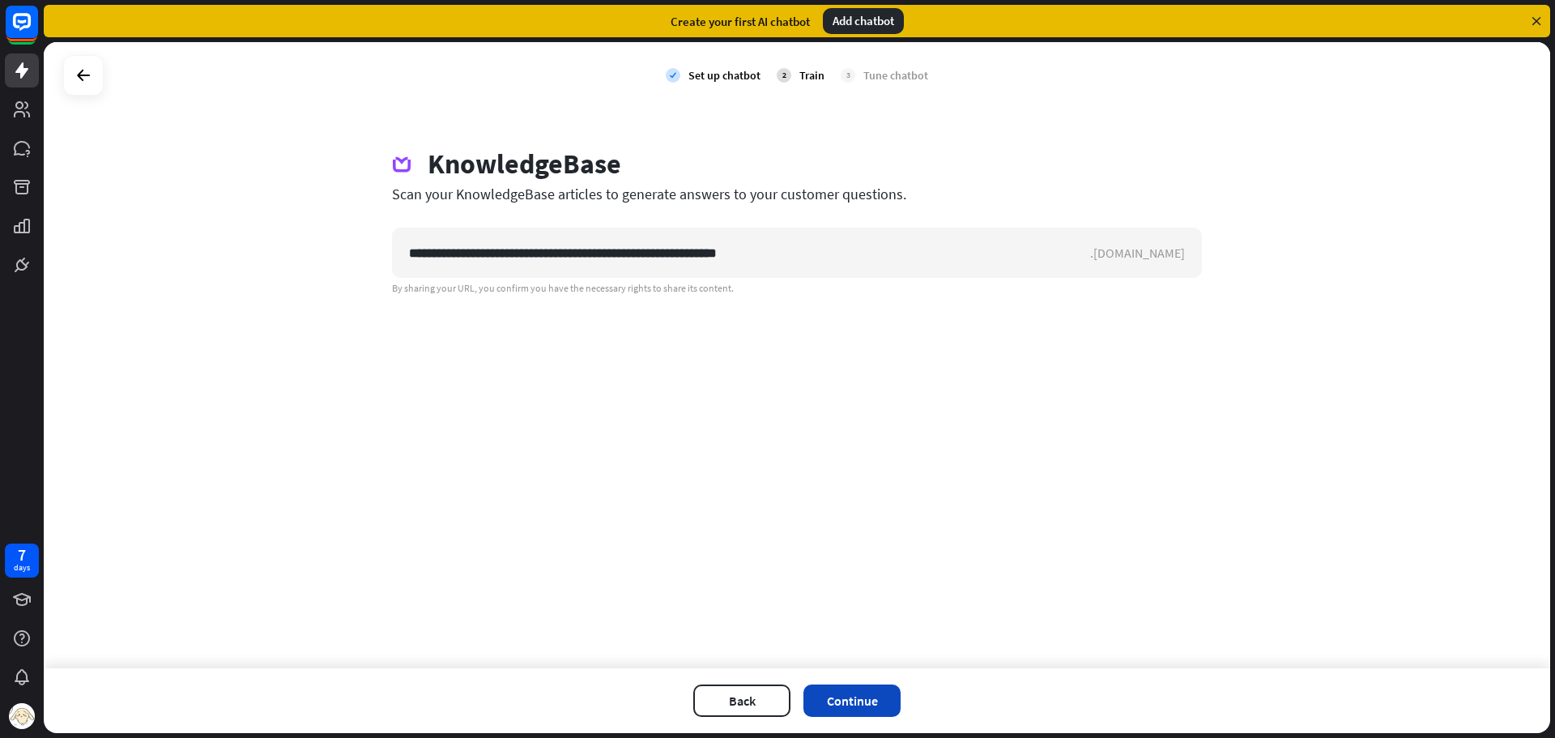
type input "**********"
click at [863, 696] on button "Continue" at bounding box center [851, 700] width 97 height 32
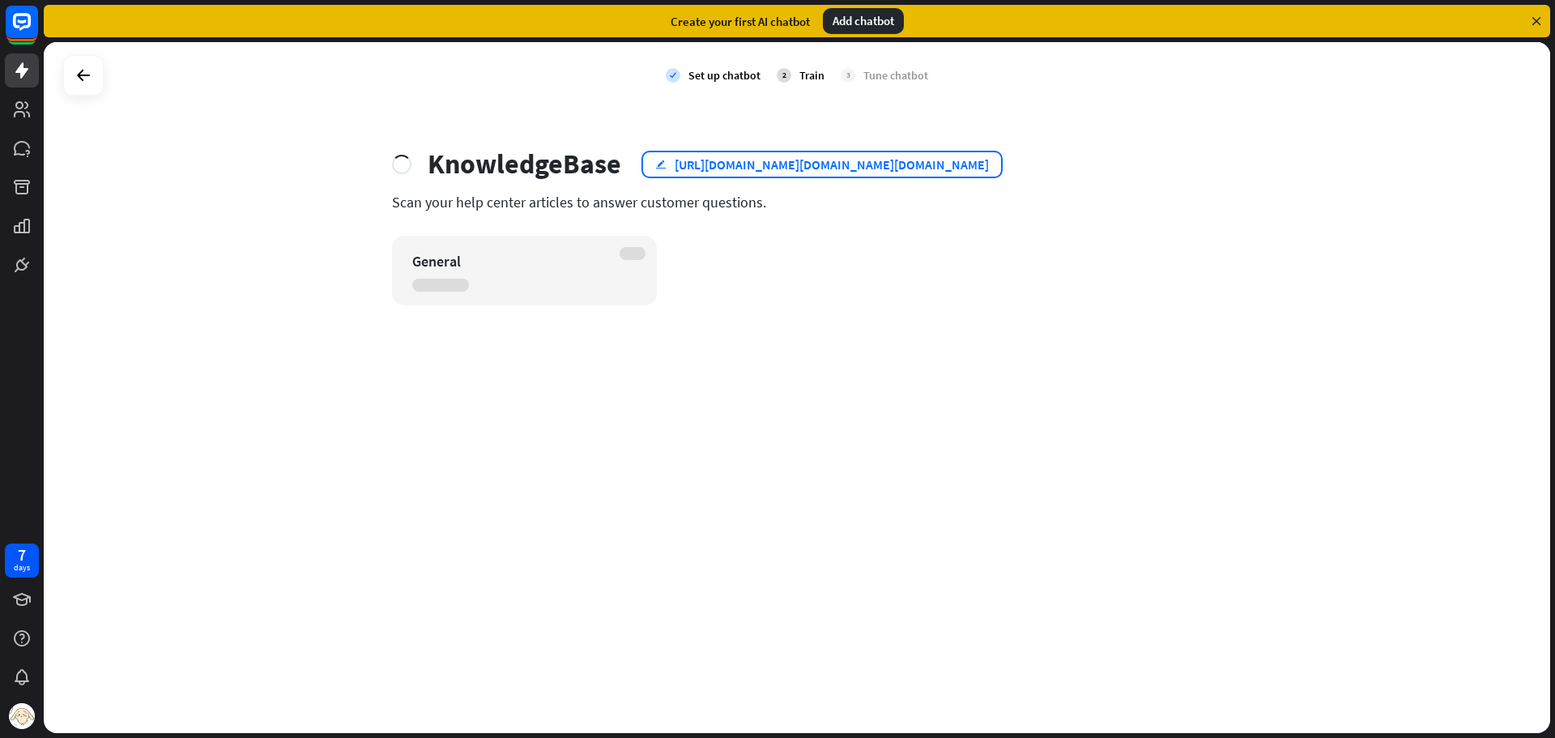
click at [830, 166] on div "https://accounts.google.com/v3/signin/identifier?continue=https%3A%2F%2Fsites.g…" at bounding box center [832, 164] width 314 height 16
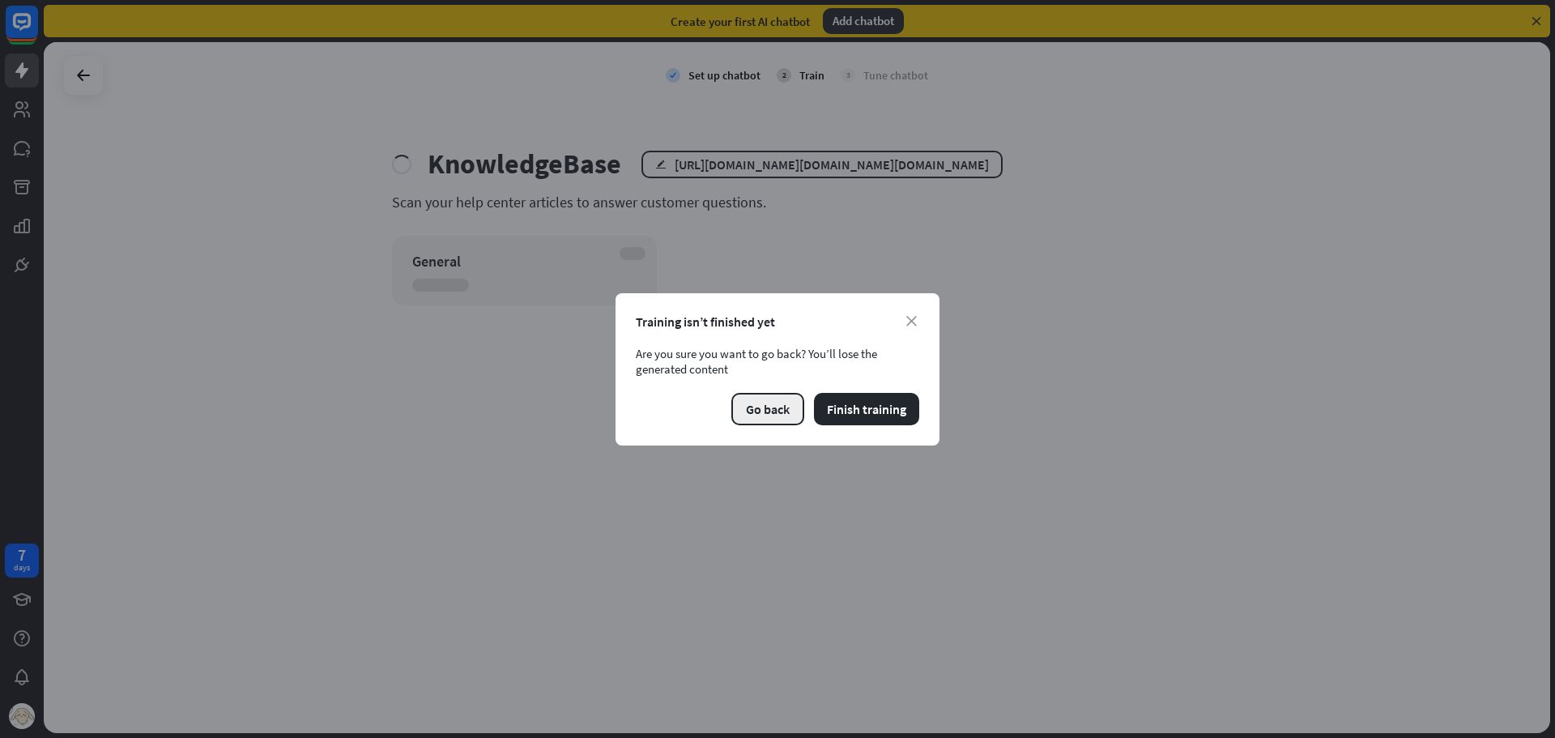
click at [777, 406] on button "Go back" at bounding box center [767, 409] width 73 height 32
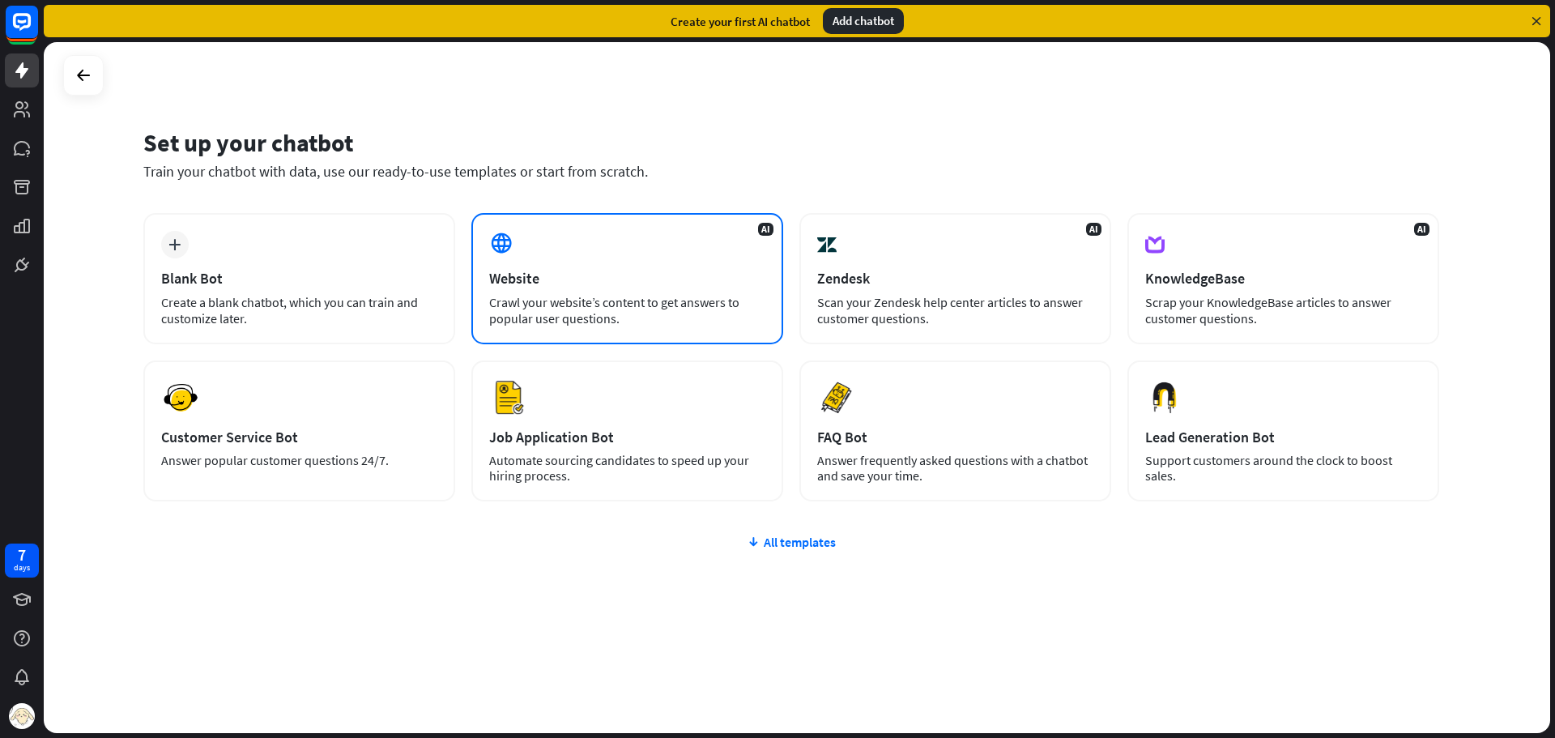
click at [652, 289] on div "AI Website Crawl your website’s content to get answers to popular user question…" at bounding box center [627, 278] width 312 height 131
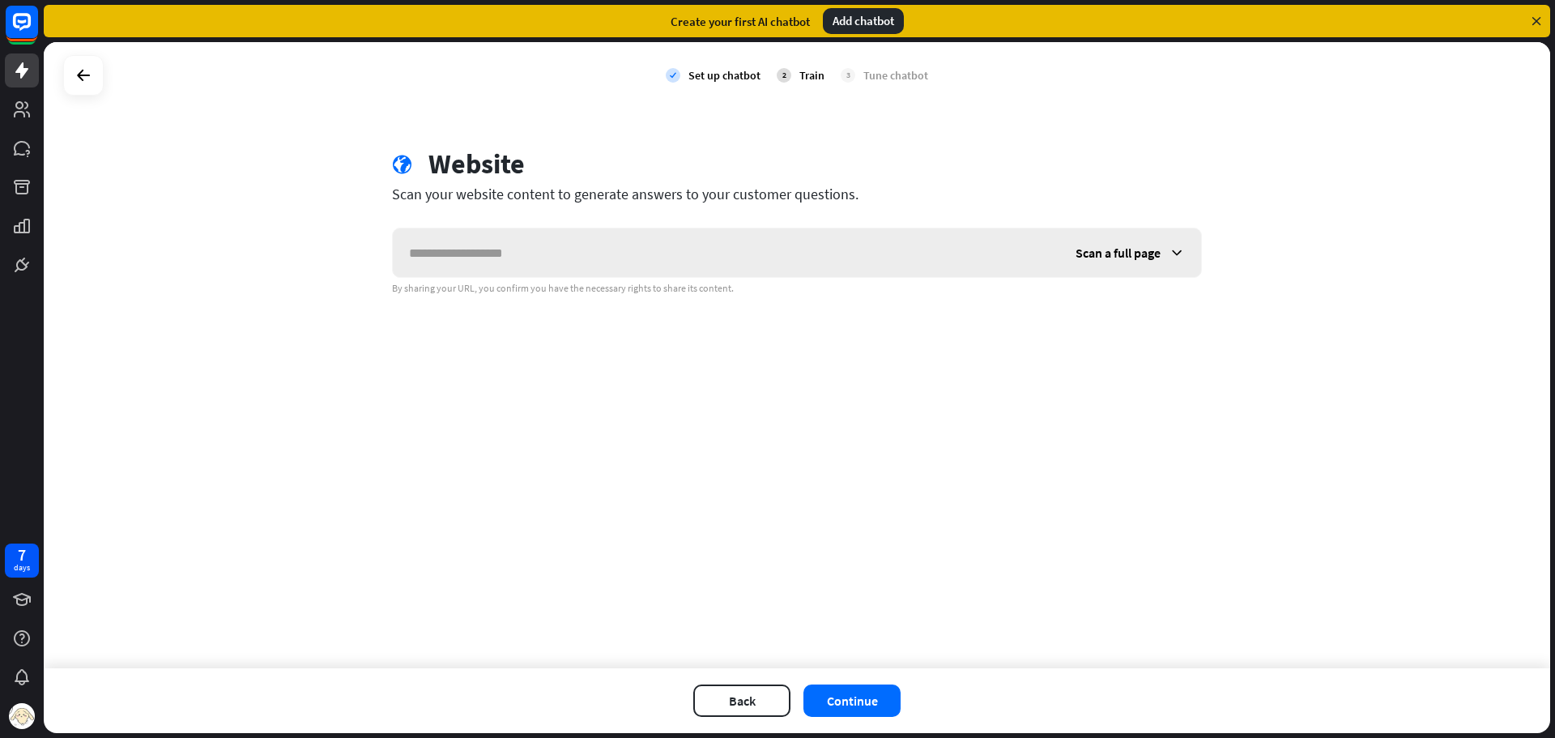
click at [646, 263] on input "text" at bounding box center [726, 252] width 666 height 49
